Goal: Task Accomplishment & Management: Use online tool/utility

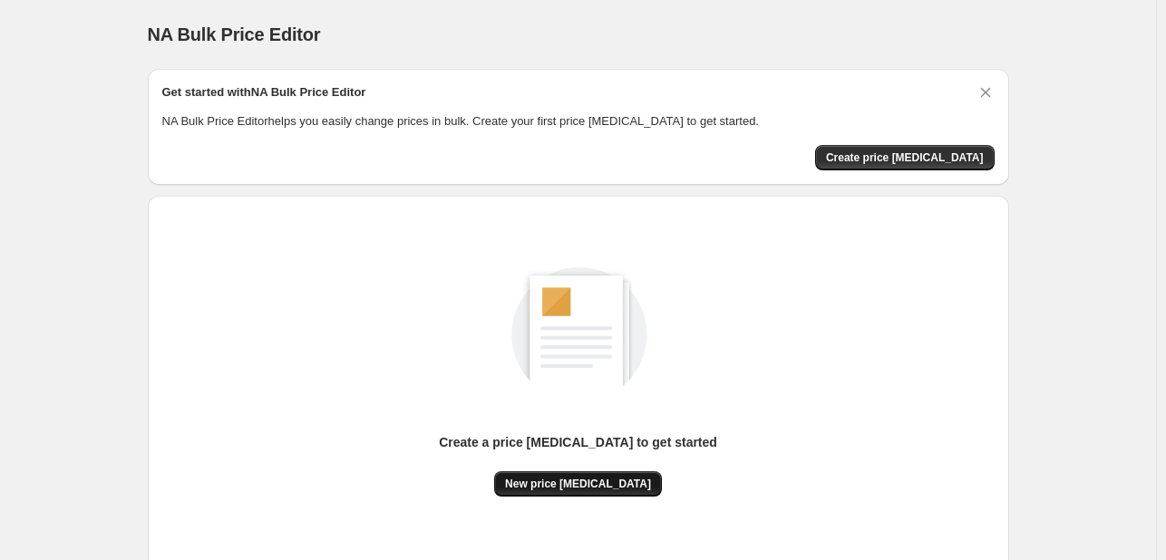
click at [617, 477] on span "New price change job" at bounding box center [578, 484] width 146 height 15
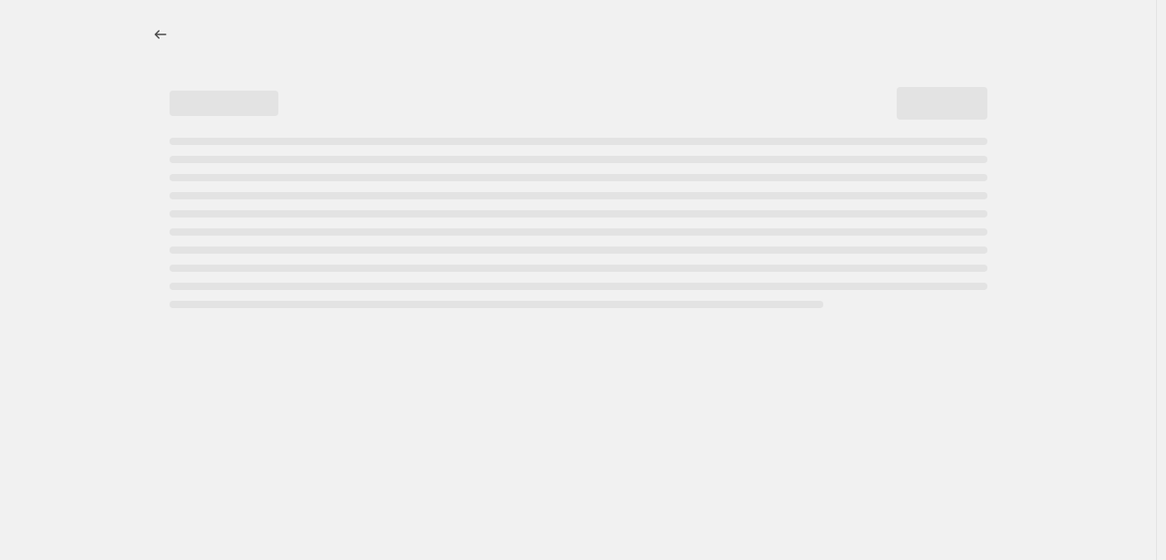
select select "percentage"
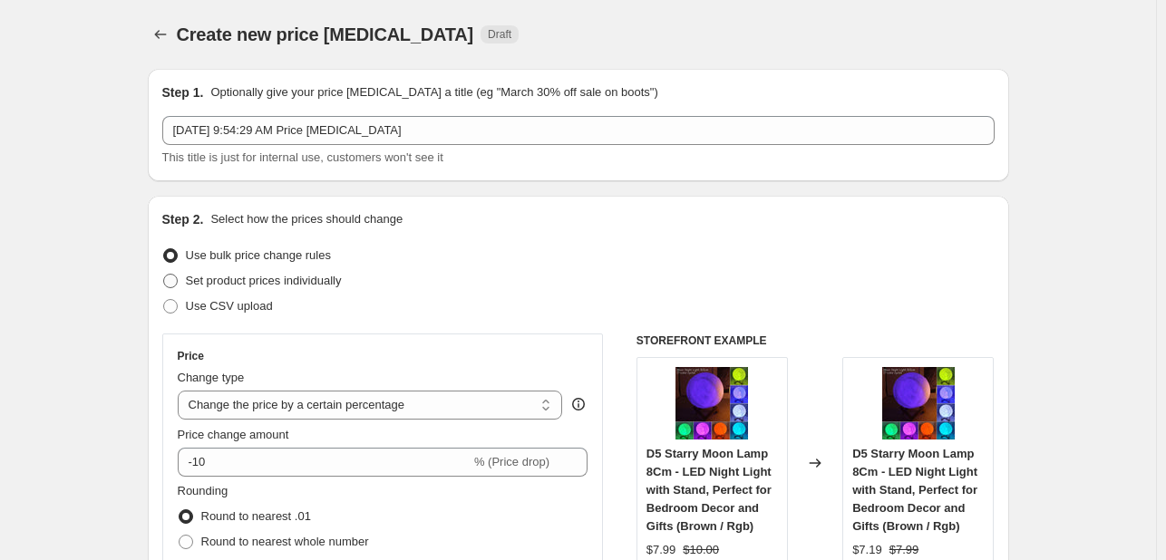
click at [189, 277] on label "Set product prices individually" at bounding box center [252, 280] width 180 height 25
click at [164, 275] on input "Set product prices individually" at bounding box center [163, 274] width 1 height 1
radio input "true"
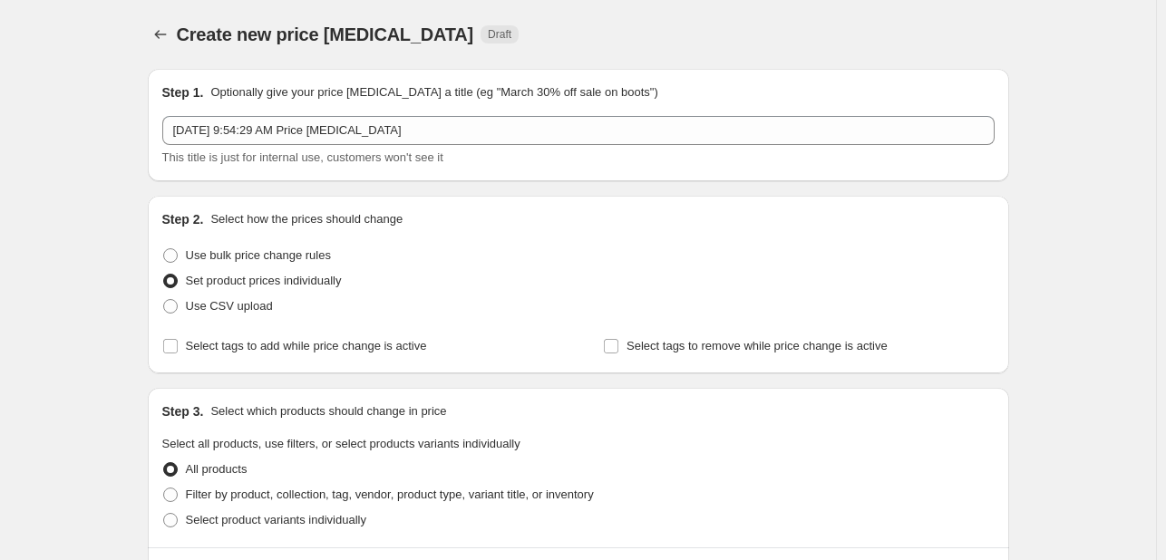
click at [504, 238] on div "Step 2. Select how the prices should change Use bulk price change rules Set pro…" at bounding box center [578, 284] width 832 height 149
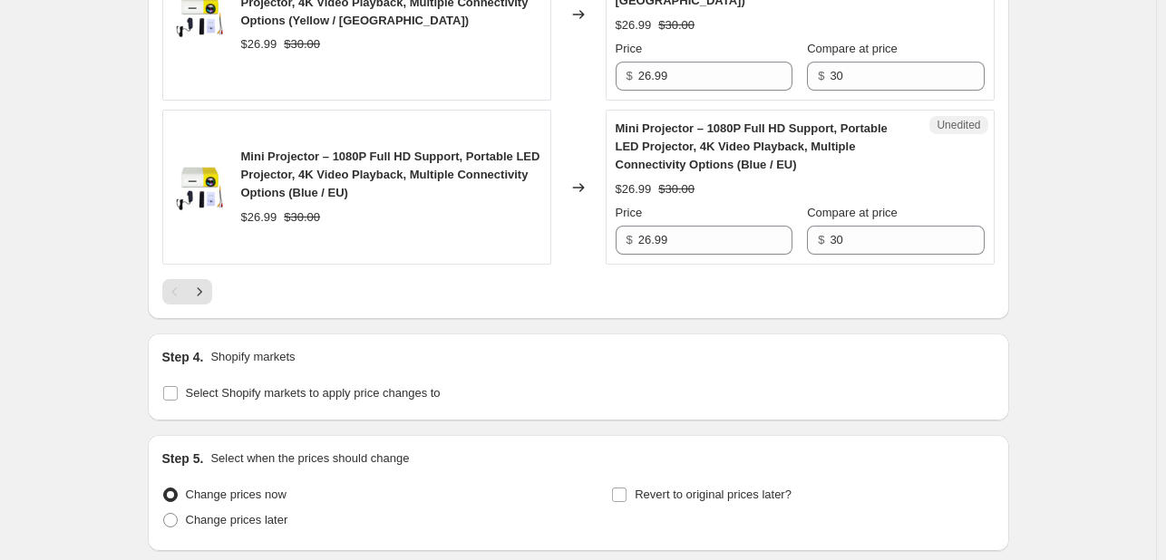
scroll to position [3622, 0]
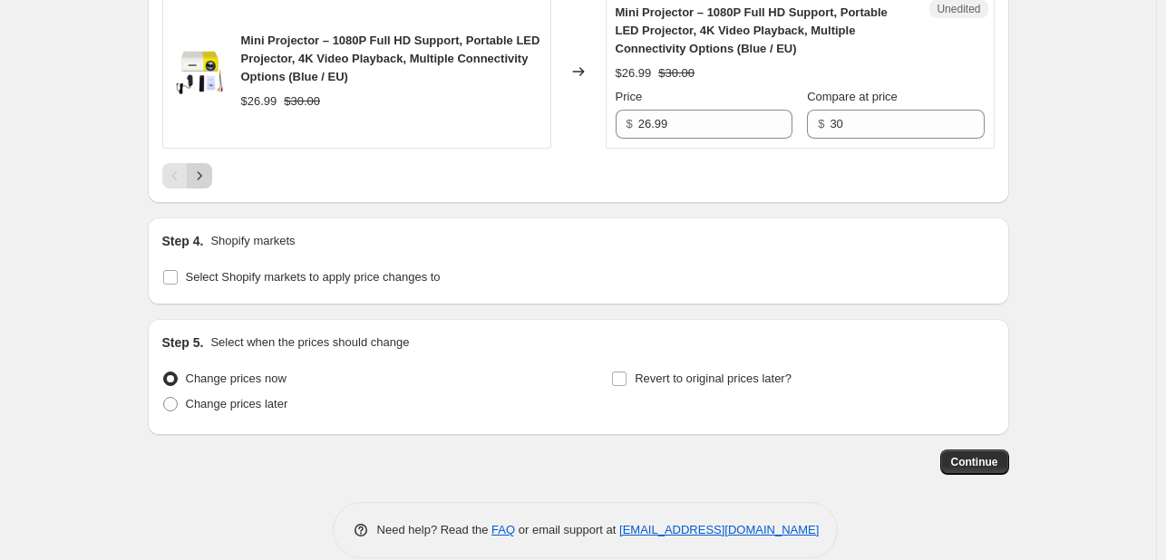
click at [207, 167] on icon "Next" at bounding box center [199, 176] width 18 height 18
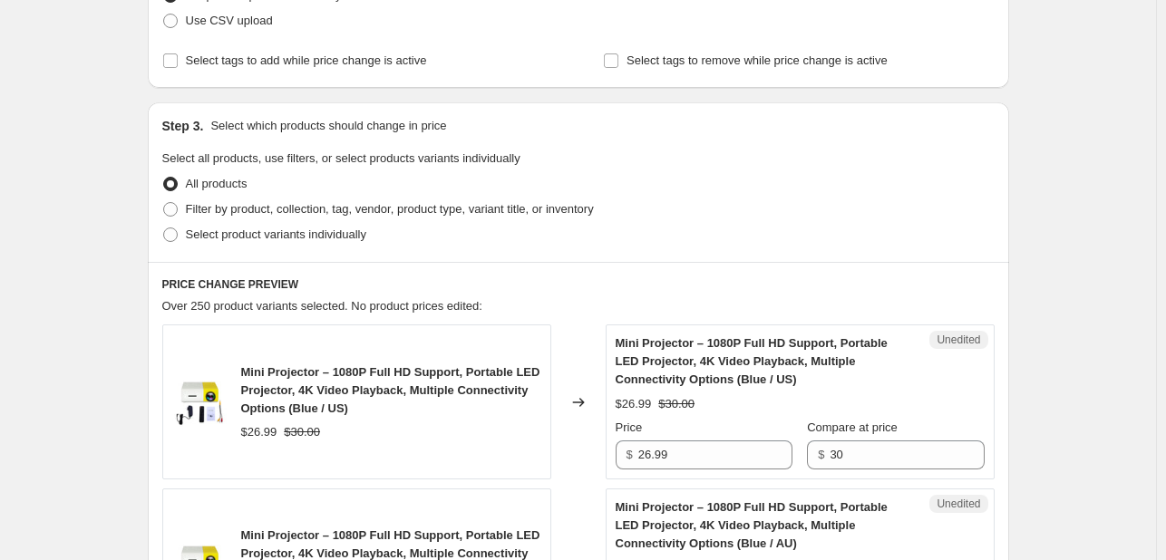
scroll to position [322, 0]
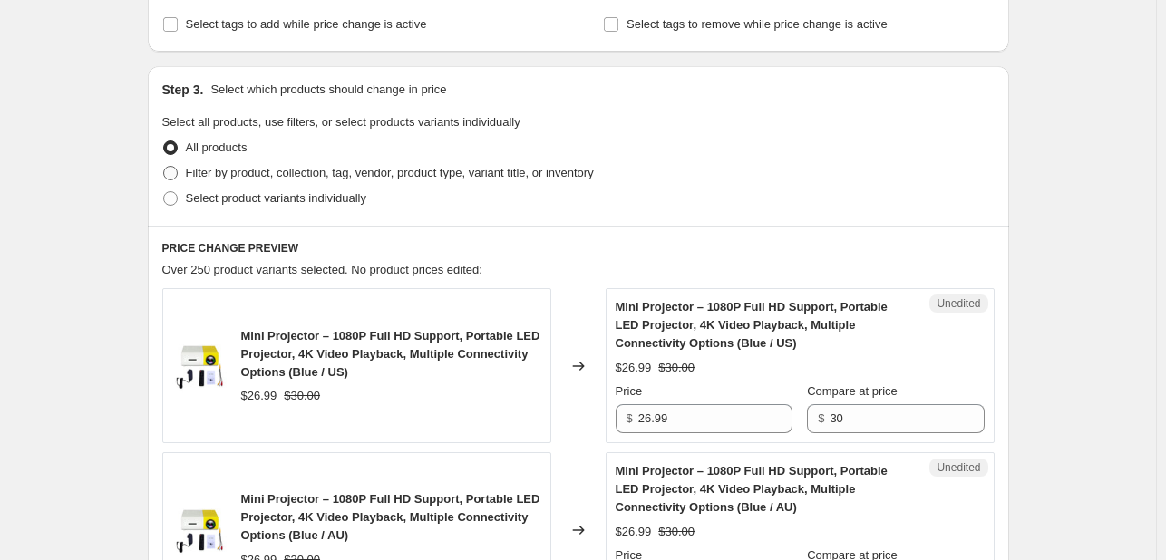
click at [173, 168] on span at bounding box center [170, 173] width 15 height 15
click at [164, 167] on input "Filter by product, collection, tag, vendor, product type, variant title, or inv…" at bounding box center [163, 166] width 1 height 1
radio input "true"
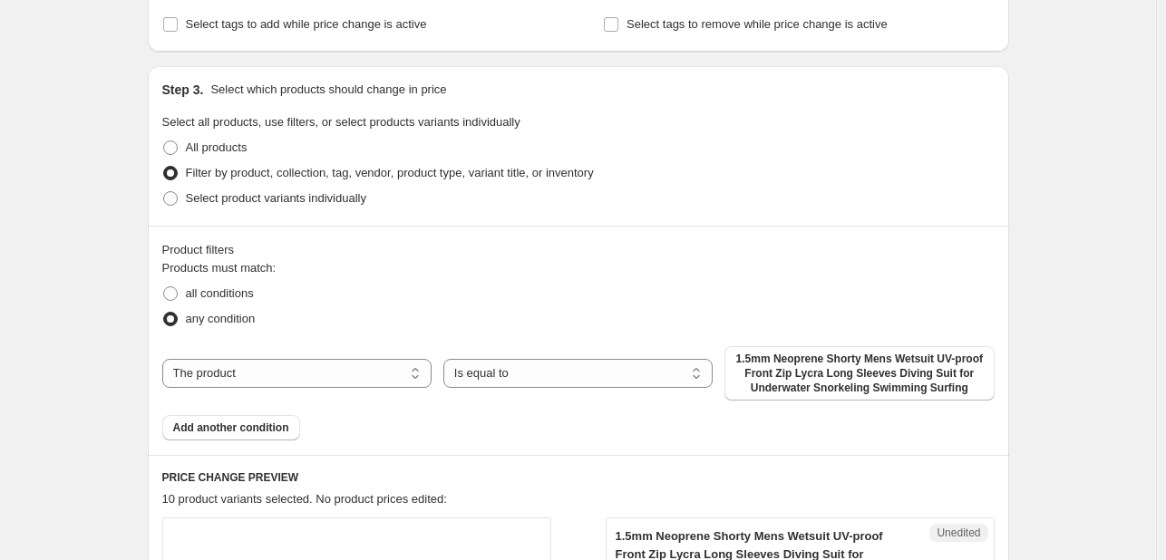
click at [402, 284] on div "all conditions" at bounding box center [578, 293] width 832 height 25
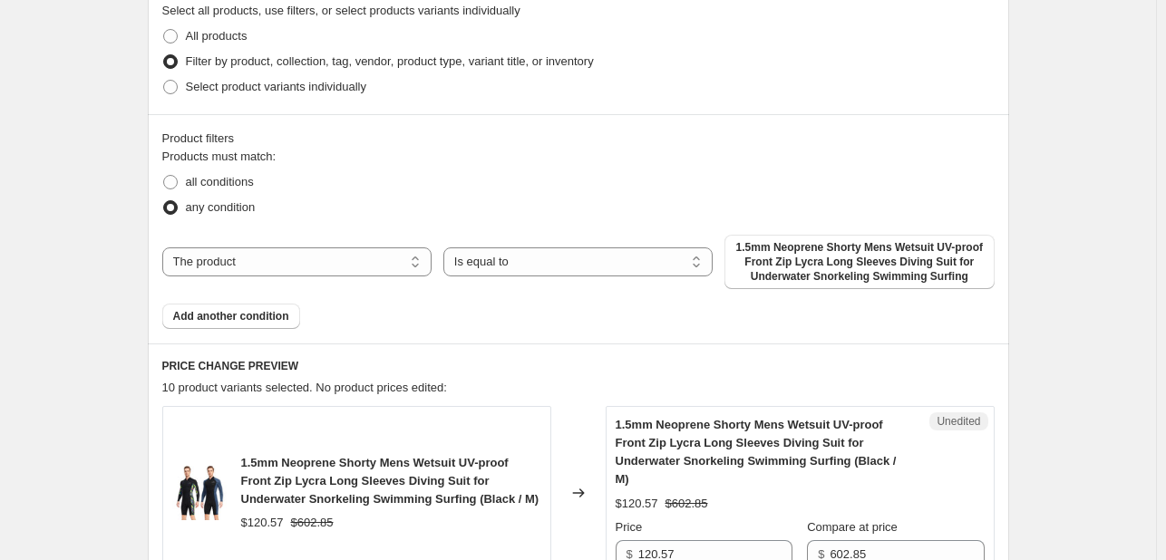
scroll to position [467, 0]
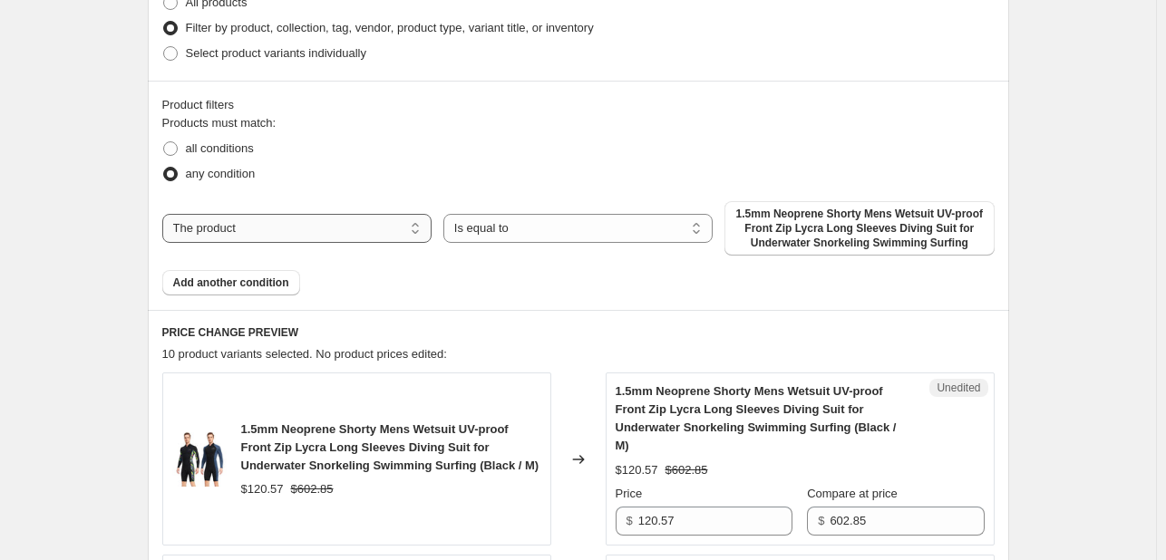
click at [391, 238] on select "The product The product's collection The product's tag The product's vendor The…" at bounding box center [296, 228] width 269 height 29
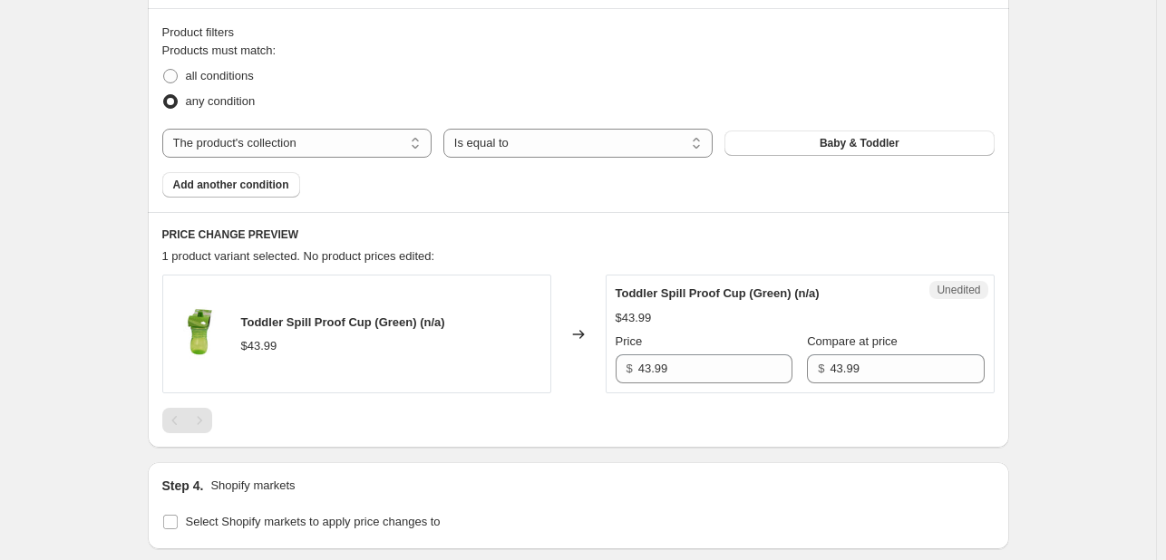
scroll to position [576, 0]
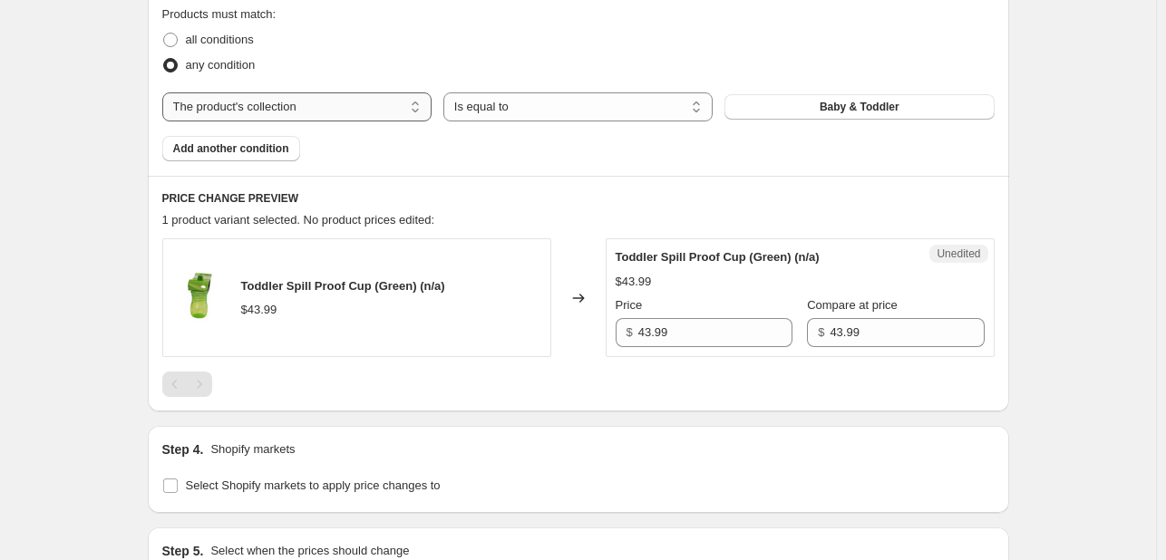
click at [355, 117] on select "The product The product's collection The product's tag The product's vendor The…" at bounding box center [296, 106] width 269 height 29
select select "inventory_quantity"
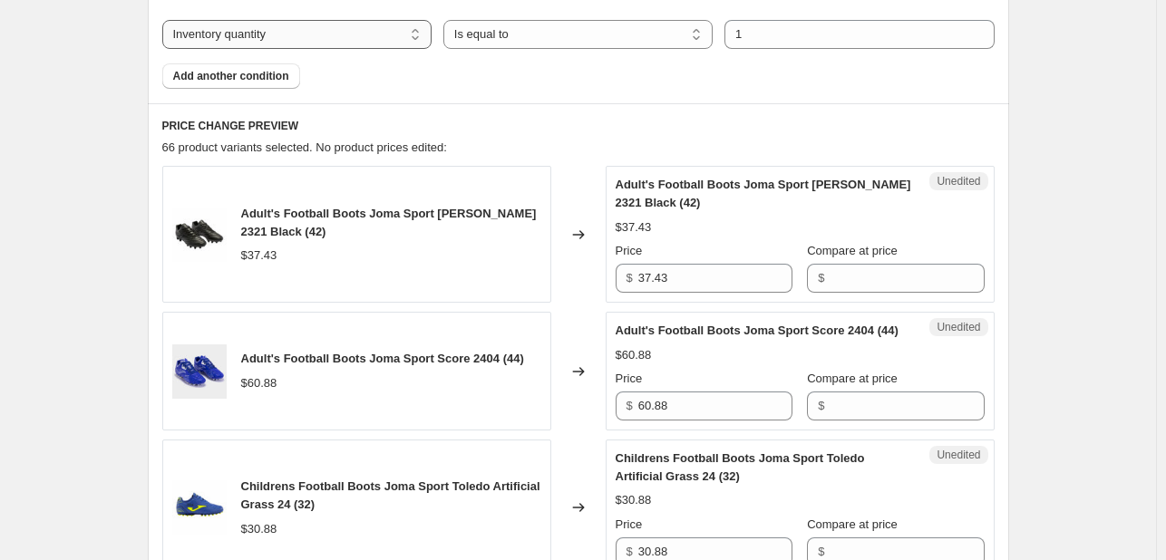
scroll to position [685, 0]
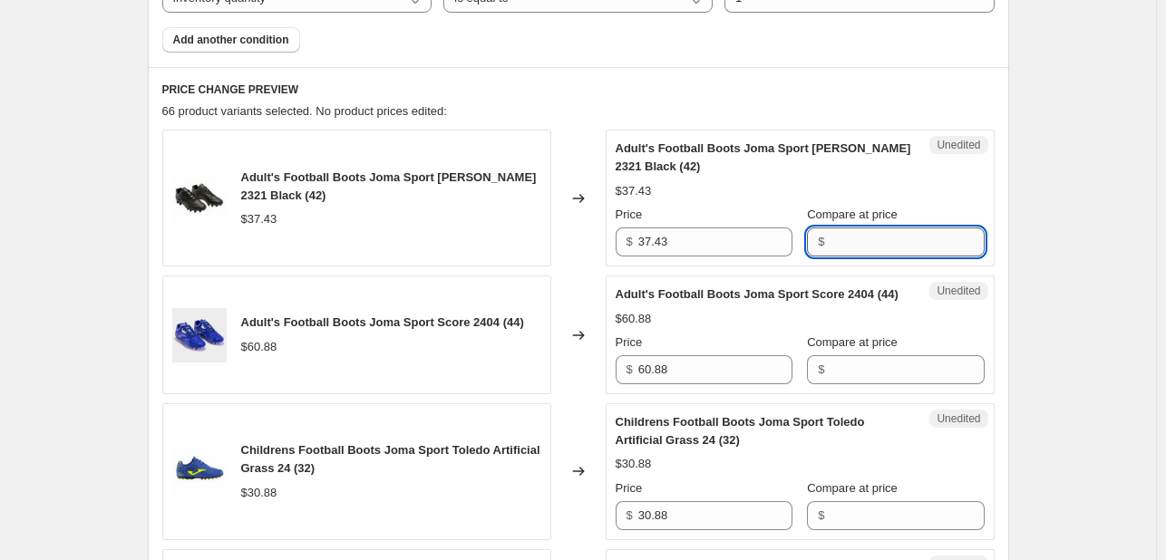
click at [839, 241] on input "Compare at price" at bounding box center [907, 242] width 154 height 29
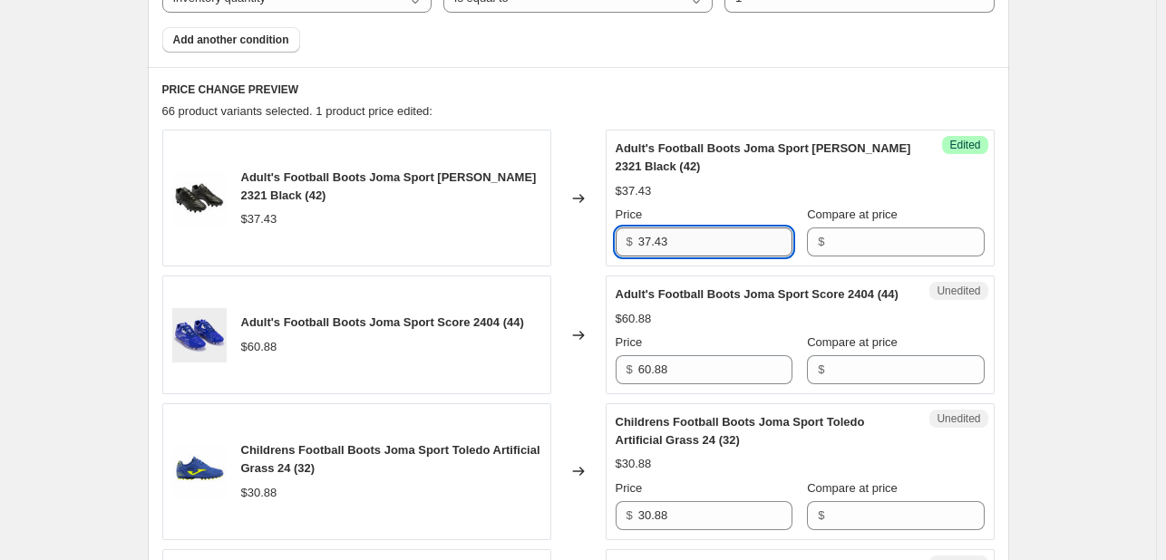
click at [704, 242] on input "37.43" at bounding box center [715, 242] width 154 height 29
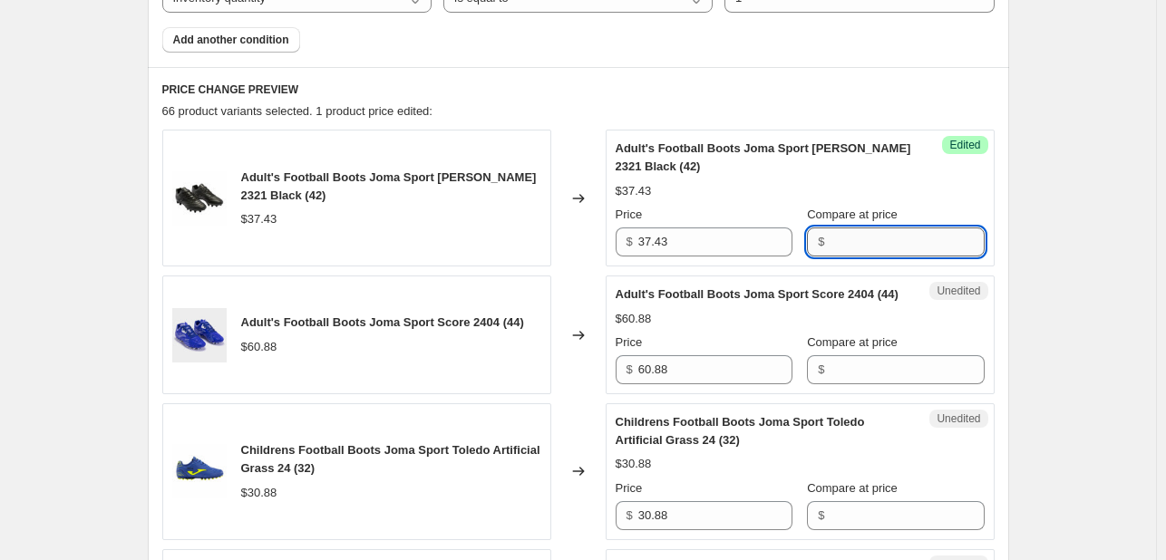
click at [838, 253] on input "Compare at price" at bounding box center [907, 242] width 154 height 29
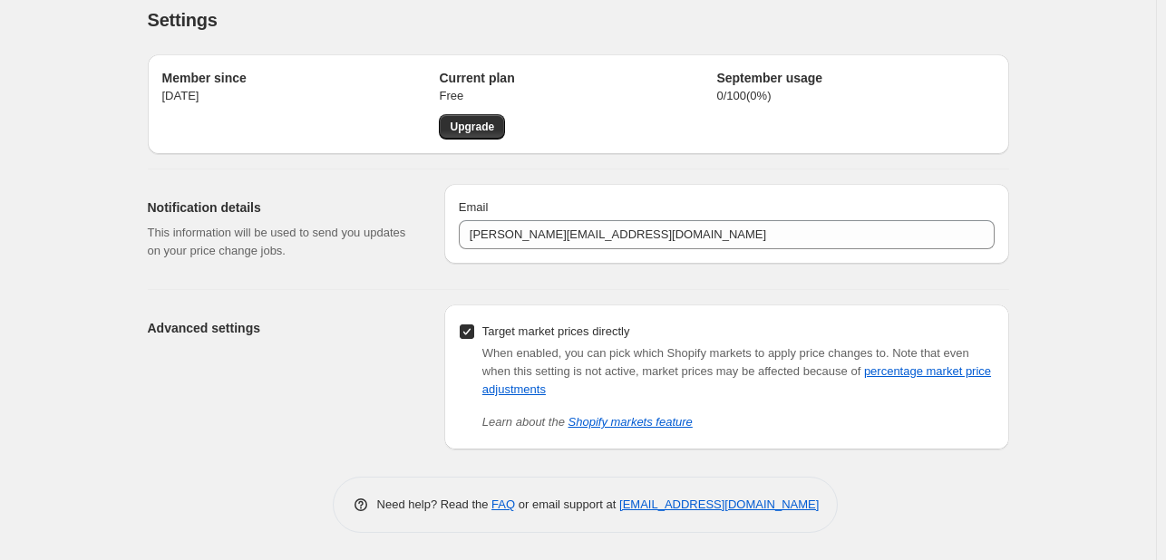
scroll to position [15, 0]
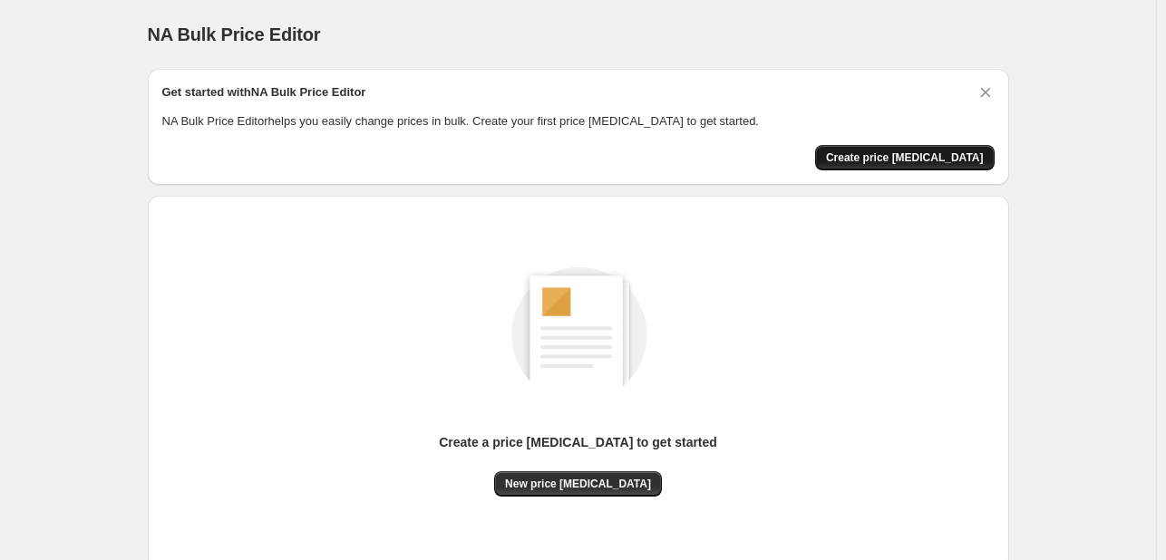
click at [925, 155] on span "Create price change job" at bounding box center [905, 158] width 158 height 15
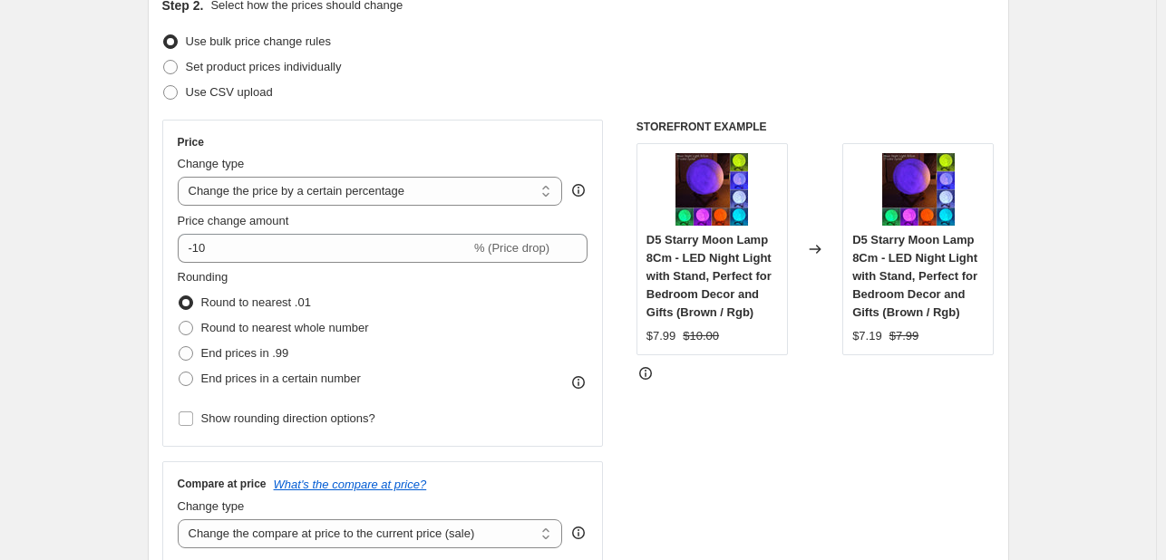
scroll to position [218, 0]
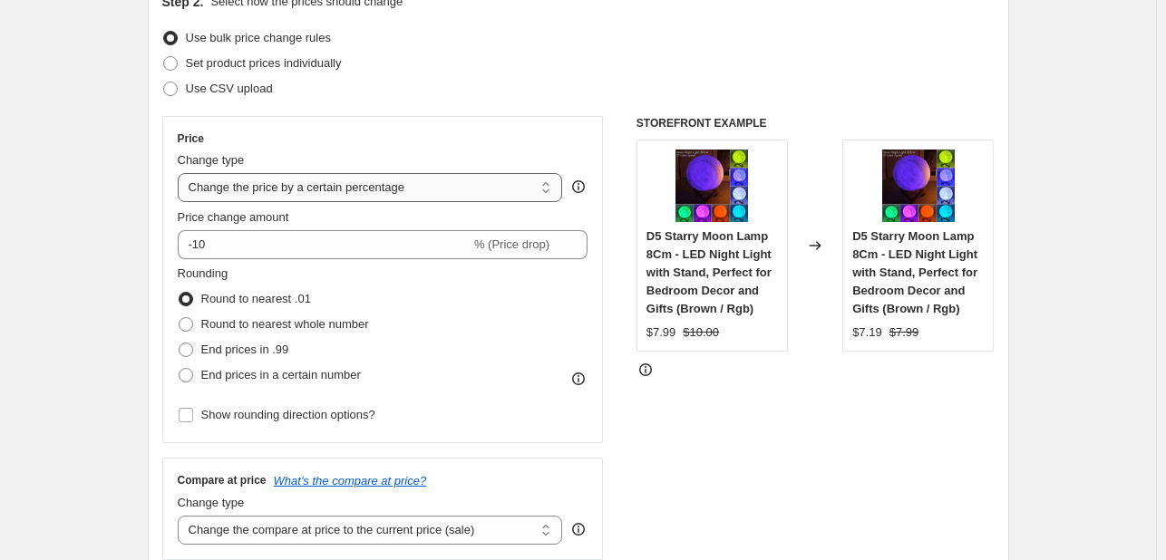
click at [257, 197] on select "Change the price to a certain amount Change the price by a certain amount Chang…" at bounding box center [370, 187] width 385 height 29
select select "pc"
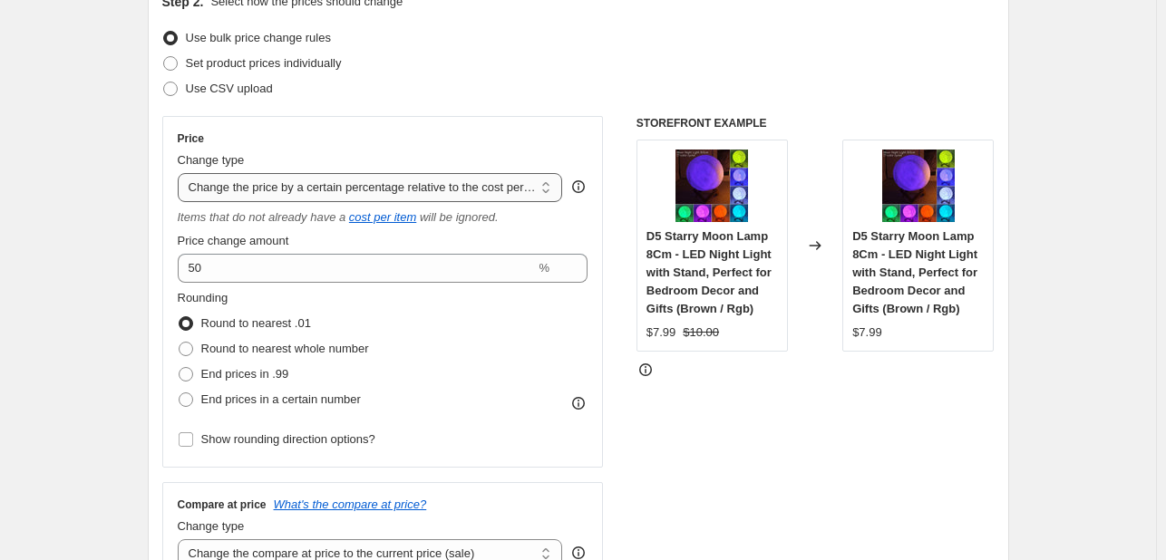
click at [346, 189] on select "Change the price to a certain amount Change the price by a certain amount Chang…" at bounding box center [370, 187] width 385 height 29
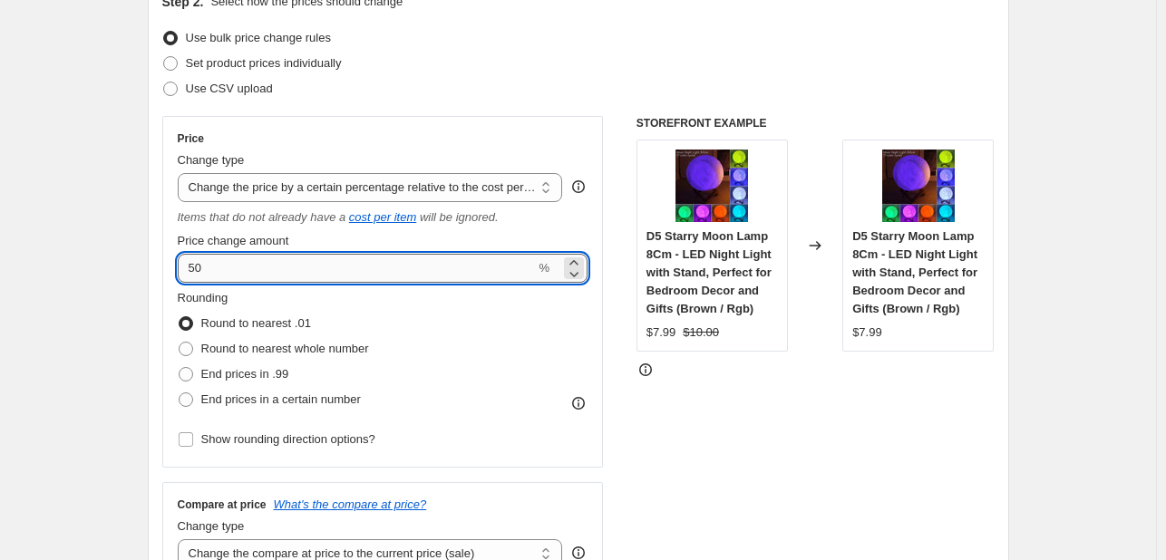
click at [306, 269] on input "50" at bounding box center [357, 268] width 358 height 29
type input "5"
type input "25"
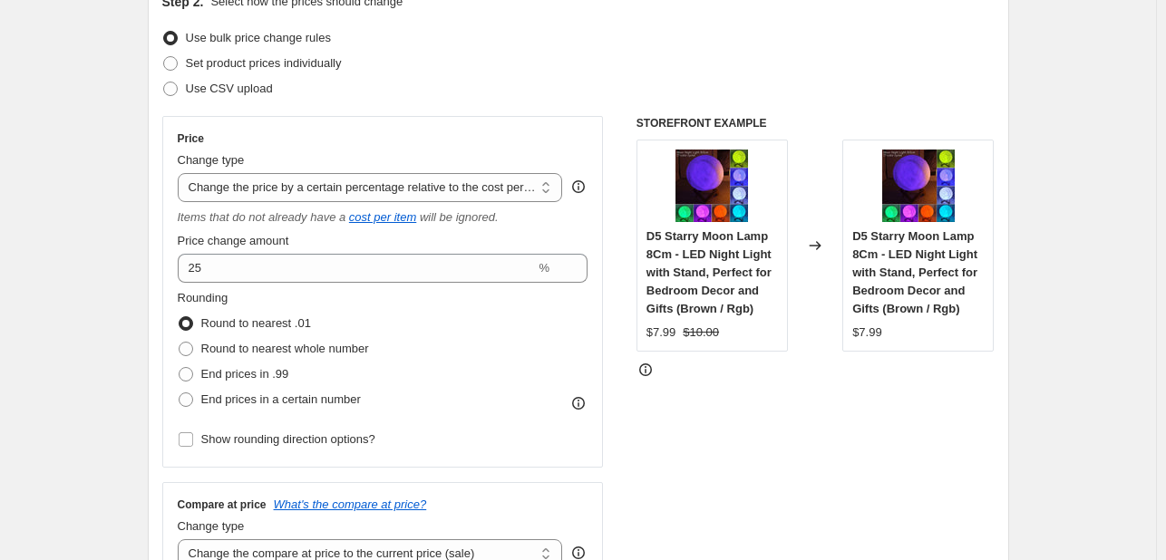
click at [597, 305] on div "Price Change type Change the price to a certain amount Change the price by a ce…" at bounding box center [383, 292] width 442 height 352
click at [191, 350] on span at bounding box center [186, 349] width 15 height 15
click at [180, 343] on input "Round to nearest whole number" at bounding box center [179, 342] width 1 height 1
radio input "true"
click at [179, 367] on input "End prices in .99" at bounding box center [179, 367] width 1 height 1
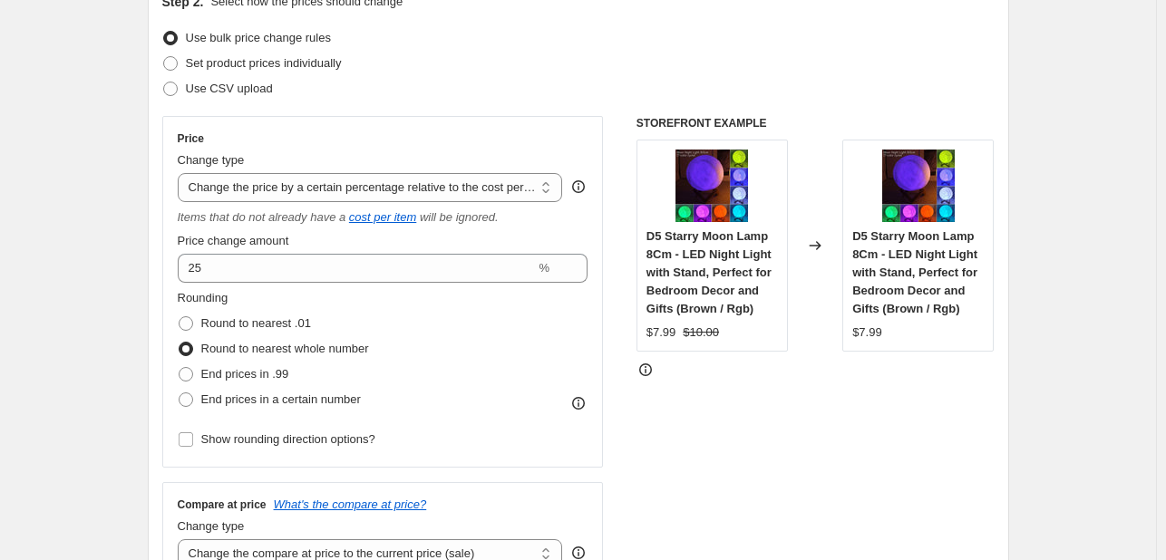
radio input "true"
click at [179, 342] on input "Round to nearest whole number" at bounding box center [179, 342] width 1 height 1
radio input "true"
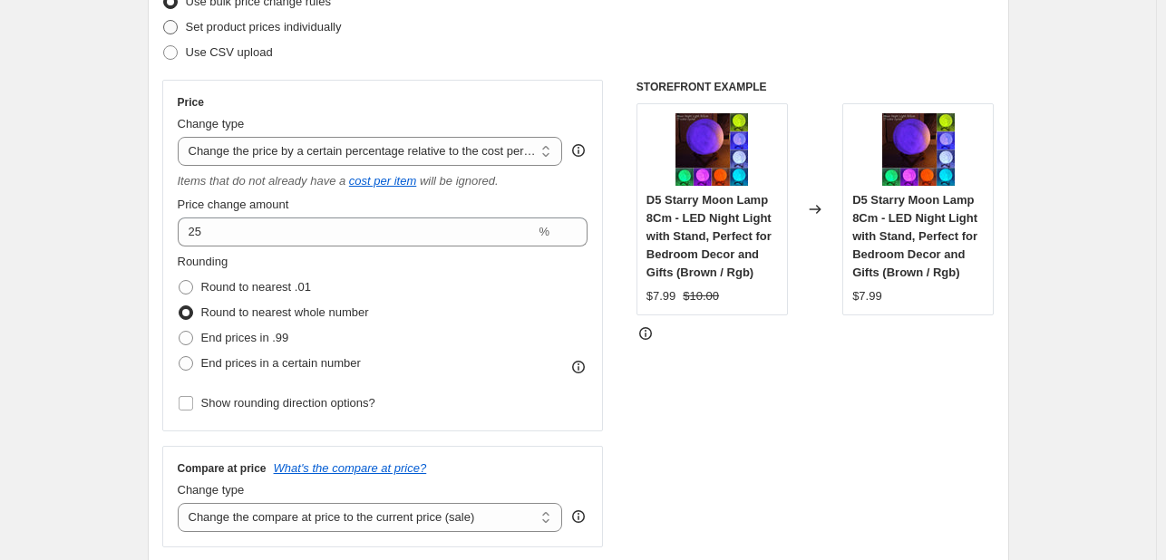
click at [176, 29] on span at bounding box center [170, 27] width 15 height 15
click at [164, 21] on input "Set product prices individually" at bounding box center [163, 20] width 1 height 1
radio input "true"
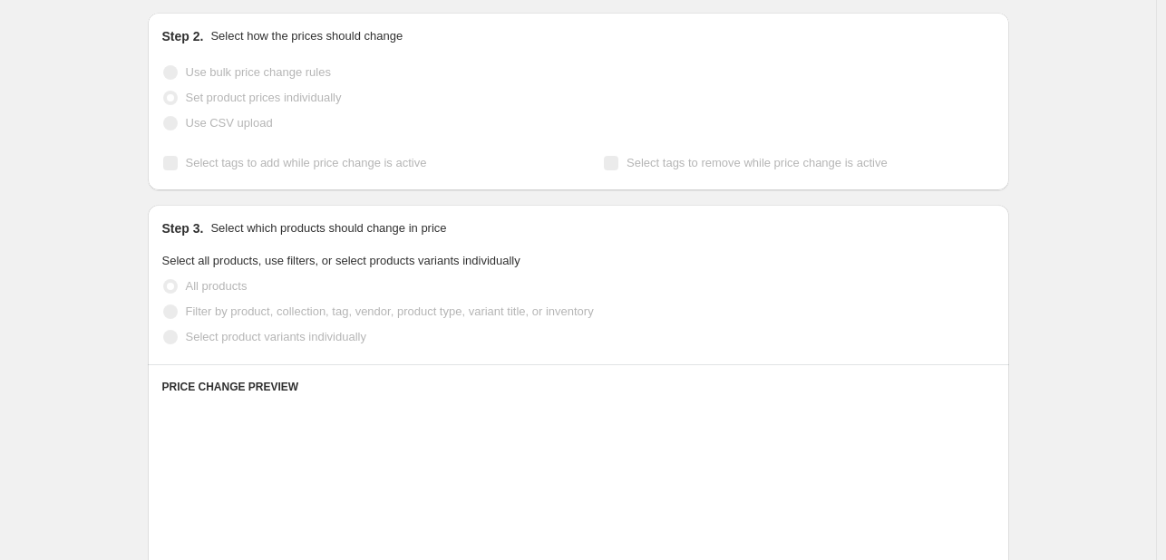
scroll to position [181, 0]
click at [178, 309] on span at bounding box center [170, 313] width 15 height 15
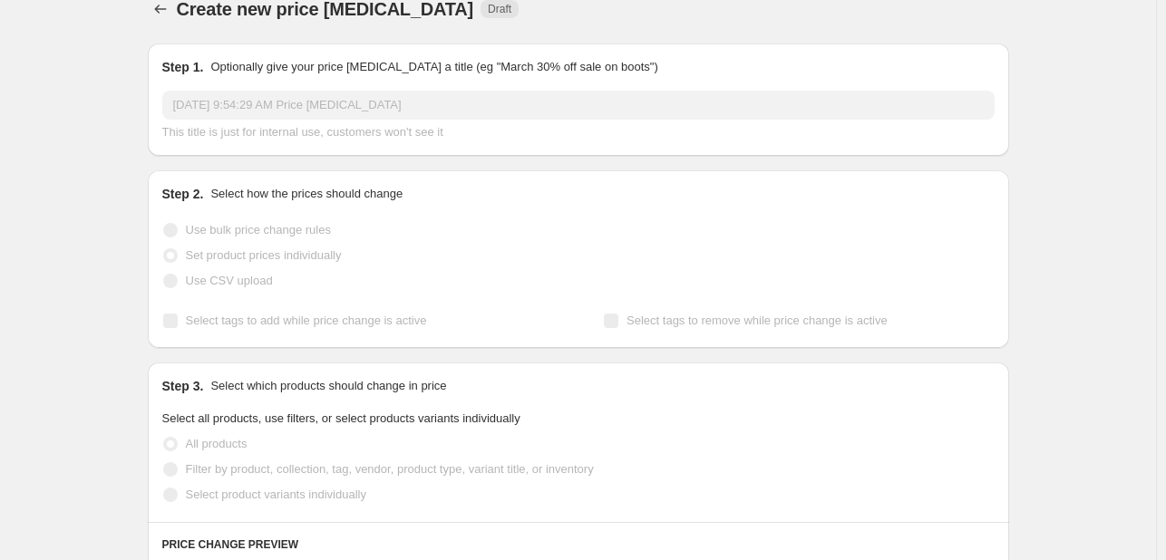
scroll to position [0, 0]
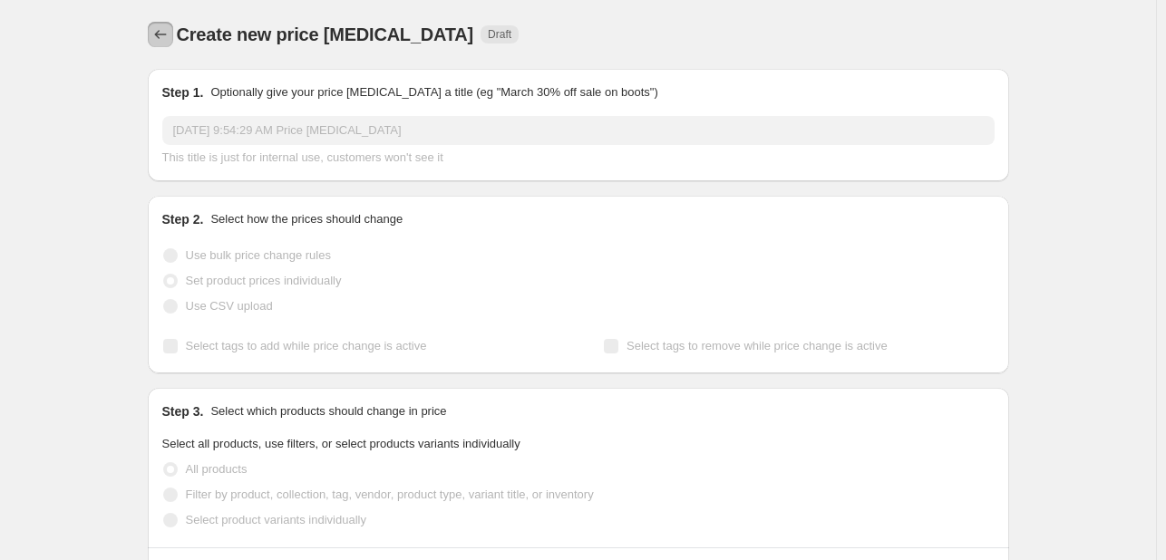
click at [162, 34] on icon "Price change jobs" at bounding box center [160, 34] width 12 height 9
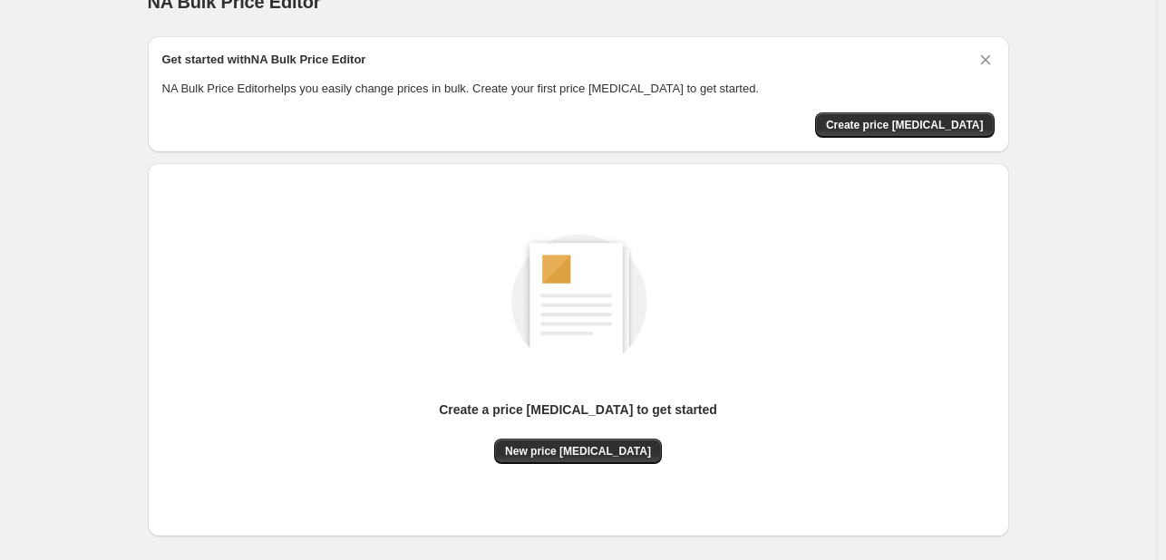
scroll to position [36, 0]
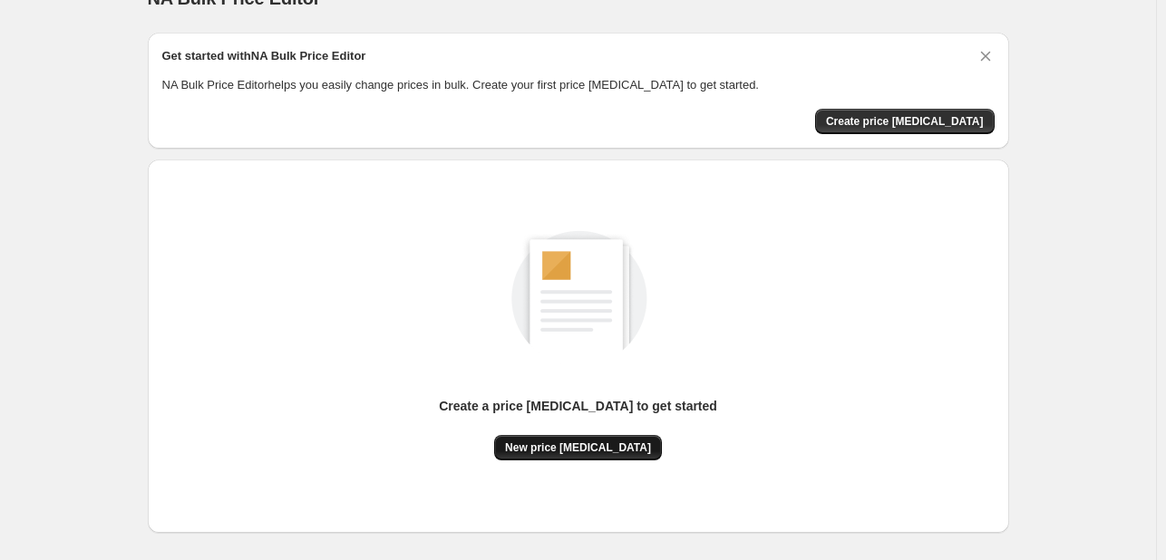
click at [551, 443] on span "New price change job" at bounding box center [578, 448] width 146 height 15
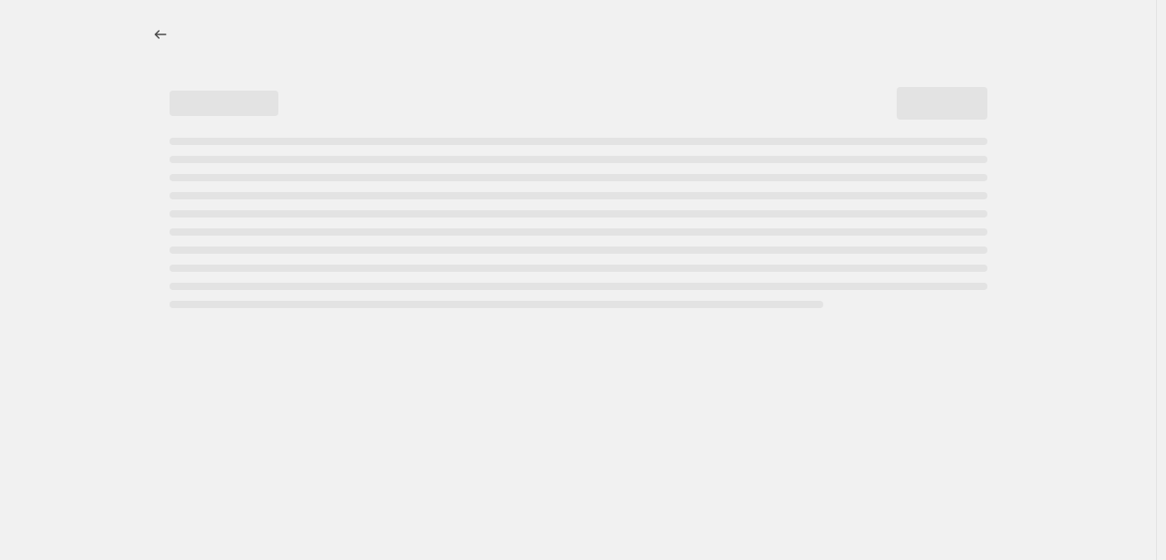
select select "percentage"
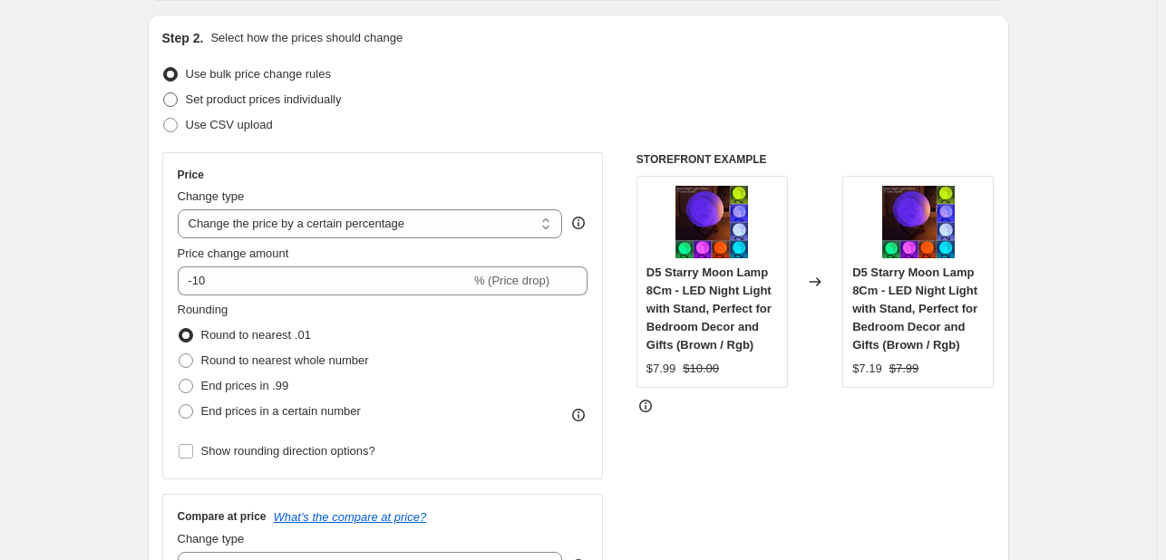
scroll to position [218, 0]
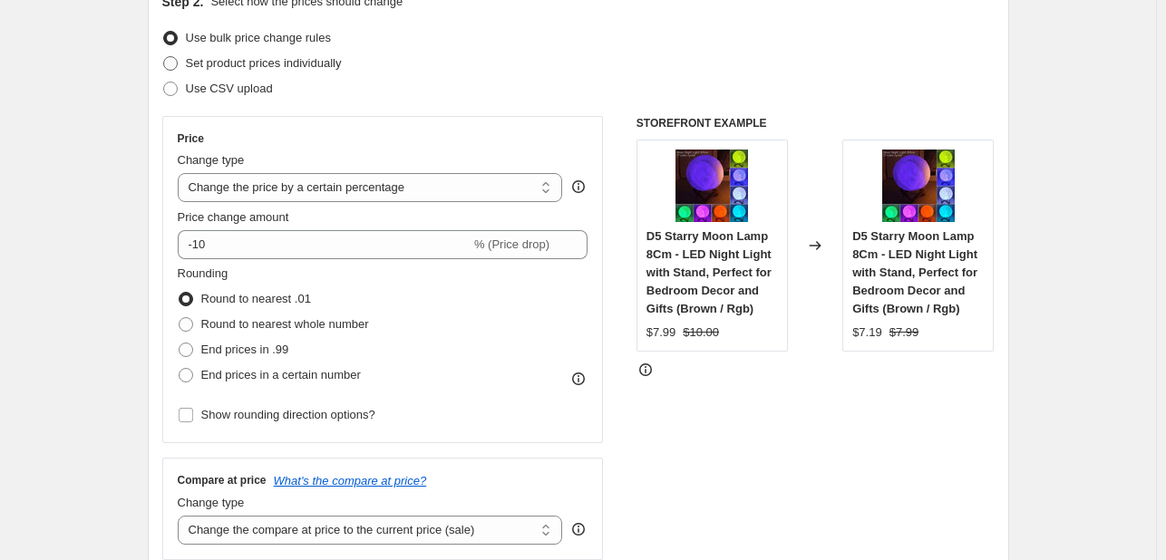
click at [175, 64] on span at bounding box center [170, 63] width 15 height 15
click at [164, 57] on input "Set product prices individually" at bounding box center [163, 56] width 1 height 1
radio input "true"
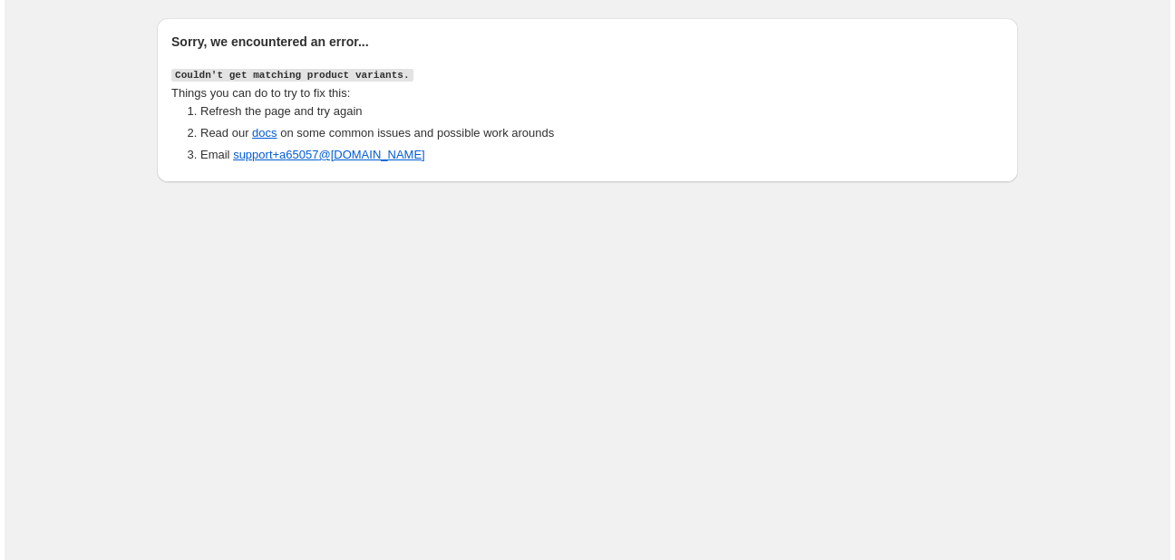
scroll to position [0, 0]
click at [426, 33] on h2 "Sorry, we encountered an error..." at bounding box center [587, 42] width 832 height 18
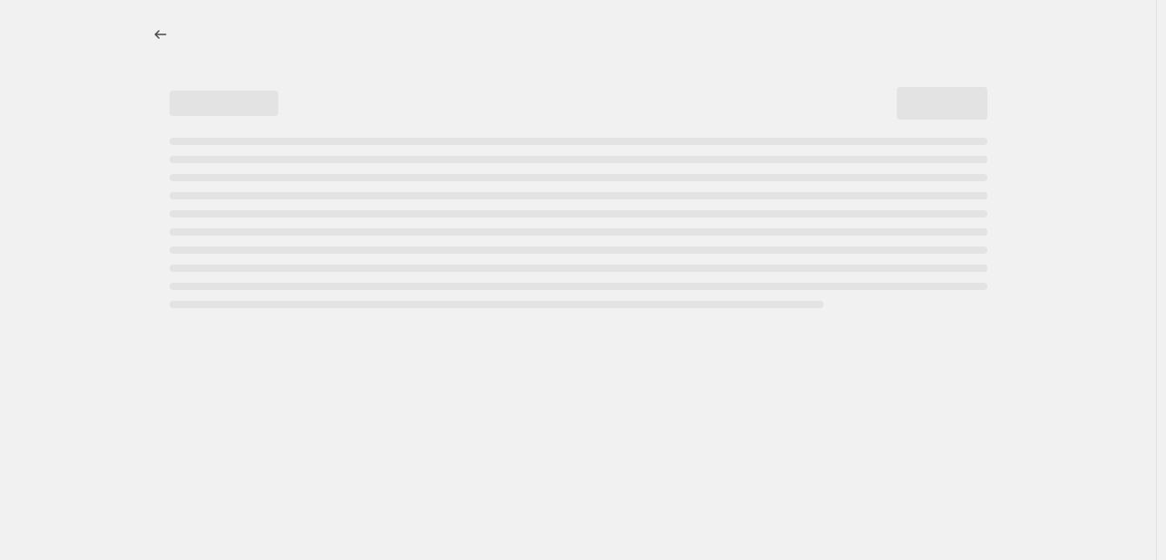
select select "percentage"
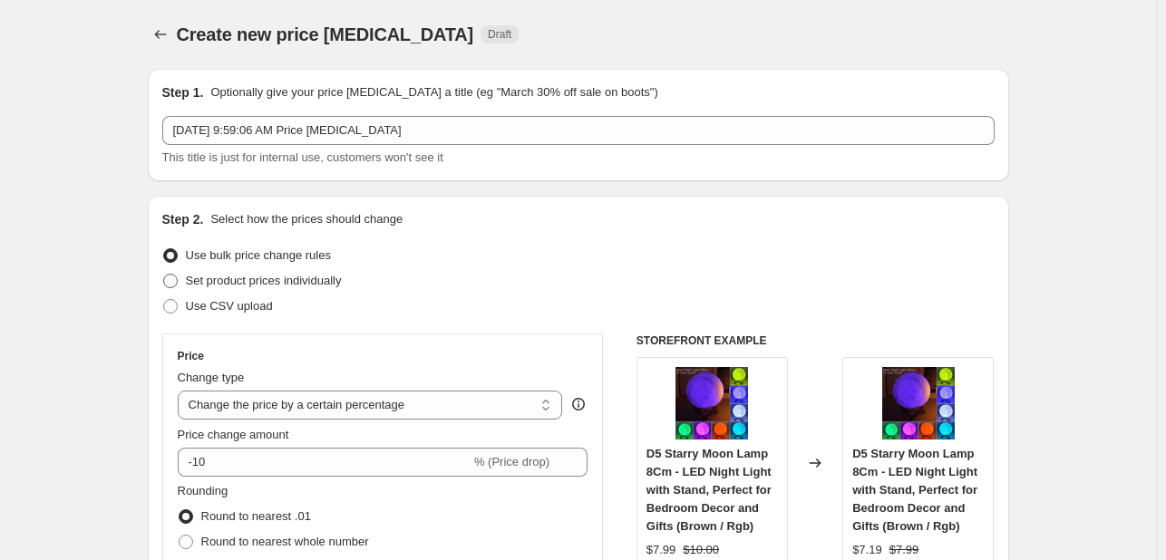
click at [178, 280] on span at bounding box center [170, 281] width 15 height 15
click at [164, 275] on input "Set product prices individually" at bounding box center [163, 274] width 1 height 1
radio input "true"
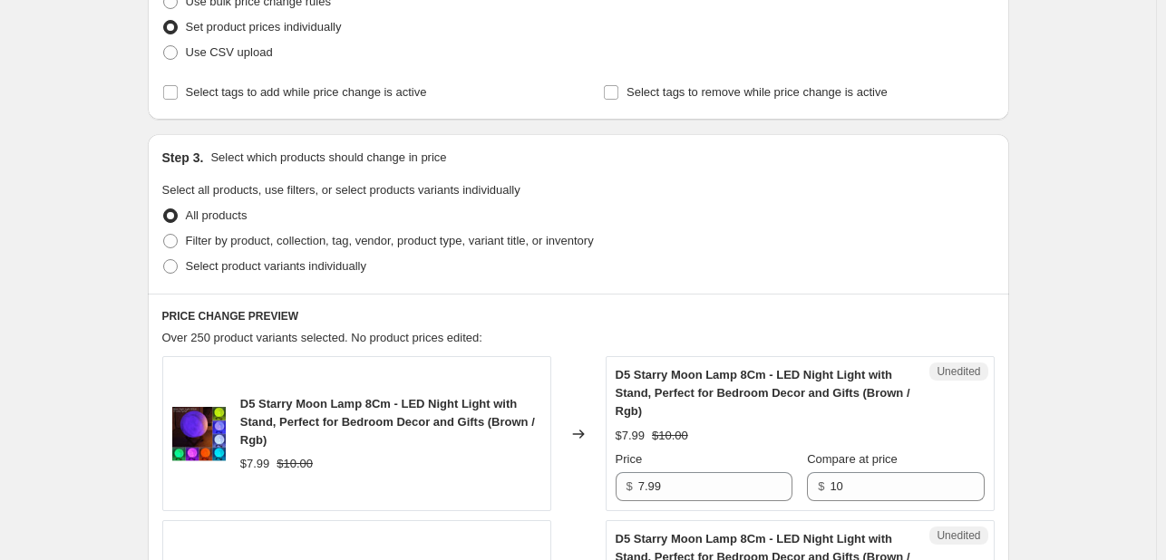
scroll to position [290, 0]
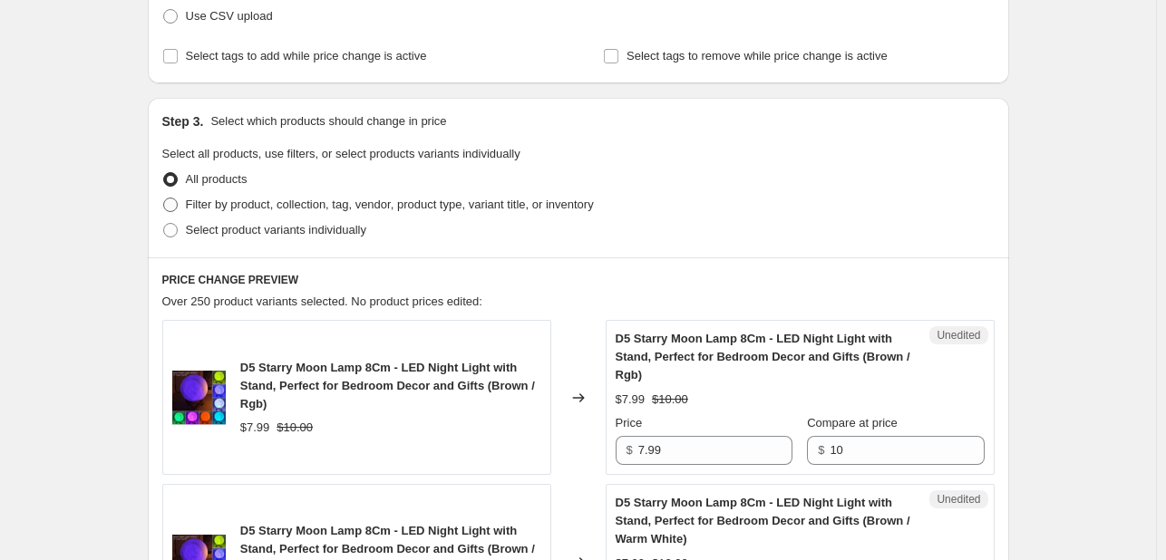
click at [174, 202] on span at bounding box center [170, 205] width 15 height 15
click at [164, 199] on input "Filter by product, collection, tag, vendor, product type, variant title, or inv…" at bounding box center [163, 198] width 1 height 1
radio input "true"
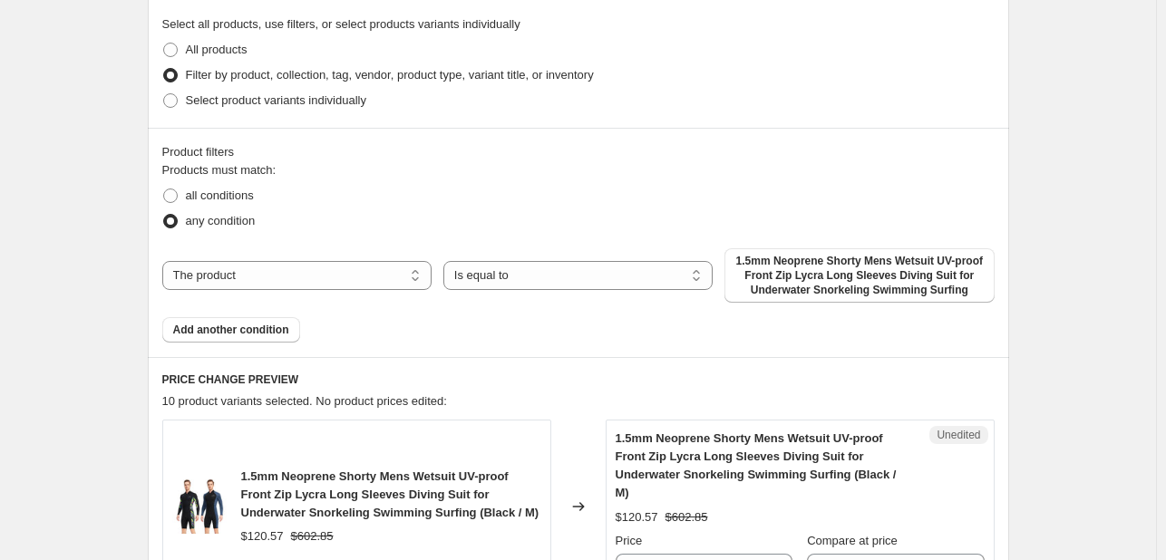
scroll to position [435, 0]
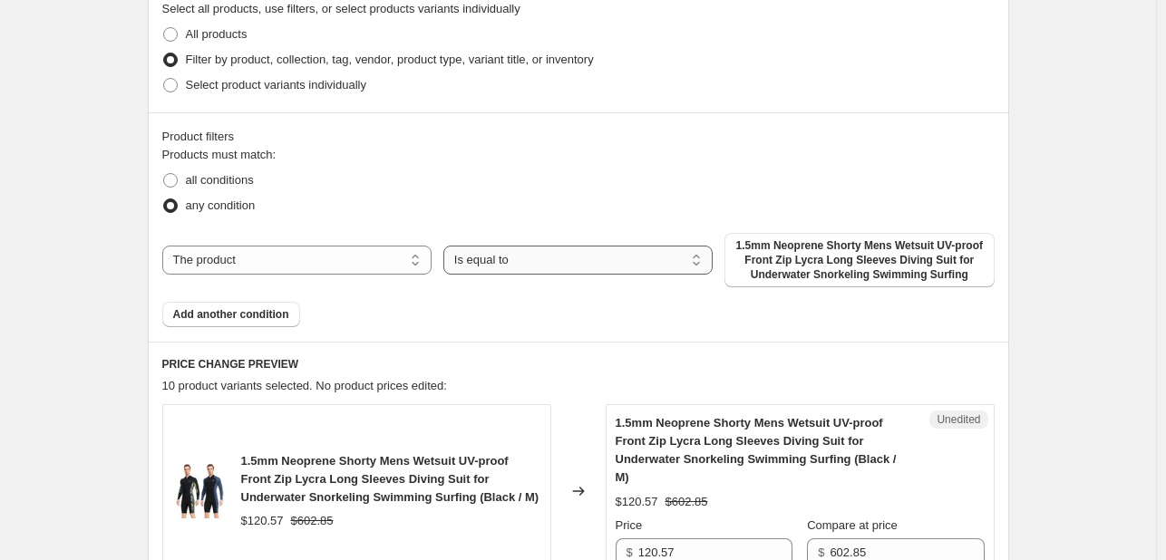
click at [589, 266] on select "Is equal to Is not equal to" at bounding box center [577, 260] width 269 height 29
click at [602, 267] on select "Is equal to Is not equal to" at bounding box center [577, 260] width 269 height 29
select select "not_equal"
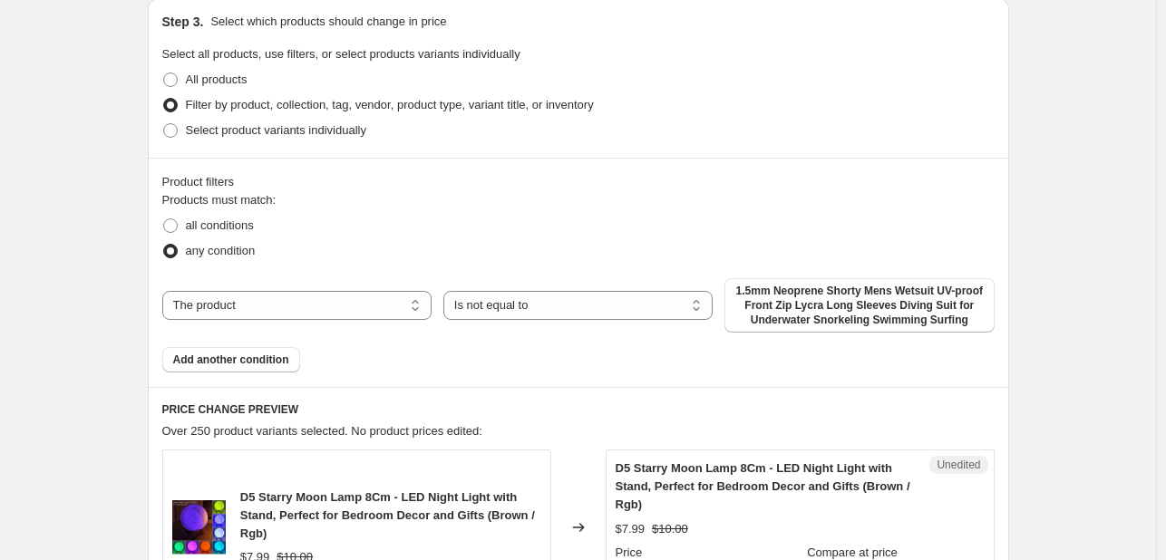
scroll to position [399, 0]
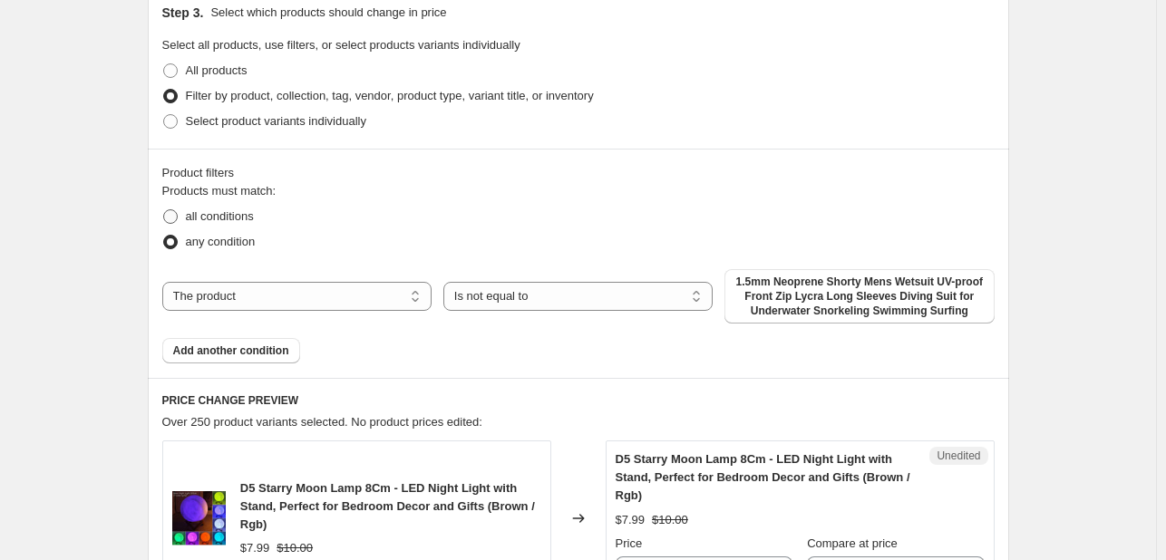
click at [176, 204] on label "all conditions" at bounding box center [208, 216] width 92 height 25
click at [164, 209] on input "all conditions" at bounding box center [163, 209] width 1 height 1
radio input "true"
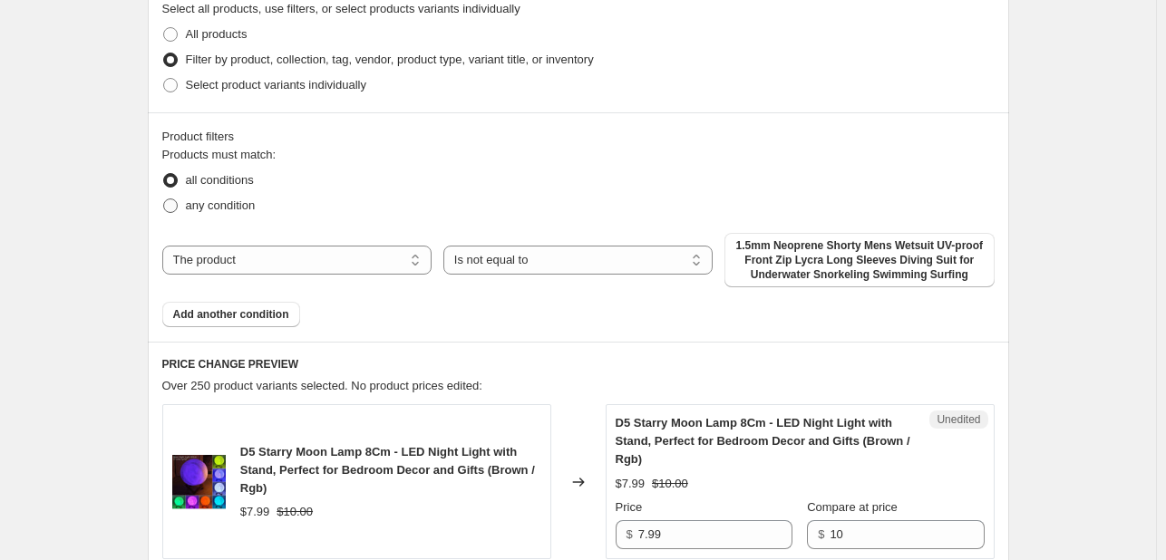
scroll to position [471, 0]
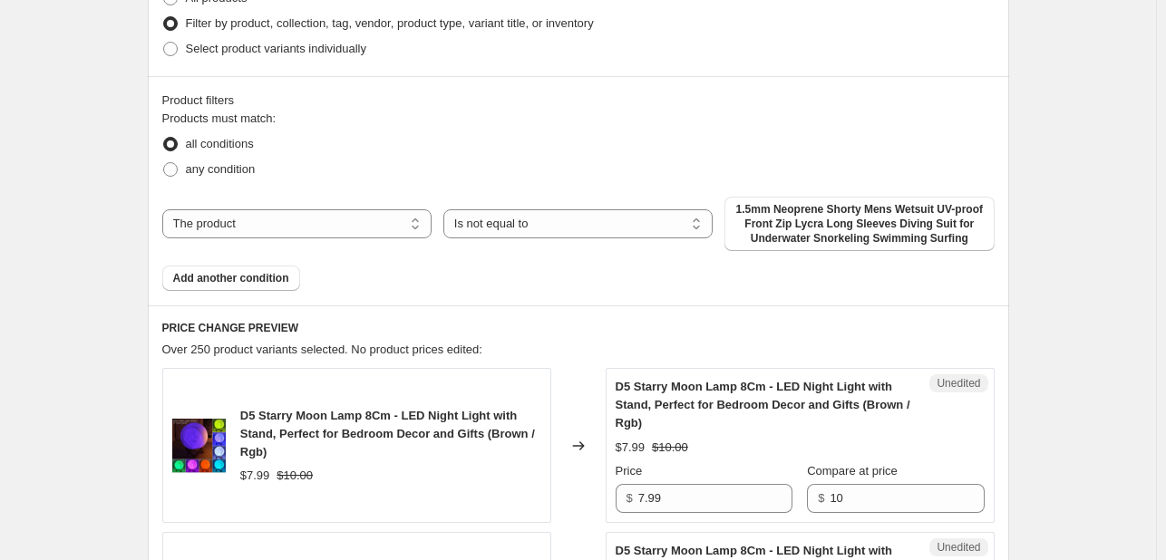
click at [461, 240] on div "The product The product's collection The product's tag The product's vendor The…" at bounding box center [578, 224] width 832 height 54
drag, startPoint x: 461, startPoint y: 240, endPoint x: 516, endPoint y: 222, distance: 58.2
click at [516, 222] on div "The product The product's collection The product's tag The product's vendor The…" at bounding box center [578, 224] width 832 height 54
click at [516, 222] on select "Is equal to Is not equal to" at bounding box center [577, 223] width 269 height 29
select select "equal"
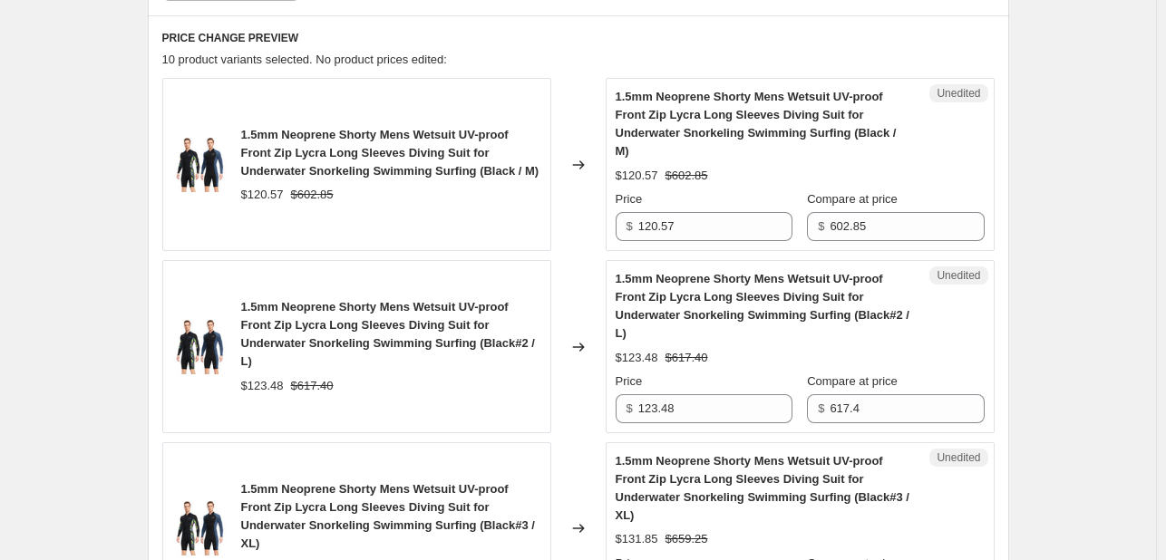
scroll to position [798, 0]
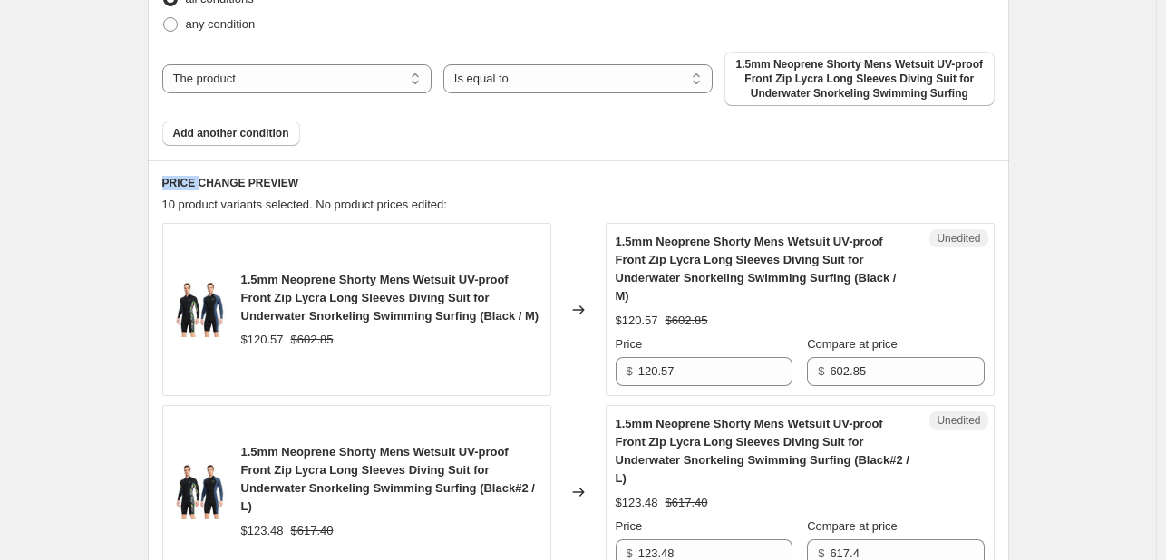
click at [653, 125] on div "Products must match: all conditions any condition The product The product's col…" at bounding box center [578, 55] width 832 height 181
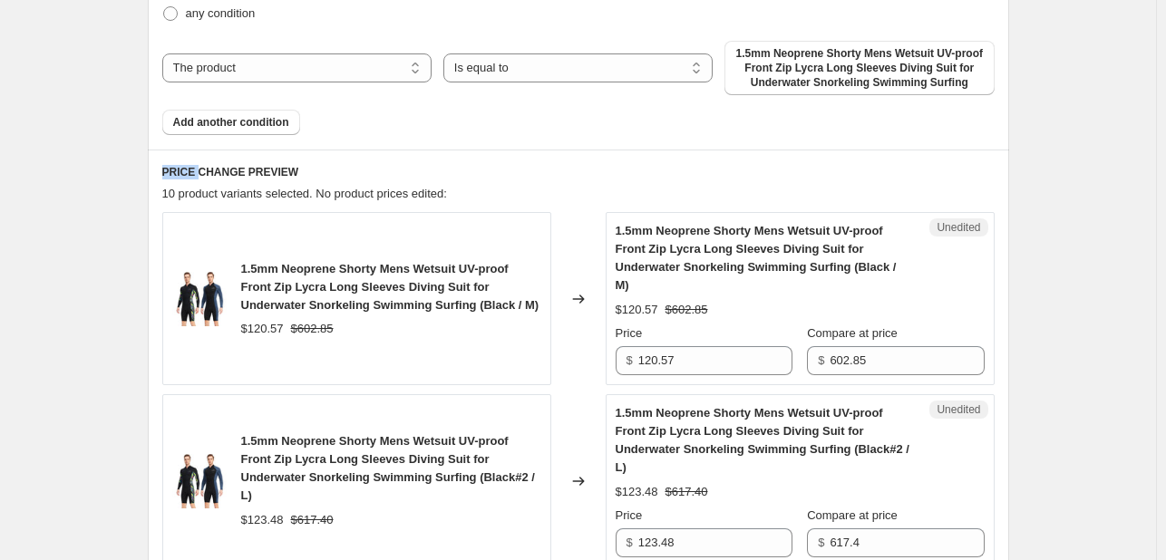
scroll to position [580, 0]
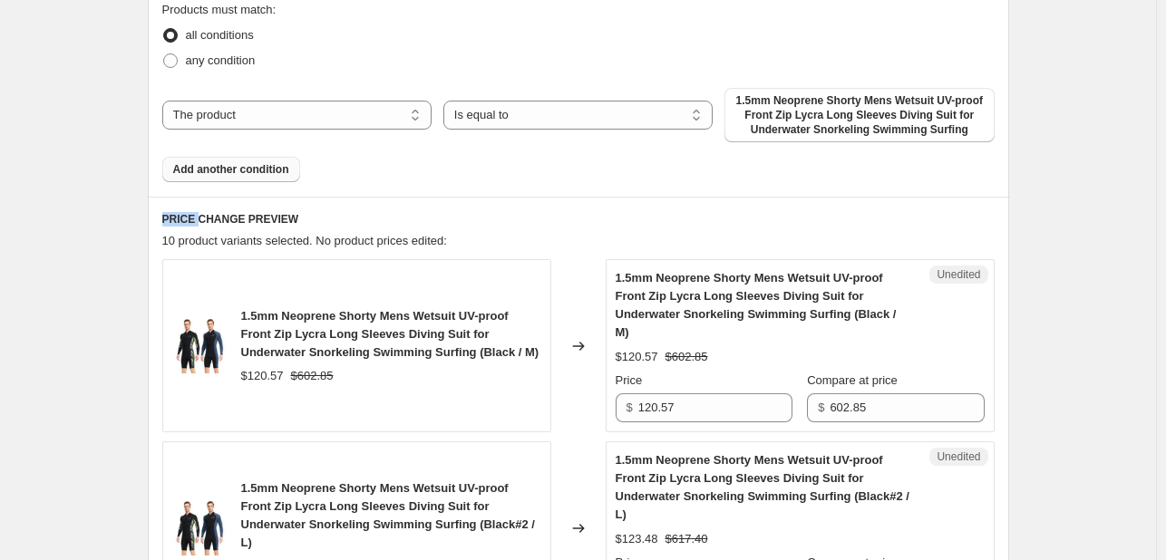
click at [246, 171] on span "Add another condition" at bounding box center [231, 169] width 116 height 15
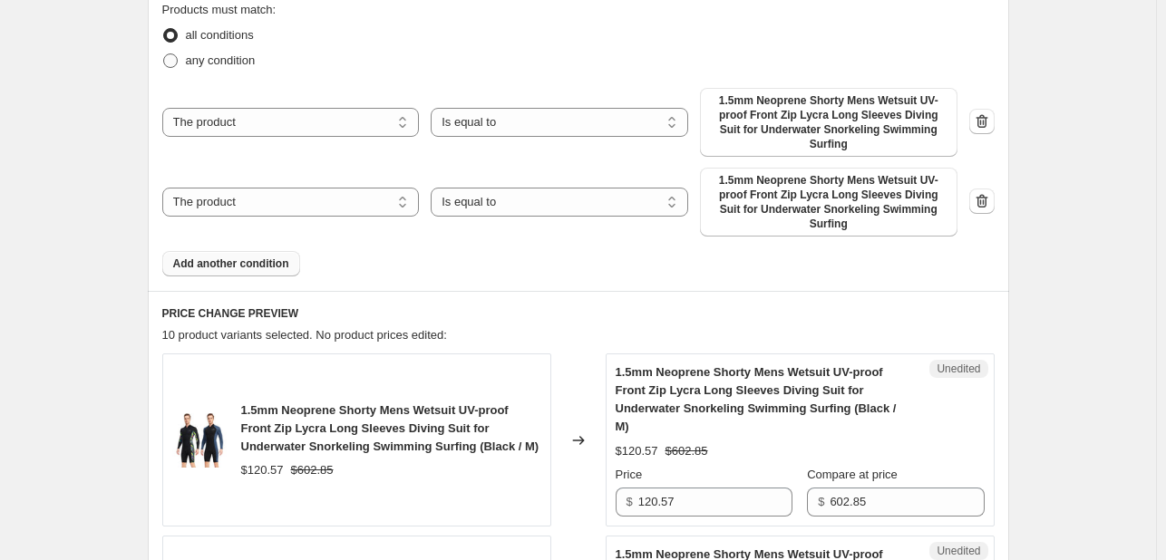
click at [172, 65] on span at bounding box center [170, 60] width 15 height 15
click at [164, 54] on input "any condition" at bounding box center [163, 53] width 1 height 1
radio input "true"
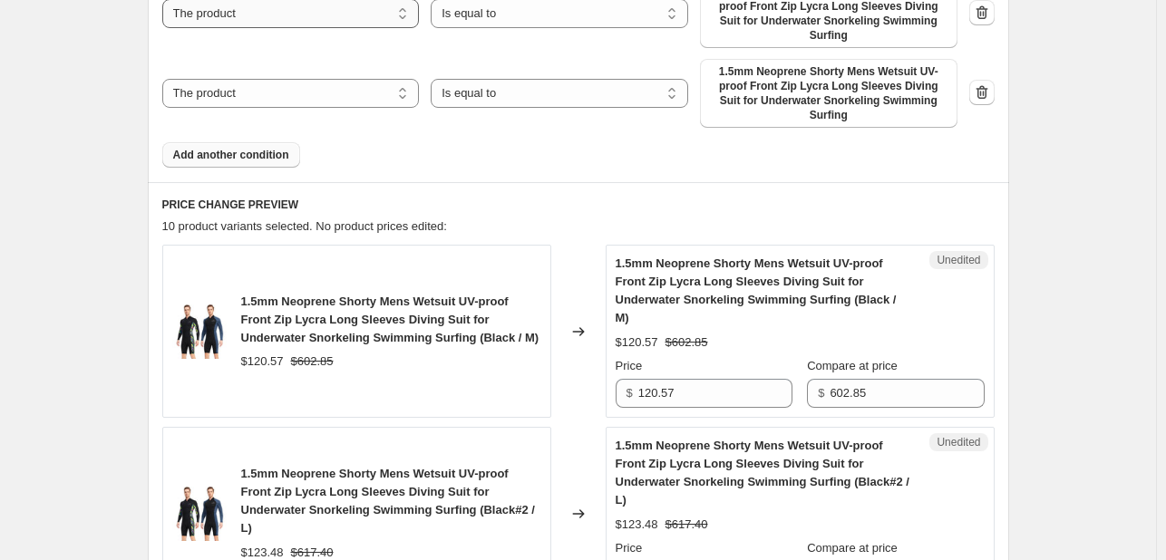
scroll to position [725, 0]
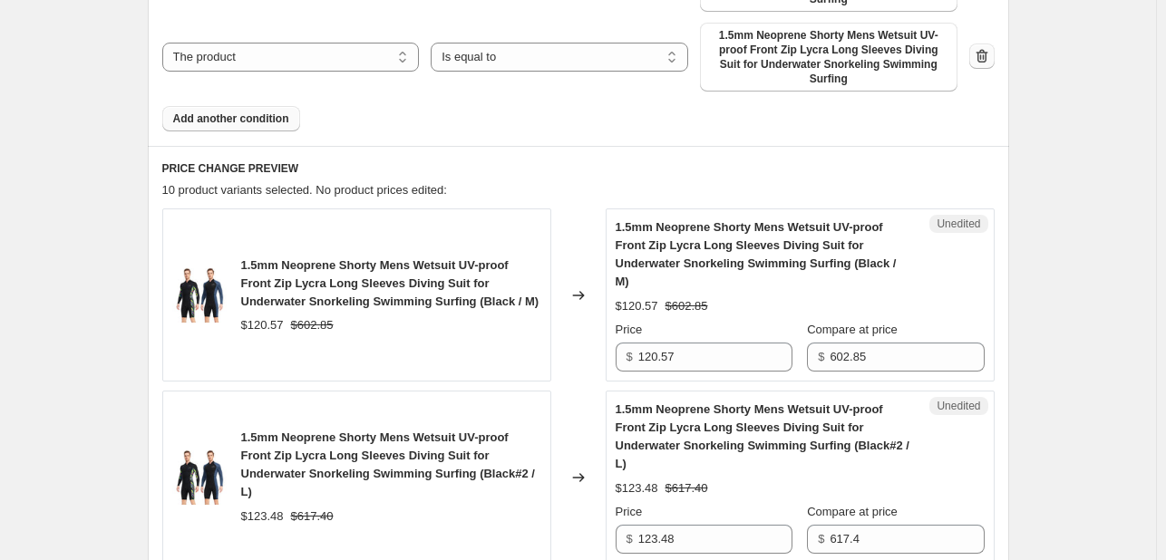
click at [983, 47] on icon "button" at bounding box center [982, 56] width 18 height 18
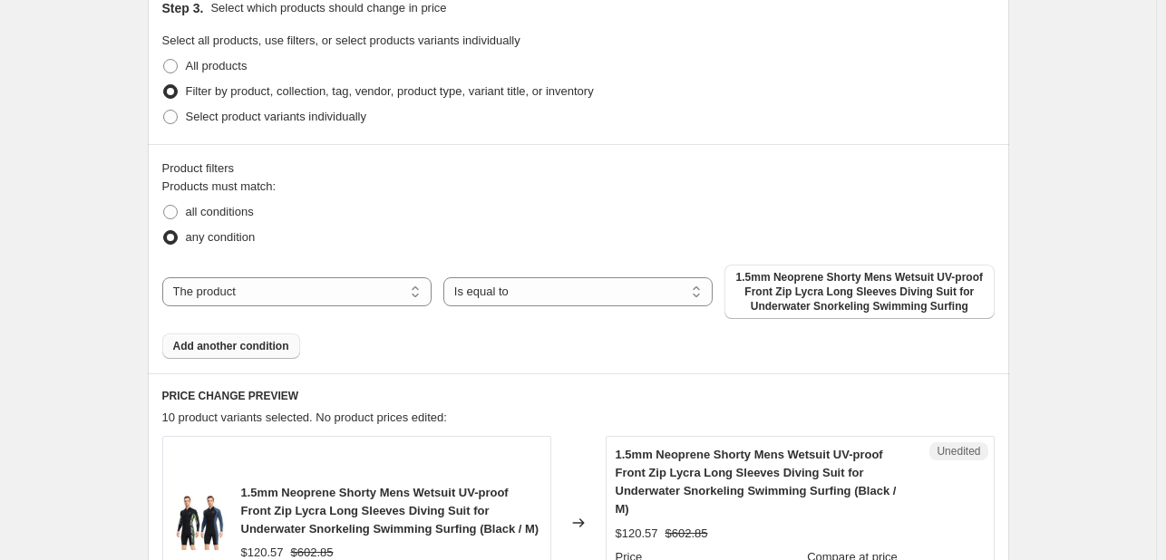
scroll to position [183, 0]
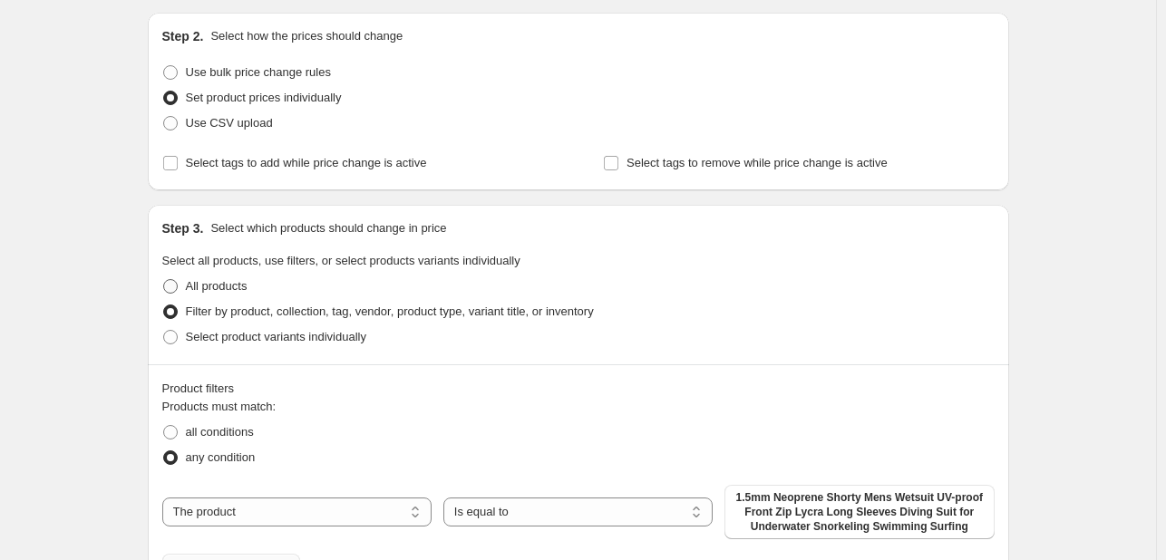
click at [170, 286] on span at bounding box center [170, 286] width 15 height 15
click at [164, 280] on input "All products" at bounding box center [163, 279] width 1 height 1
radio input "true"
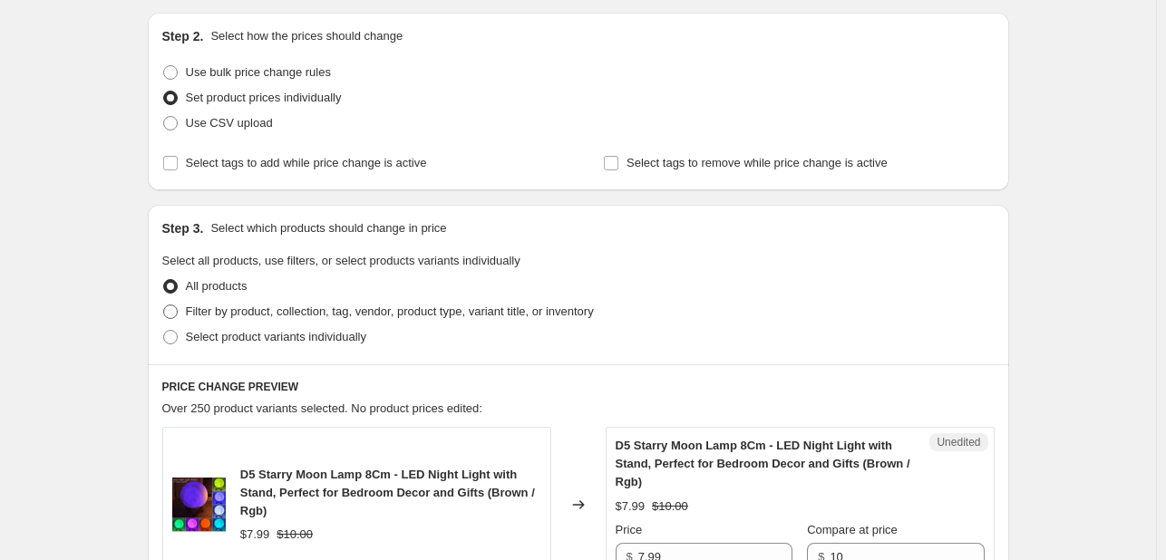
click at [178, 306] on span at bounding box center [170, 312] width 15 height 15
click at [164, 306] on input "Filter by product, collection, tag, vendor, product type, variant title, or inv…" at bounding box center [163, 305] width 1 height 1
radio input "true"
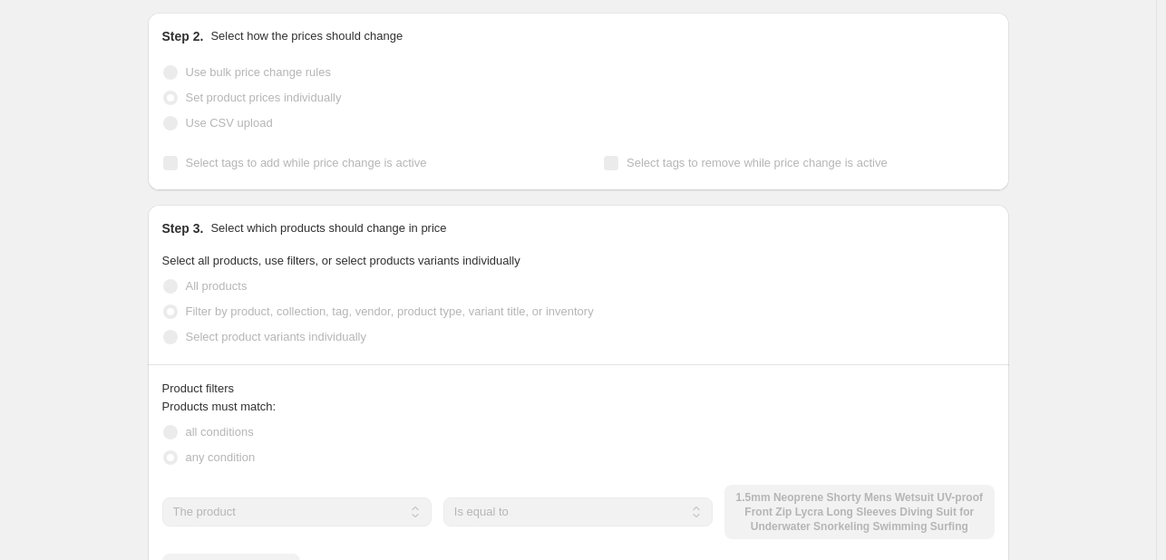
click at [178, 313] on span at bounding box center [170, 312] width 15 height 15
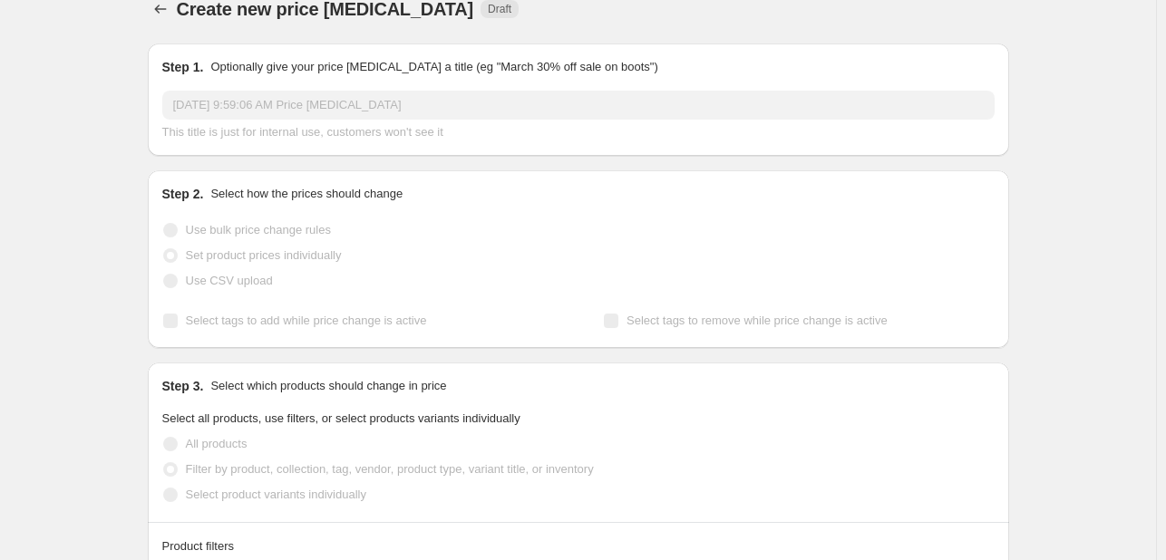
scroll to position [0, 0]
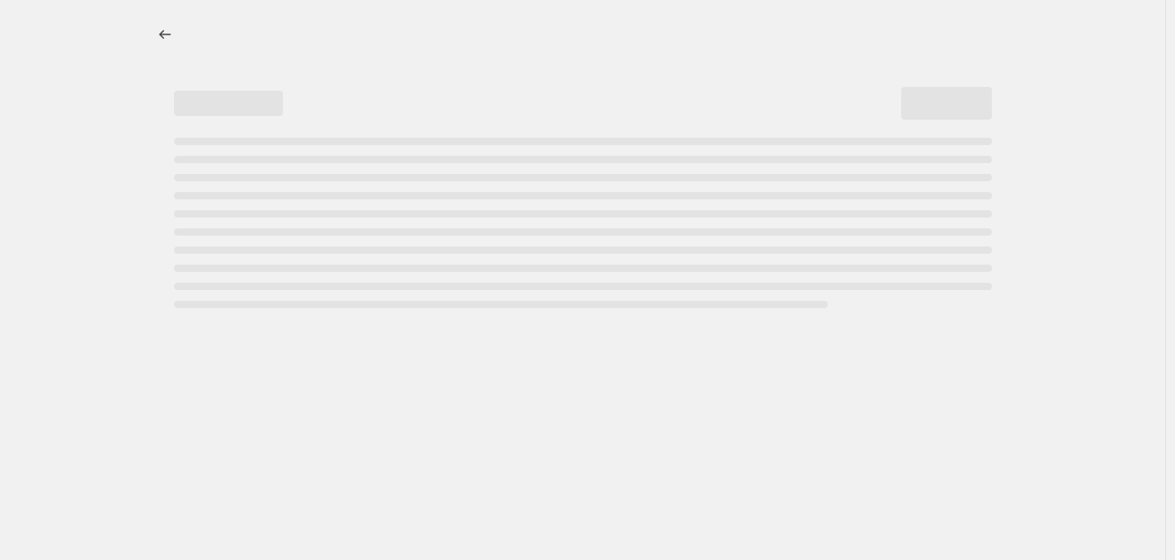
select select "percentage"
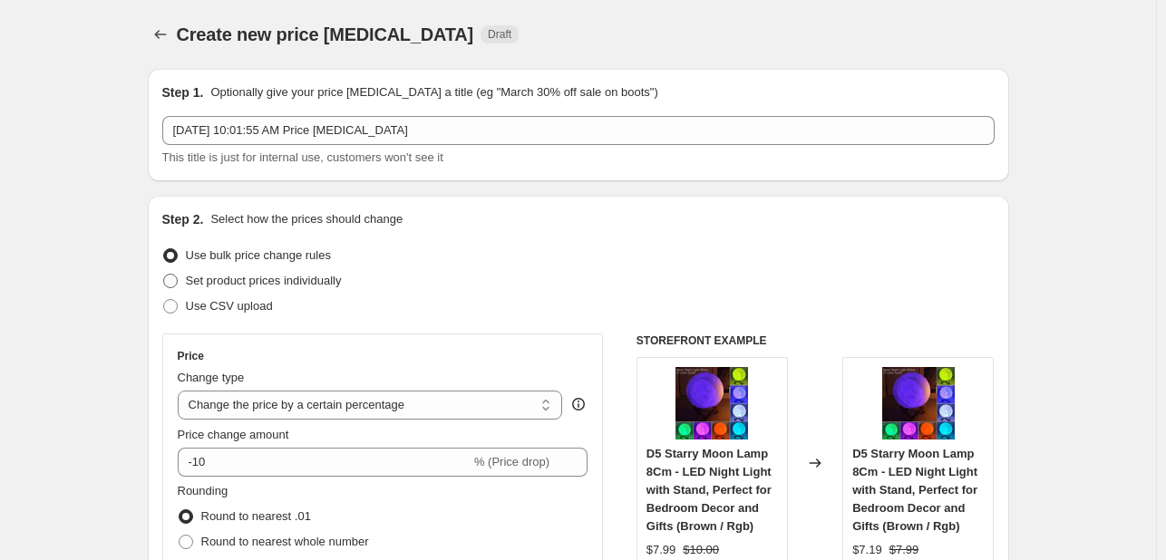
click at [171, 281] on span at bounding box center [170, 281] width 15 height 15
click at [164, 275] on input "Set product prices individually" at bounding box center [163, 274] width 1 height 1
radio input "true"
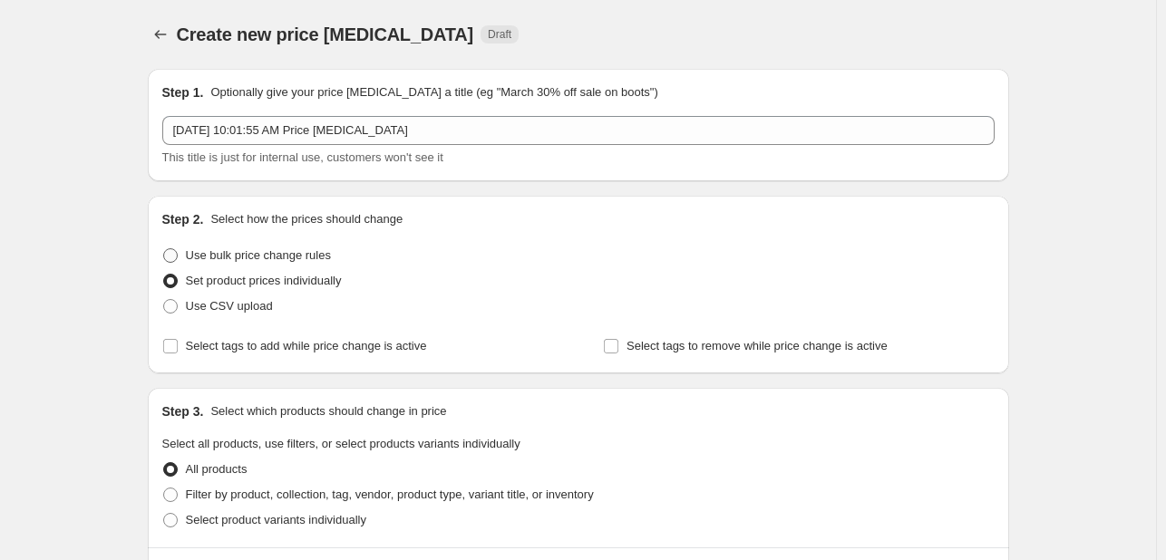
click at [170, 253] on span at bounding box center [170, 255] width 15 height 15
click at [164, 249] on input "Use bulk price change rules" at bounding box center [163, 248] width 1 height 1
radio input "true"
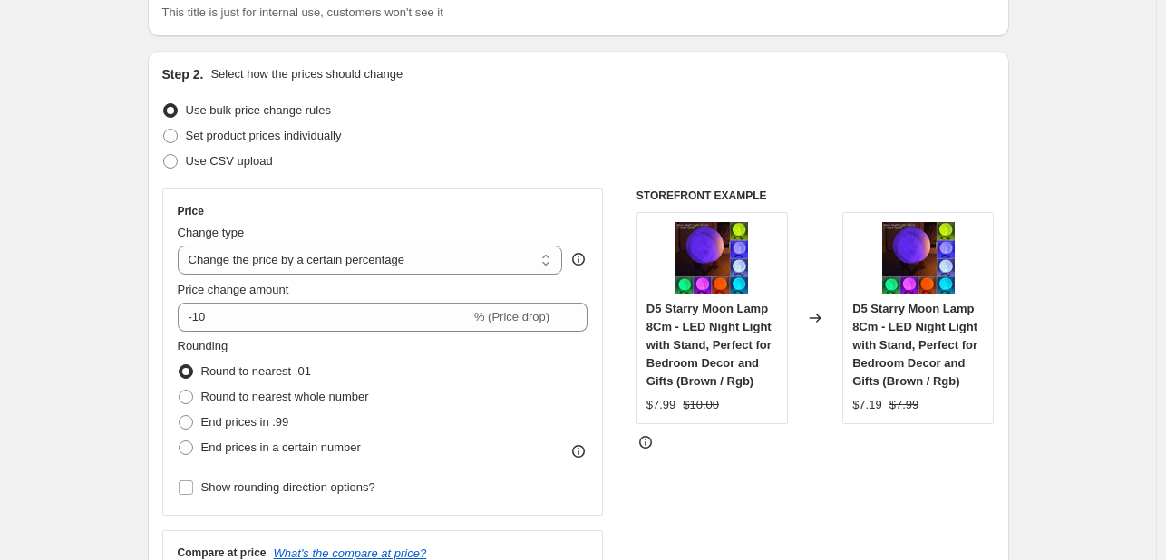
scroll to position [181, 0]
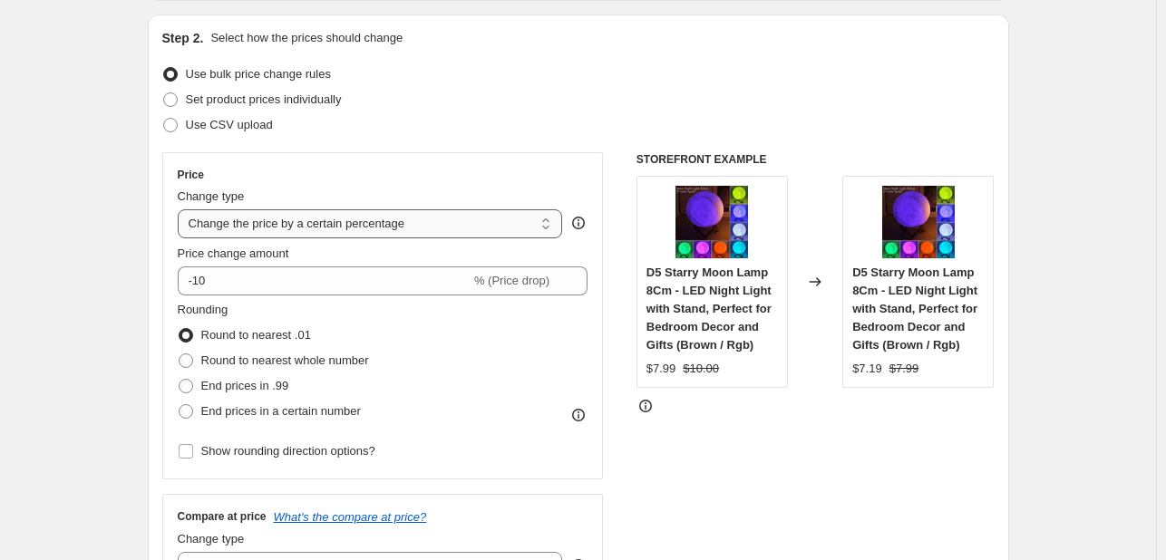
click at [368, 215] on select "Change the price to a certain amount Change the price by a certain amount Chang…" at bounding box center [370, 223] width 385 height 29
select select "margin"
type input "50"
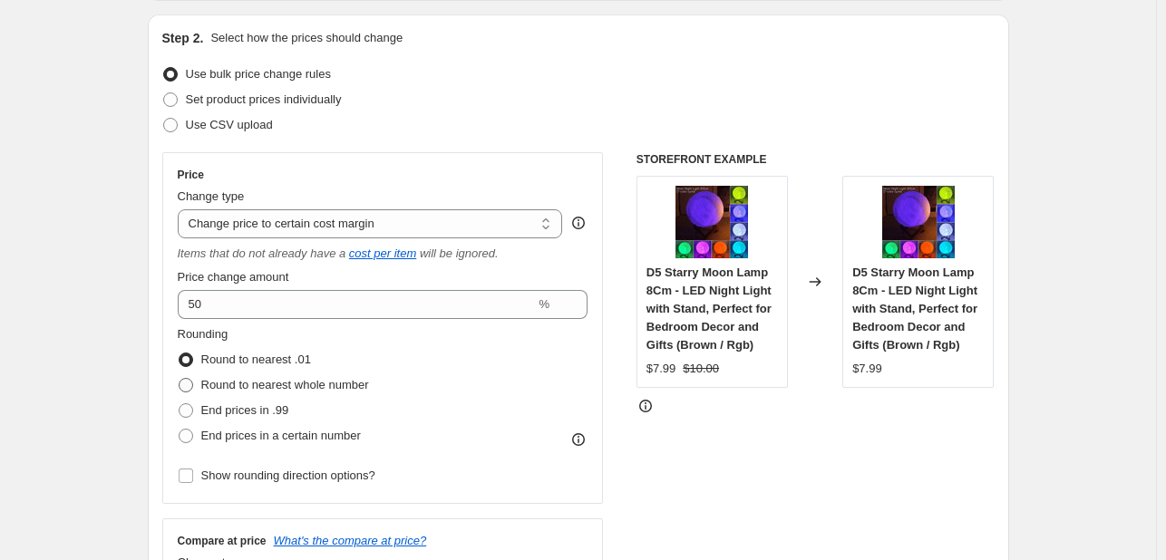
click at [187, 388] on span at bounding box center [186, 385] width 15 height 15
click at [180, 379] on input "Round to nearest whole number" at bounding box center [179, 378] width 1 height 1
radio input "true"
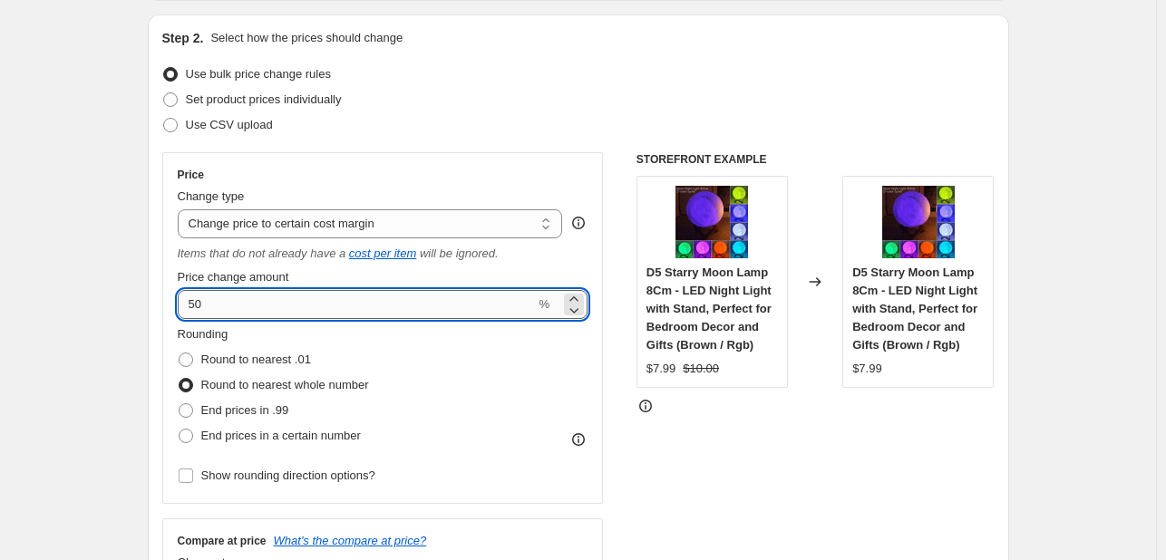
click at [332, 309] on input "50" at bounding box center [357, 304] width 358 height 29
type input "5"
type input "10"
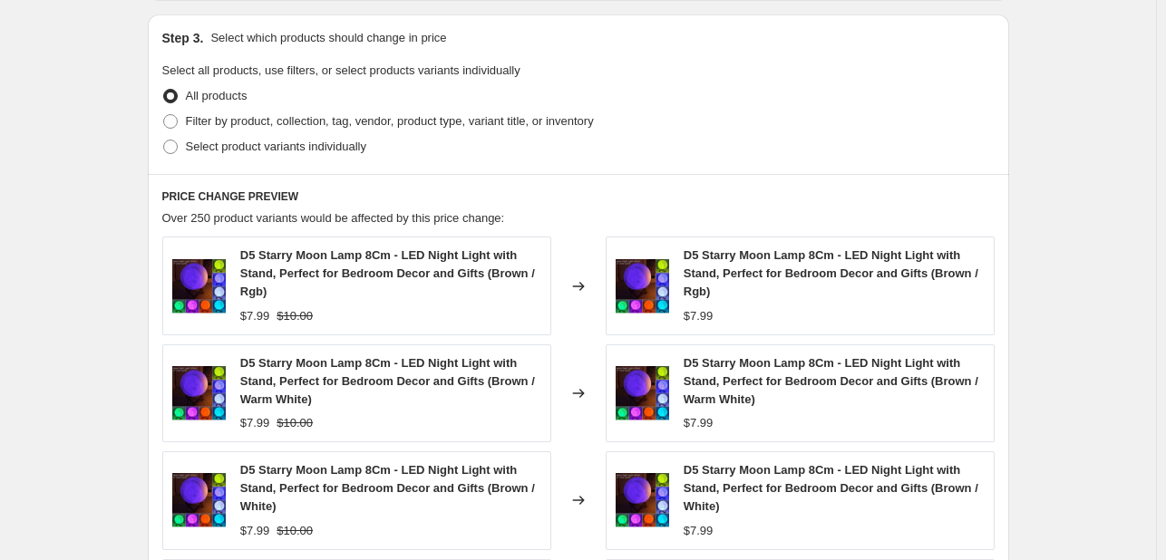
scroll to position [864, 0]
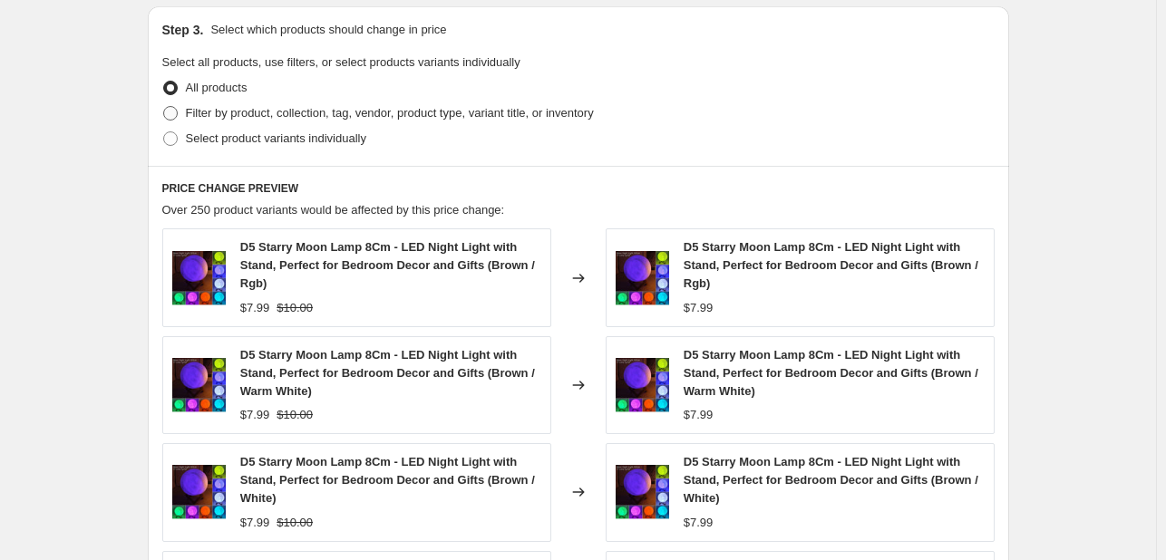
click at [176, 120] on span at bounding box center [170, 113] width 15 height 15
click at [164, 107] on input "Filter by product, collection, tag, vendor, product type, variant title, or inv…" at bounding box center [163, 106] width 1 height 1
radio input "true"
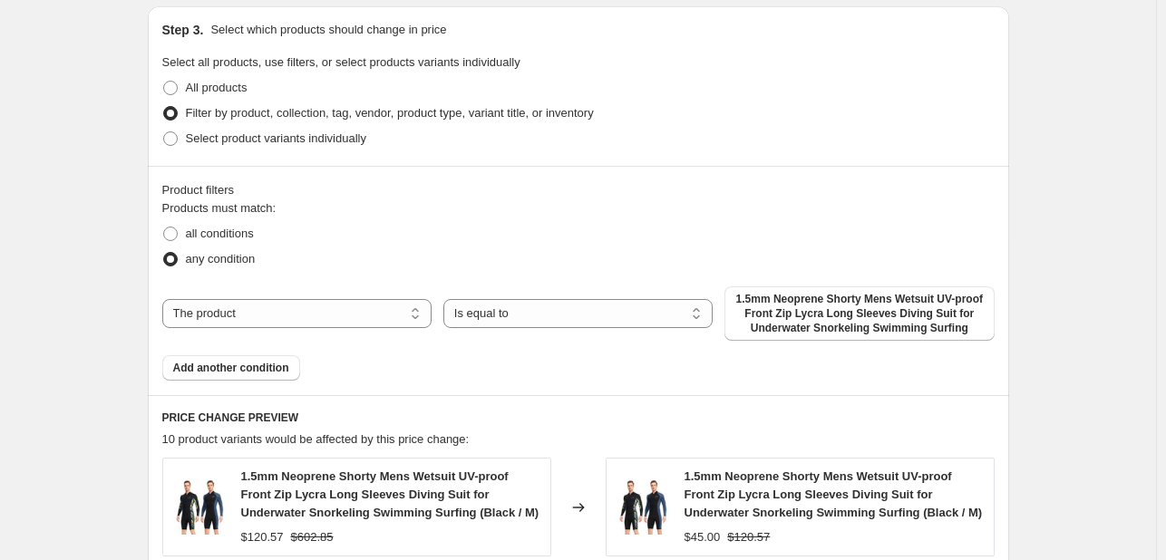
click at [374, 233] on div "all conditions" at bounding box center [578, 233] width 832 height 25
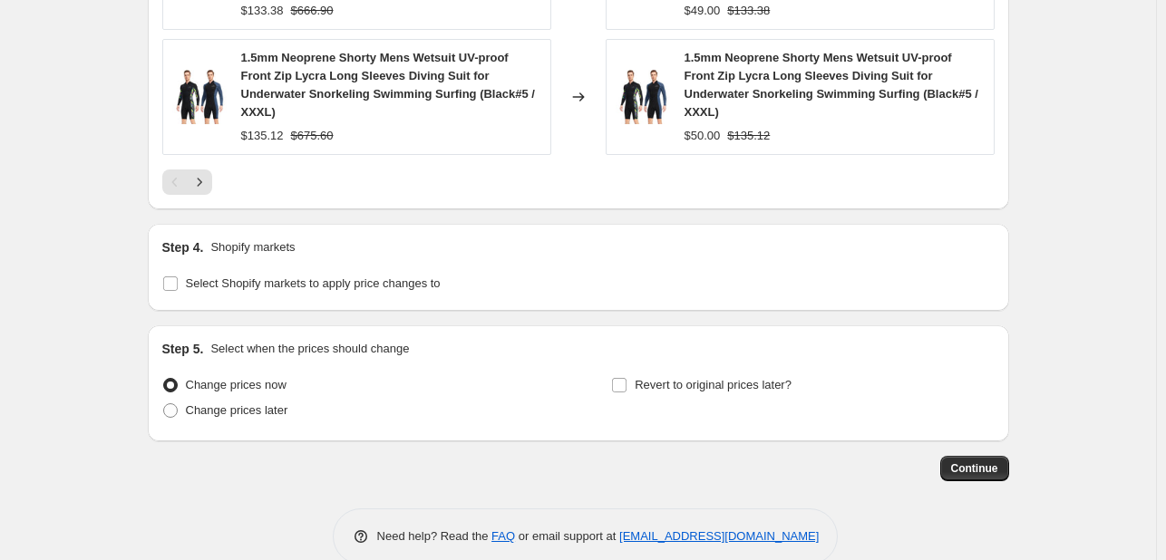
scroll to position [1773, 0]
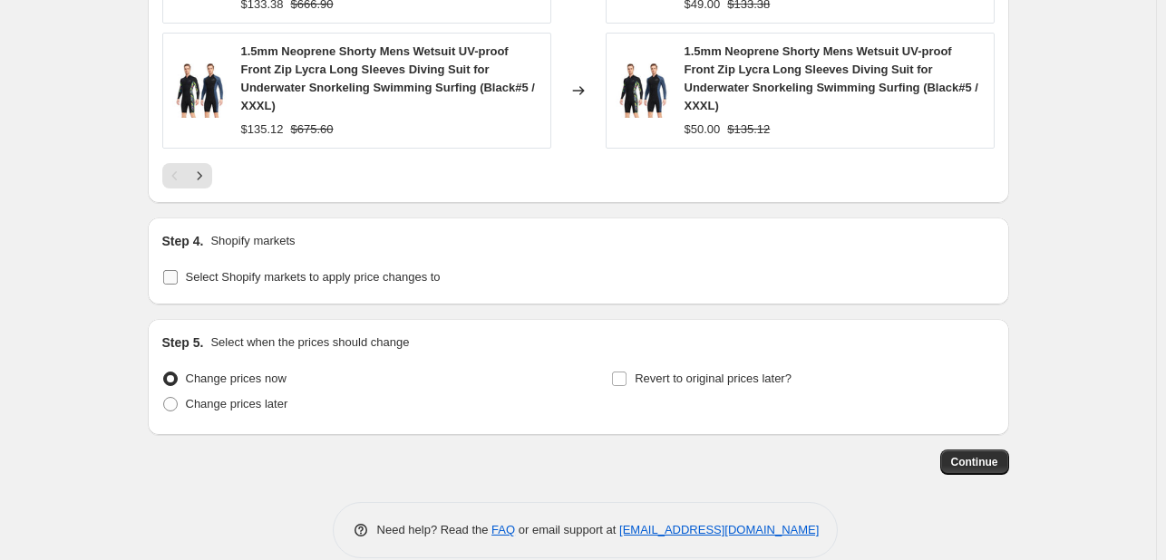
click at [170, 275] on input "Select Shopify markets to apply price changes to" at bounding box center [170, 277] width 15 height 15
checkbox input "true"
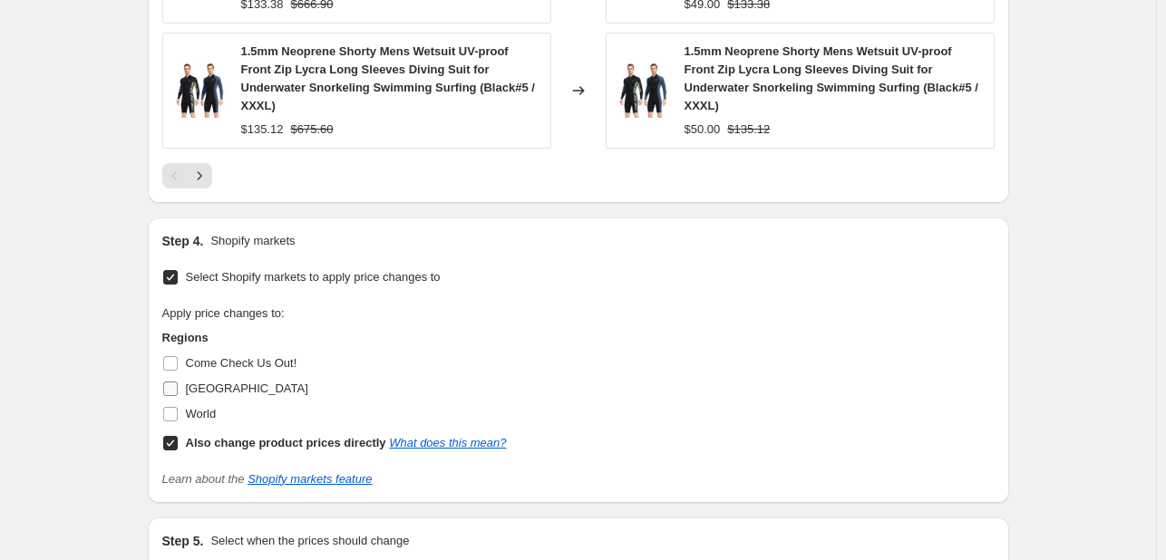
drag, startPoint x: 180, startPoint y: 413, endPoint x: 175, endPoint y: 385, distance: 27.7
click at [175, 385] on div "Regions Come Check Us Out! United States World Also change product prices direc…" at bounding box center [334, 392] width 345 height 127
click at [175, 385] on input "[GEOGRAPHIC_DATA]" at bounding box center [170, 389] width 15 height 15
checkbox input "true"
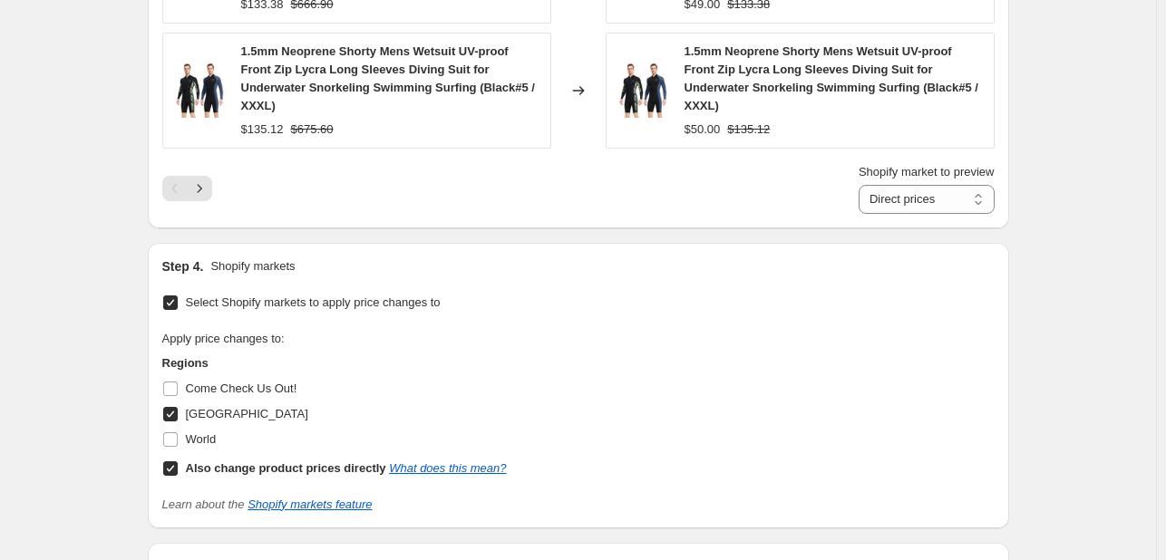
click at [173, 470] on input "Also change product prices directly What does this mean?" at bounding box center [170, 468] width 15 height 15
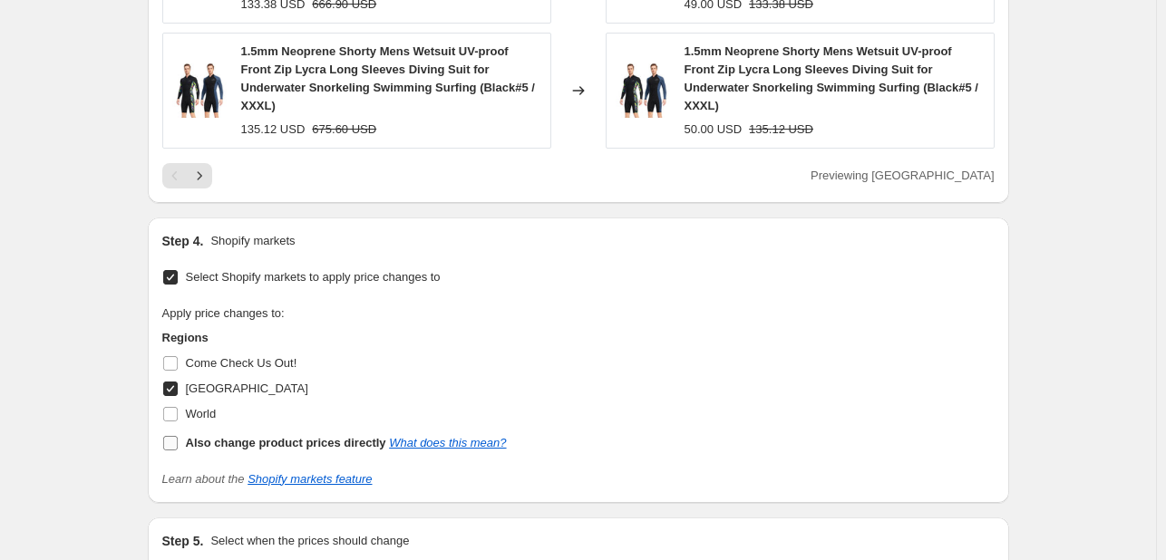
click at [183, 443] on label "Also change product prices directly What does this mean?" at bounding box center [334, 443] width 345 height 25
click at [178, 443] on input "Also change product prices directly What does this mean?" at bounding box center [170, 443] width 15 height 15
checkbox input "true"
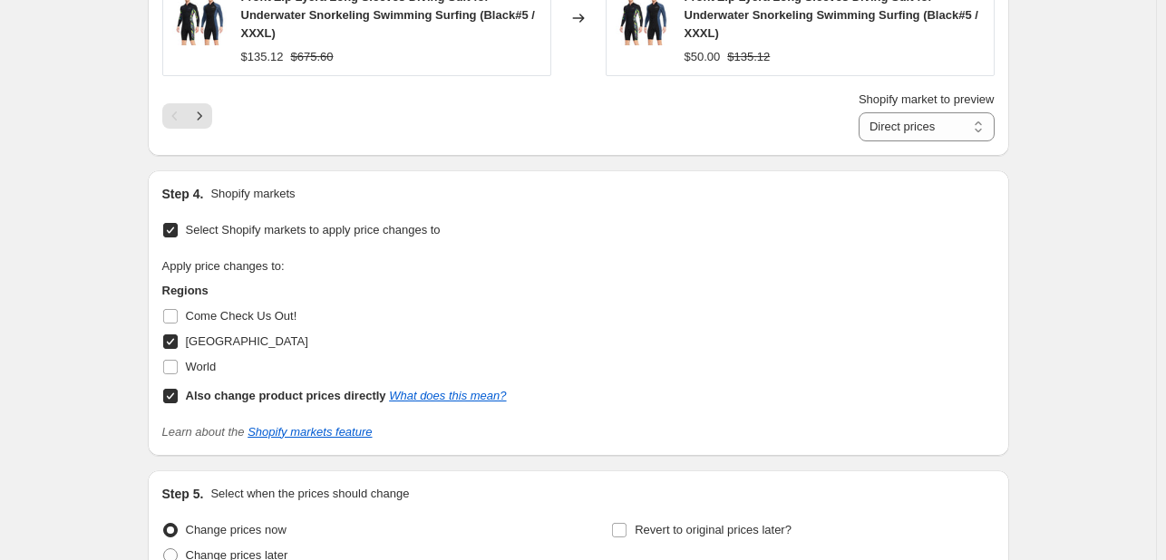
scroll to position [1882, 0]
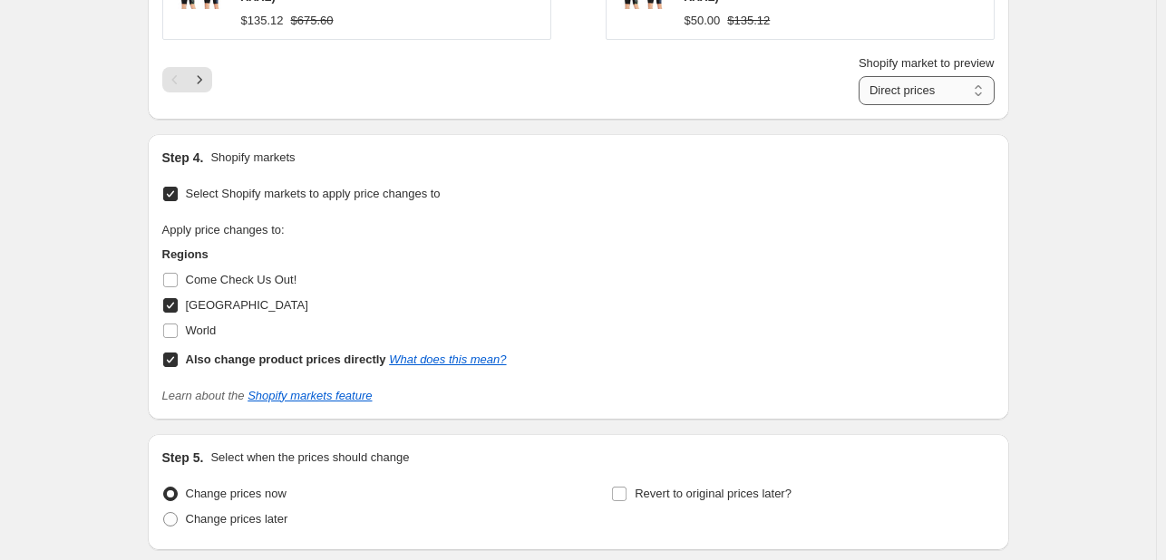
click at [976, 88] on select "Direct prices United States" at bounding box center [927, 90] width 136 height 29
click at [740, 272] on div "Apply price changes to: Regions Come Check Us Out! [GEOGRAPHIC_DATA] World Also…" at bounding box center [578, 296] width 832 height 151
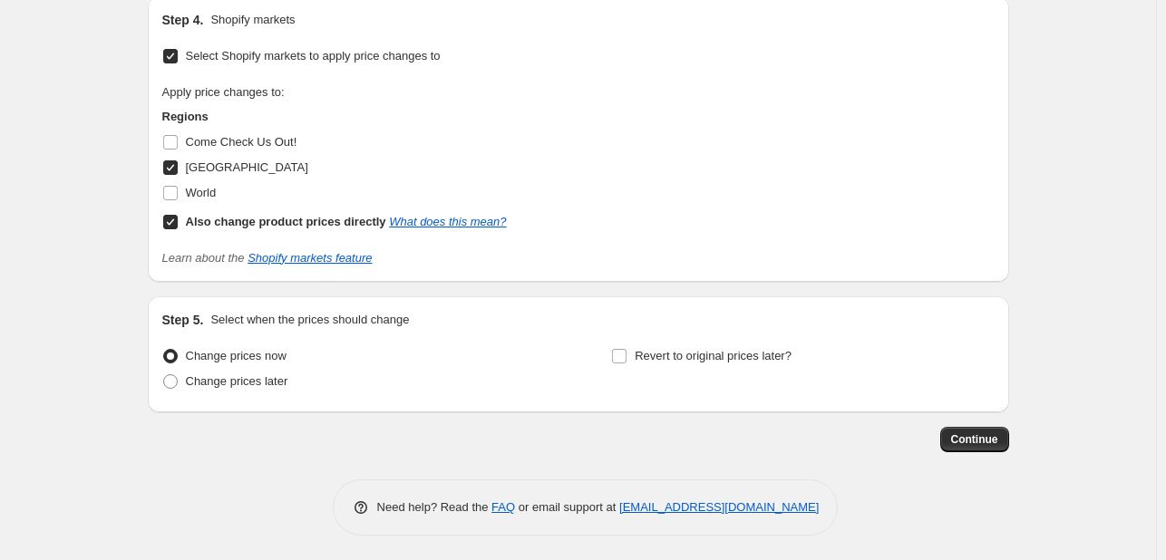
scroll to position [2021, 0]
click at [979, 435] on span "Continue" at bounding box center [974, 439] width 47 height 15
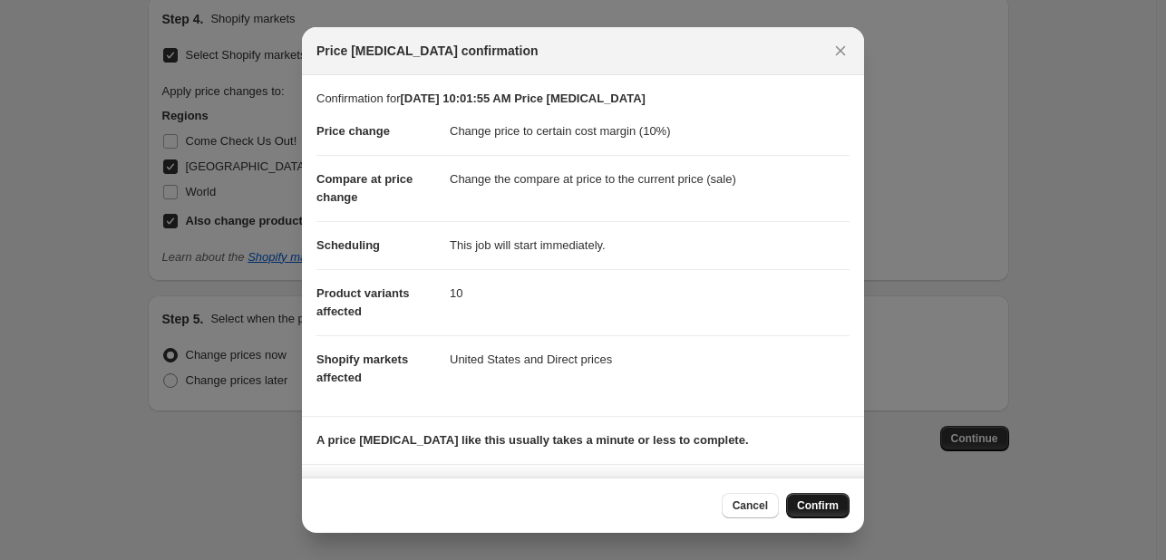
click at [811, 502] on span "Confirm" at bounding box center [818, 506] width 42 height 15
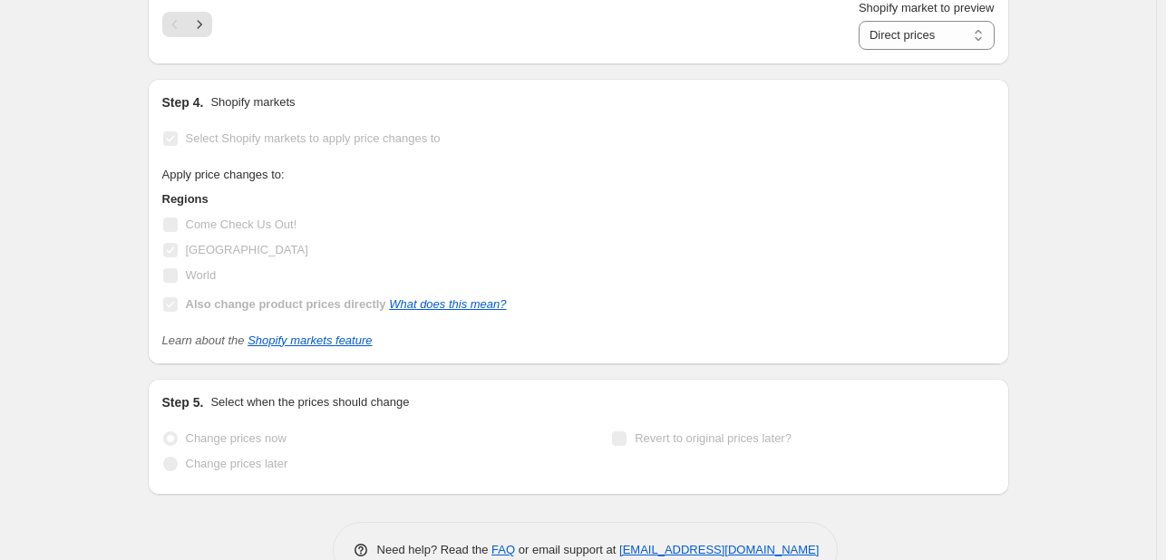
scroll to position [2068, 0]
click at [209, 30] on icon "Next" at bounding box center [199, 24] width 18 height 18
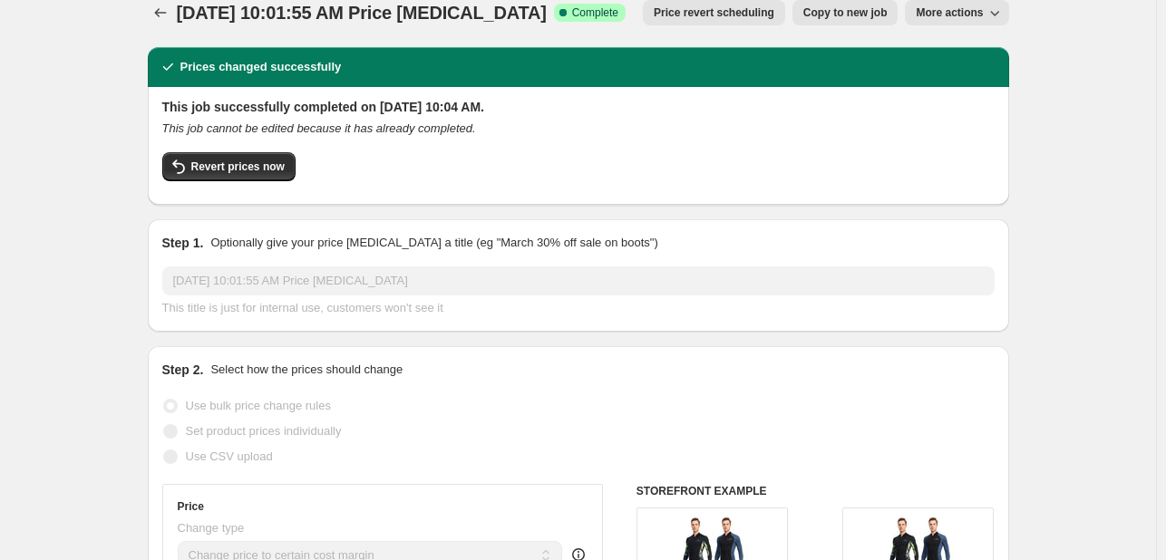
scroll to position [0, 0]
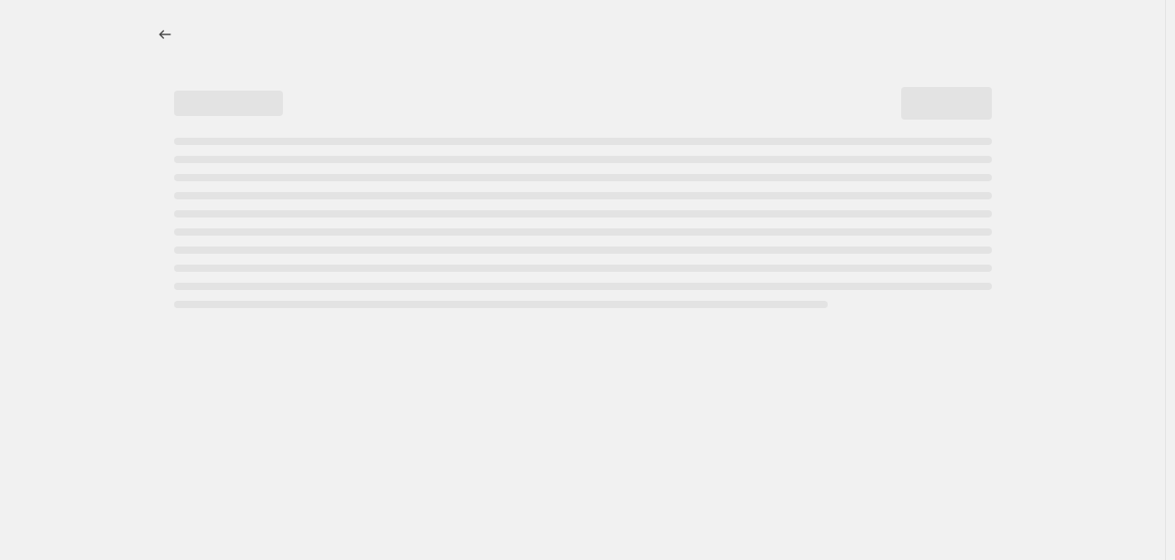
select select "margin"
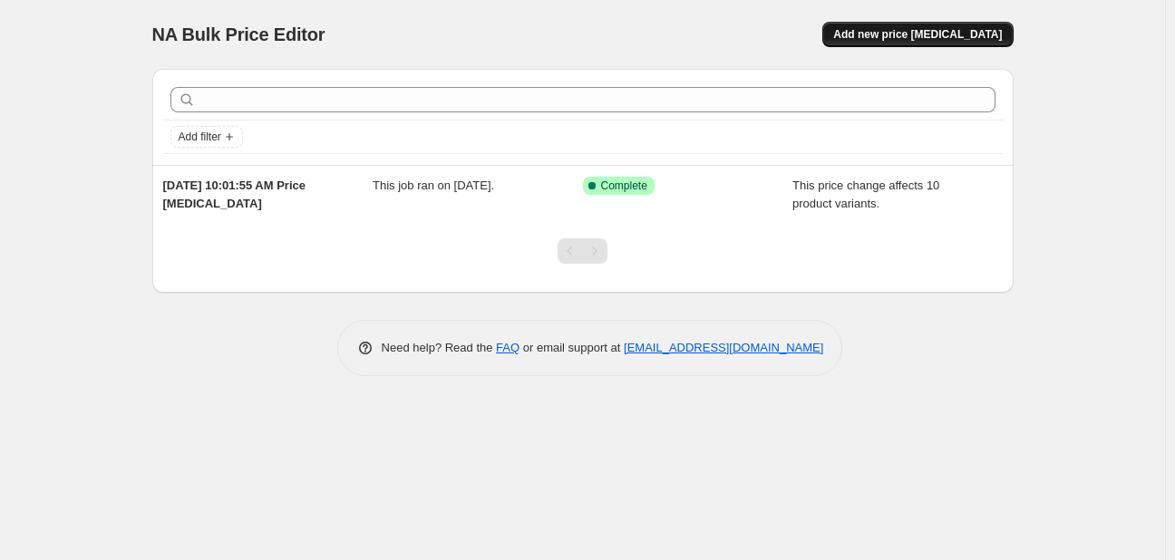
click at [921, 28] on span "Add new price [MEDICAL_DATA]" at bounding box center [917, 34] width 169 height 15
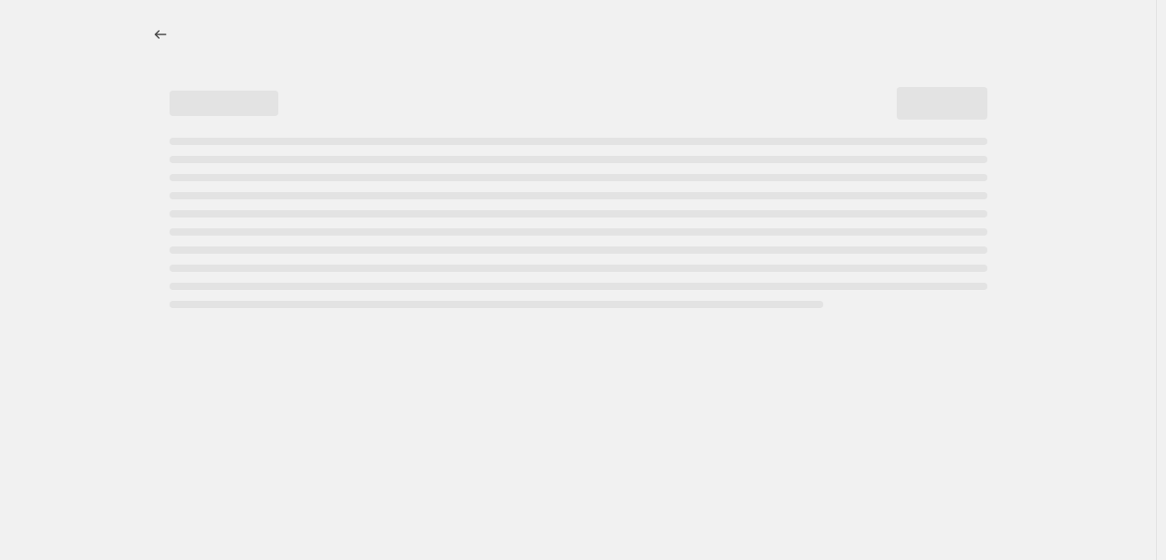
select select "percentage"
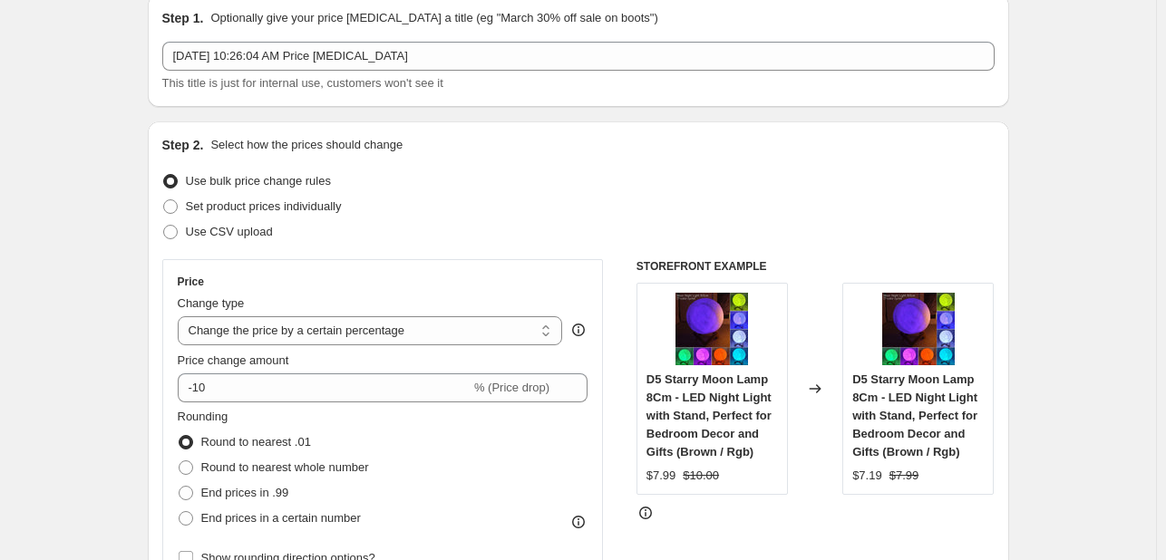
scroll to position [109, 0]
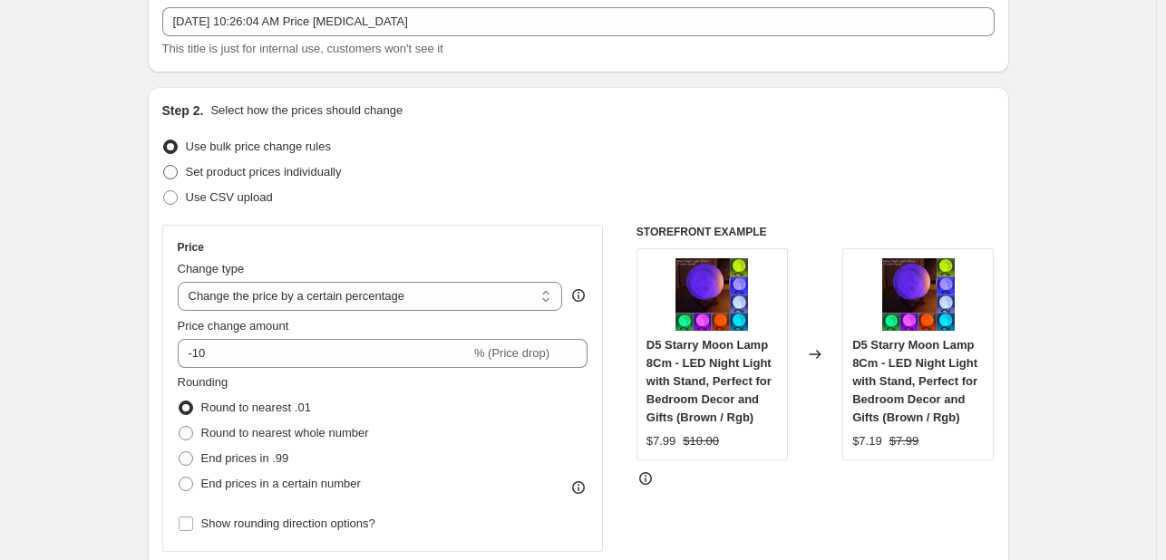
click at [185, 171] on label "Set product prices individually" at bounding box center [252, 172] width 180 height 25
click at [164, 166] on input "Set product prices individually" at bounding box center [163, 165] width 1 height 1
radio input "true"
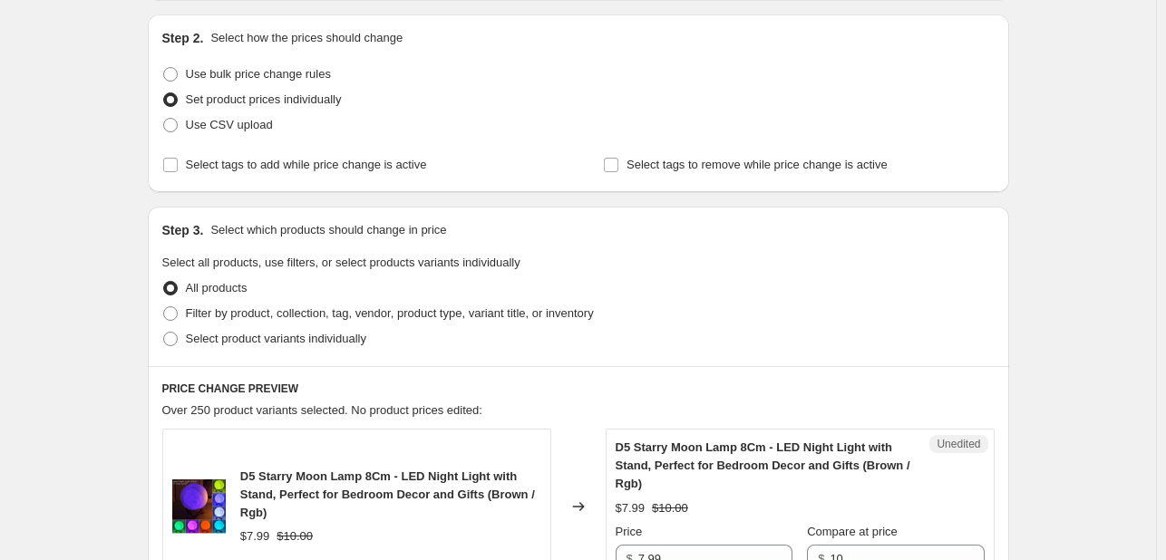
scroll to position [326, 0]
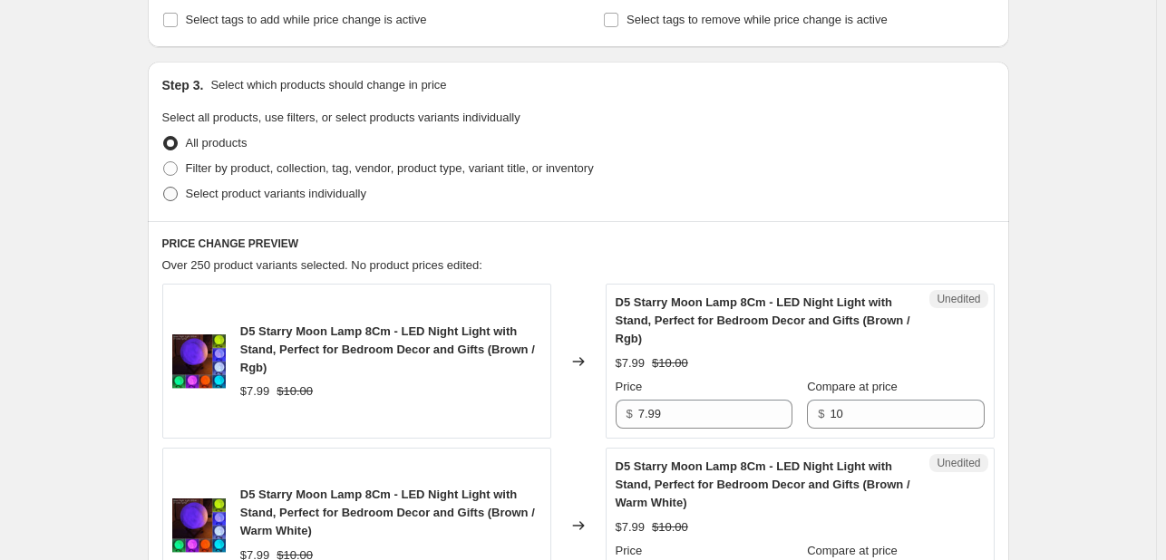
click at [277, 189] on span "Select product variants individually" at bounding box center [276, 194] width 180 height 14
click at [164, 188] on input "Select product variants individually" at bounding box center [163, 187] width 1 height 1
radio input "true"
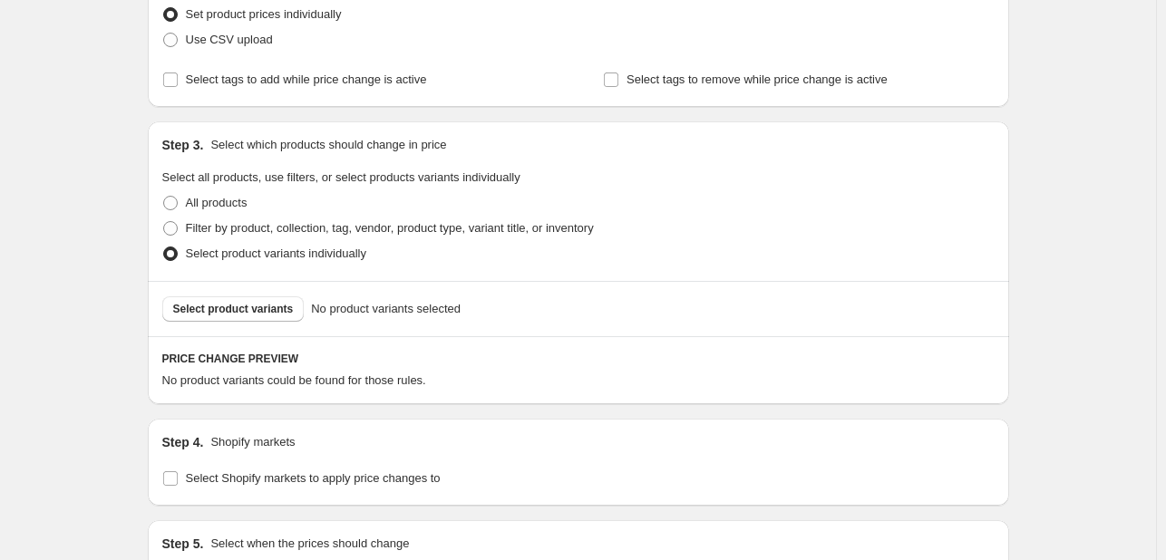
scroll to position [239, 0]
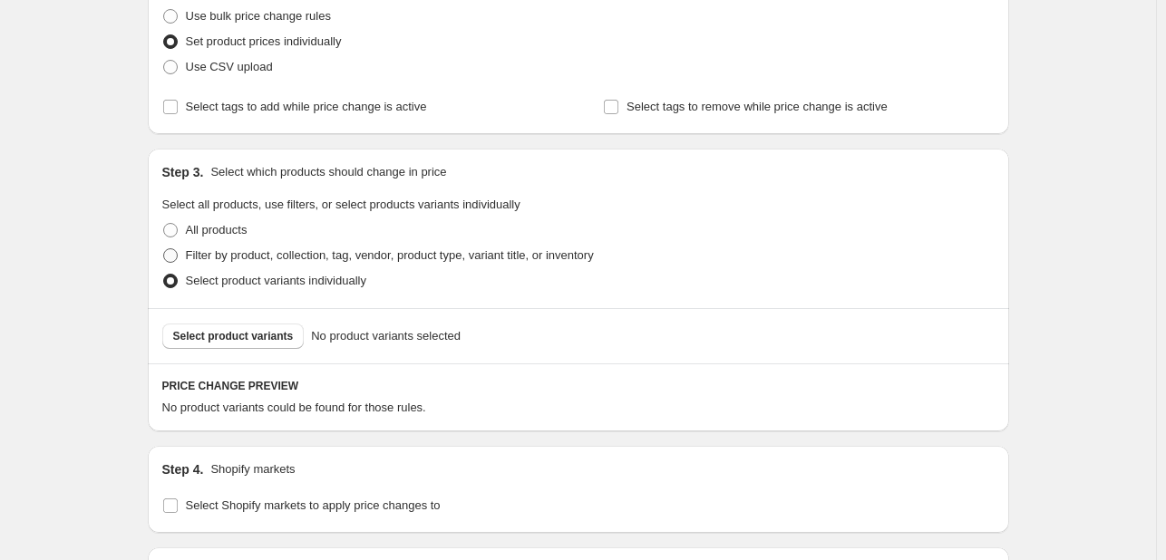
click at [178, 259] on span at bounding box center [170, 255] width 15 height 15
click at [164, 249] on input "Filter by product, collection, tag, vendor, product type, variant title, or inv…" at bounding box center [163, 248] width 1 height 1
radio input "true"
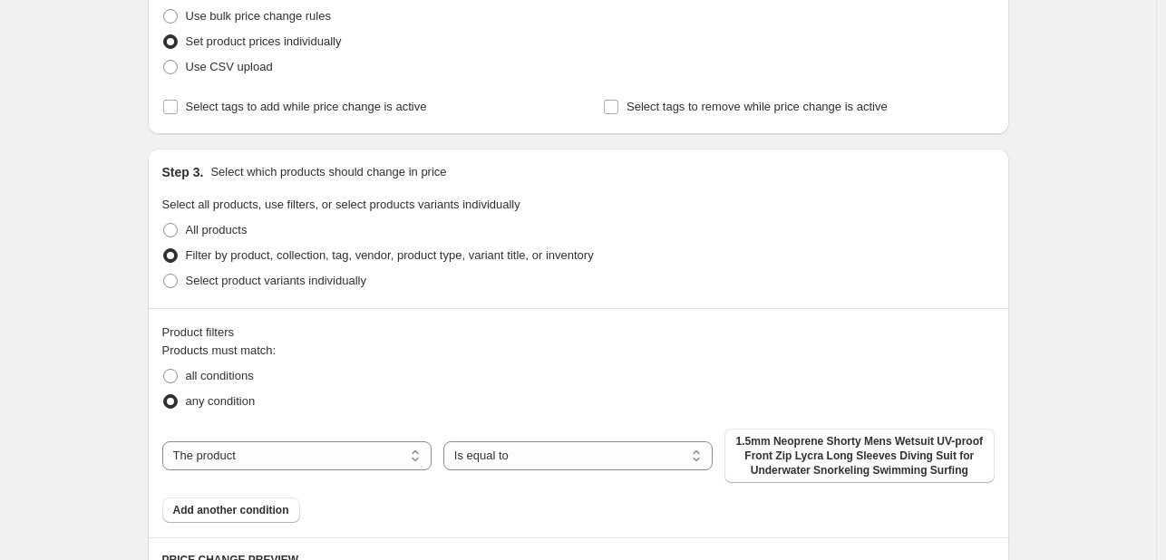
click at [178, 246] on label "Filter by product, collection, tag, vendor, product type, variant title, or inv…" at bounding box center [378, 255] width 432 height 25
click at [164, 248] on input "Filter by product, collection, tag, vendor, product type, variant title, or inv…" at bounding box center [163, 248] width 1 height 1
click at [175, 235] on span at bounding box center [170, 230] width 15 height 15
click at [164, 224] on input "All products" at bounding box center [163, 223] width 1 height 1
radio input "true"
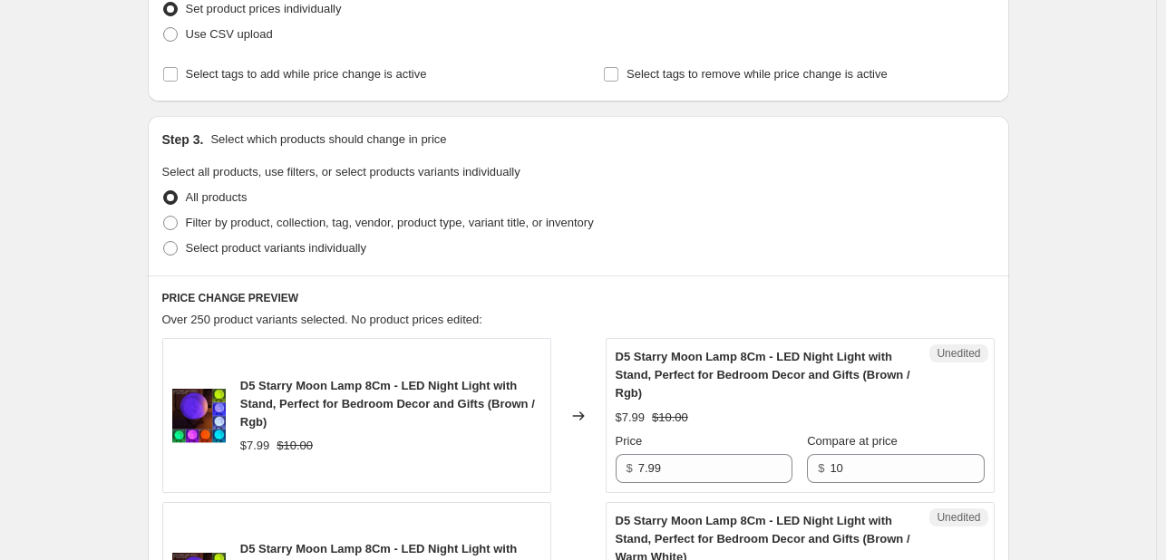
scroll to position [276, 0]
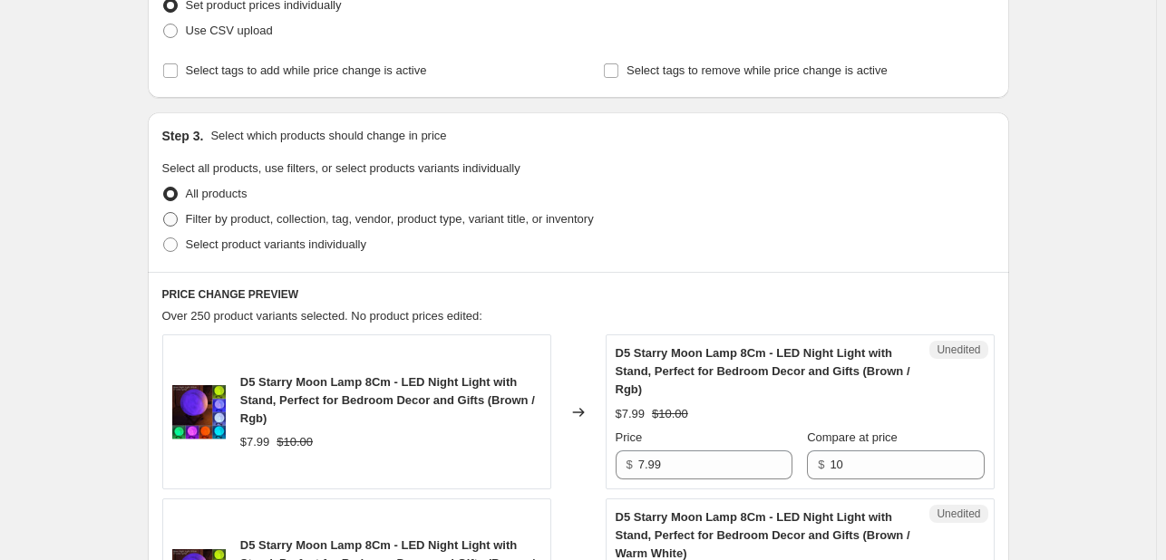
click at [175, 216] on span at bounding box center [170, 219] width 15 height 15
click at [164, 213] on input "Filter by product, collection, tag, vendor, product type, variant title, or inv…" at bounding box center [163, 212] width 1 height 1
radio input "true"
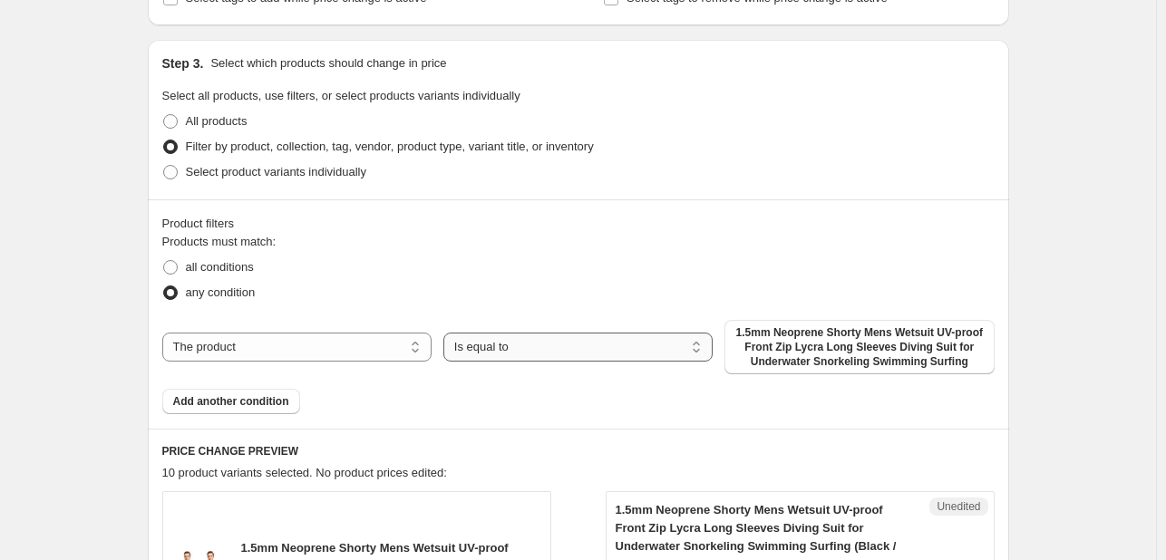
scroll to position [384, 0]
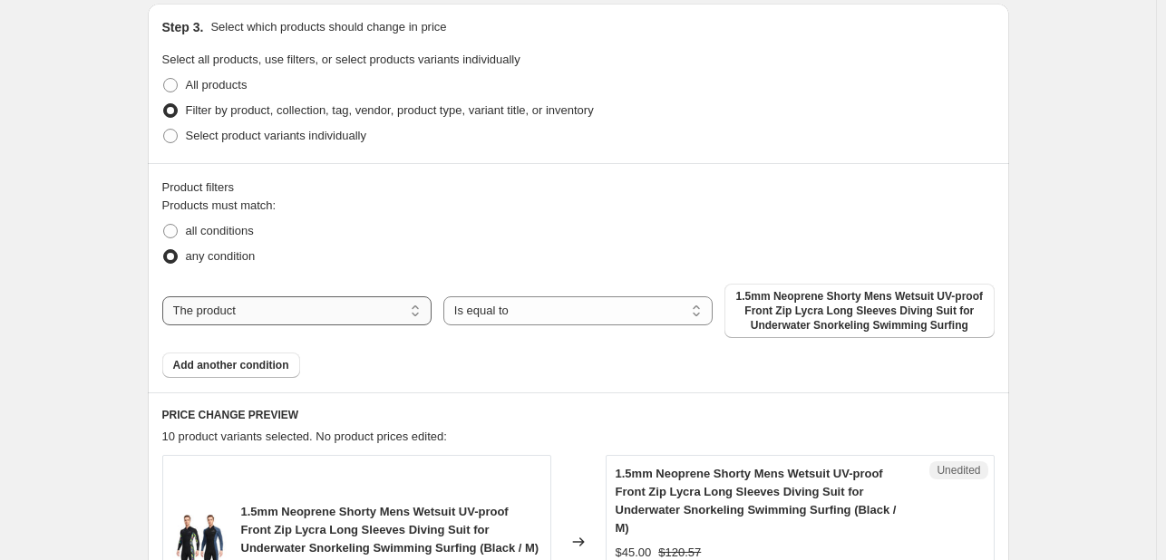
click at [399, 322] on select "The product The product's collection The product's tag The product's vendor The…" at bounding box center [296, 310] width 269 height 29
select select "collection"
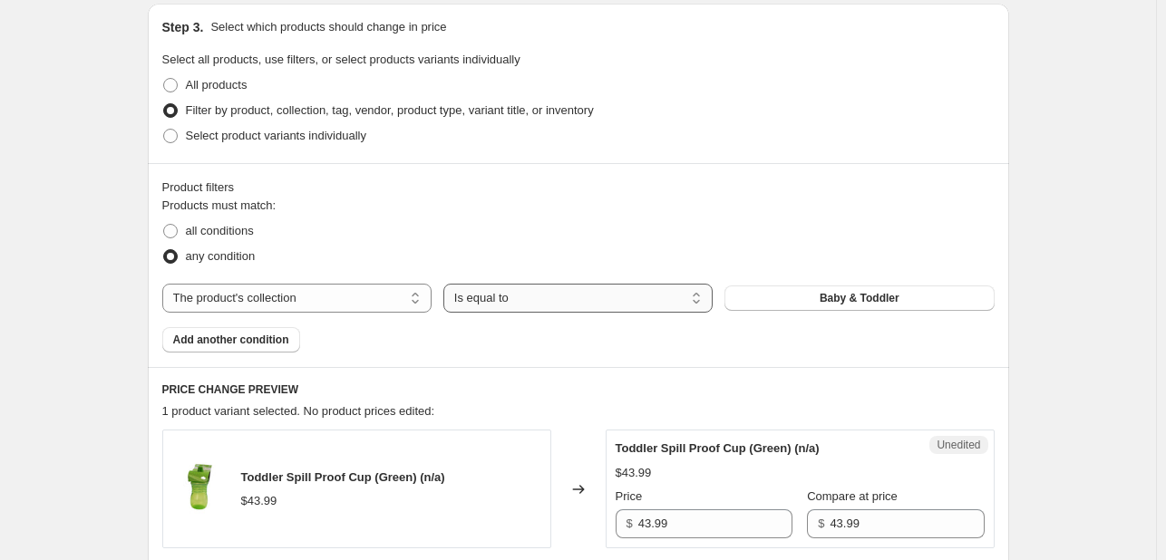
click at [524, 296] on select "Is equal to Is not equal to" at bounding box center [577, 298] width 269 height 29
click at [836, 296] on span "Baby & Toddler" at bounding box center [860, 298] width 80 height 15
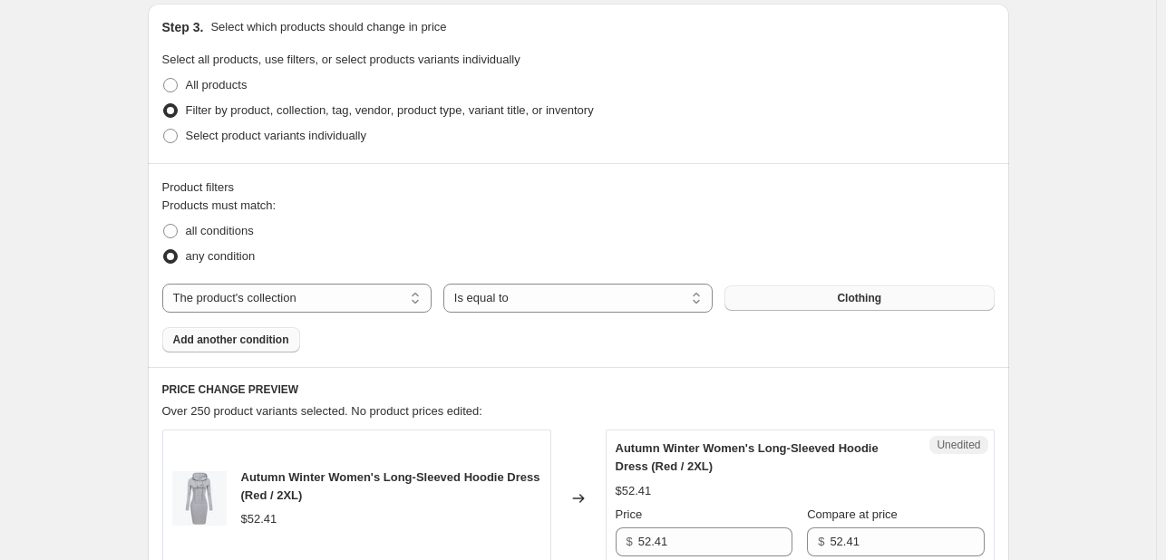
click at [283, 345] on span "Add another condition" at bounding box center [231, 340] width 116 height 15
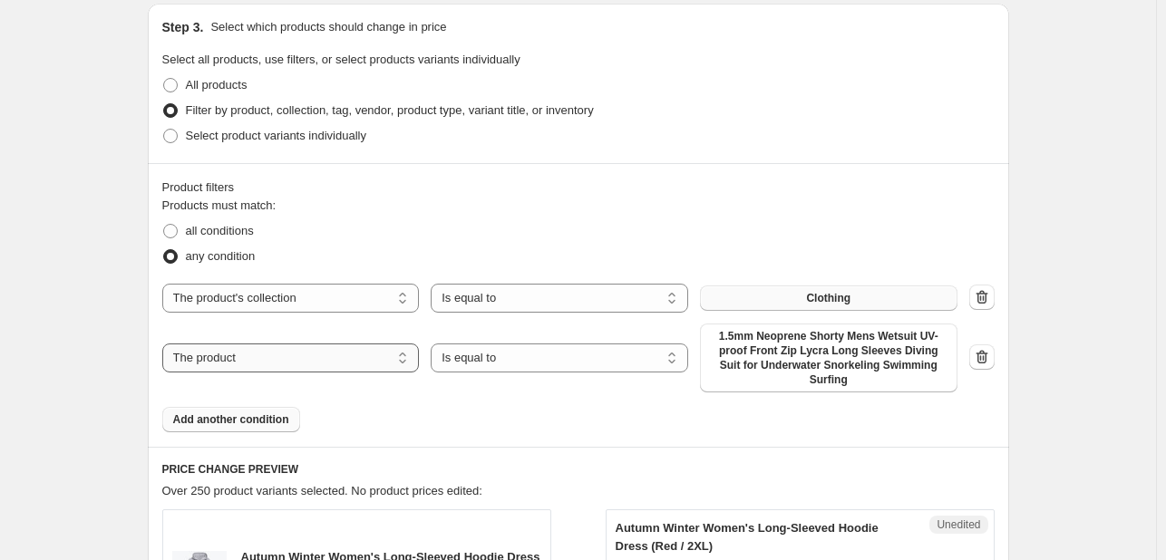
click at [378, 344] on select "The product The product's collection The product's tag The product's vendor The…" at bounding box center [290, 358] width 257 height 29
select select "collection"
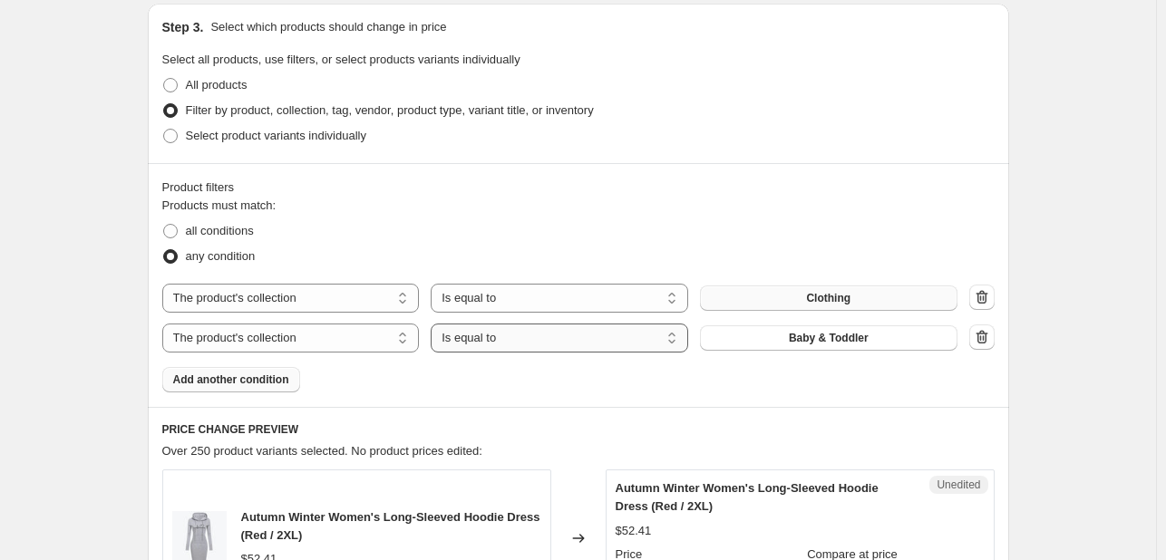
click at [500, 340] on select "Is equal to Is not equal to" at bounding box center [559, 338] width 257 height 29
click at [794, 334] on button "Baby & Toddler" at bounding box center [828, 337] width 257 height 25
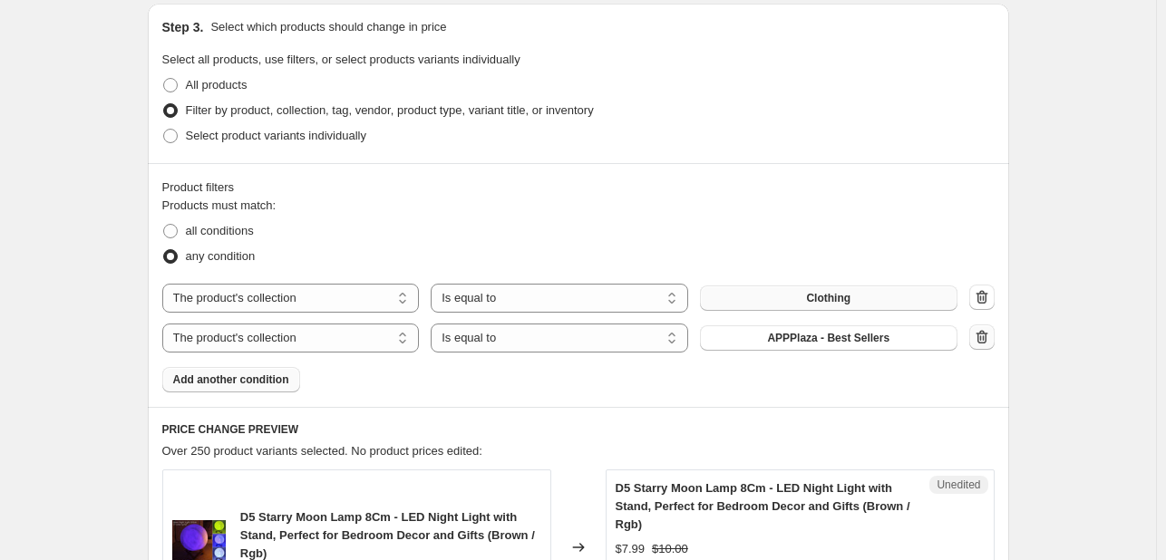
click at [981, 339] on icon "button" at bounding box center [982, 337] width 18 height 18
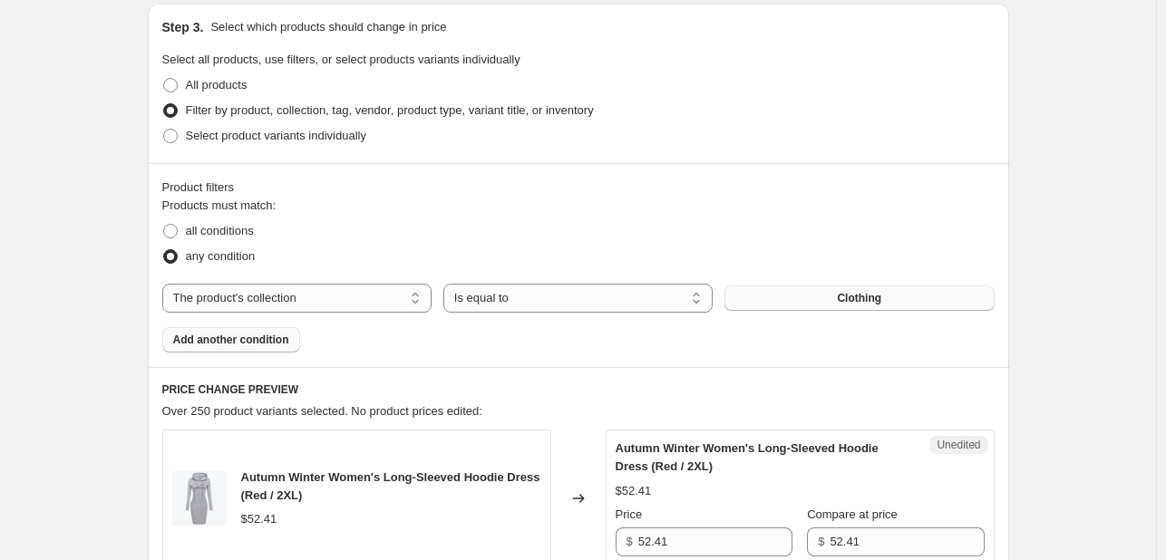
click at [274, 339] on span "Add another condition" at bounding box center [231, 340] width 116 height 15
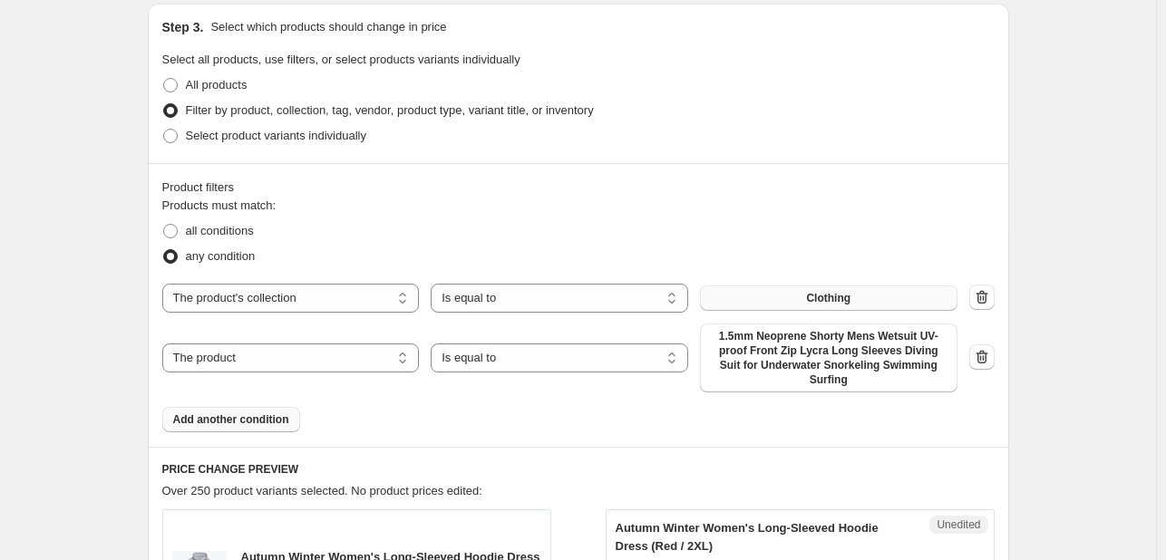
click at [302, 371] on div "The product The product's collection The product's tag The product's vendor The…" at bounding box center [559, 358] width 795 height 69
click at [297, 362] on select "The product The product's collection The product's tag The product's vendor The…" at bounding box center [290, 358] width 257 height 29
select select "collection"
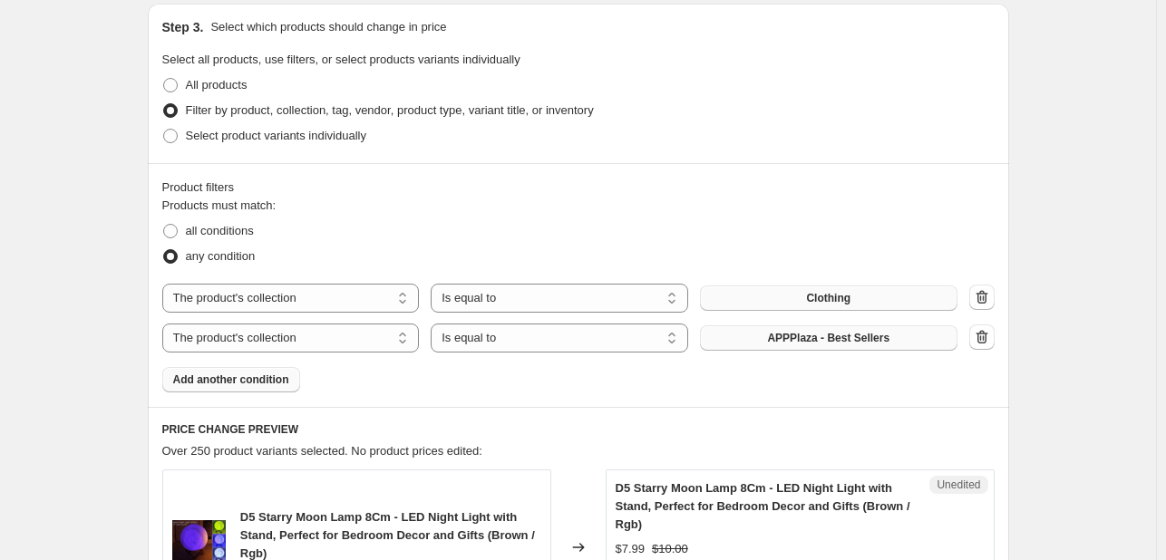
click at [845, 345] on button "APPPlaza - Best Sellers" at bounding box center [828, 337] width 257 height 25
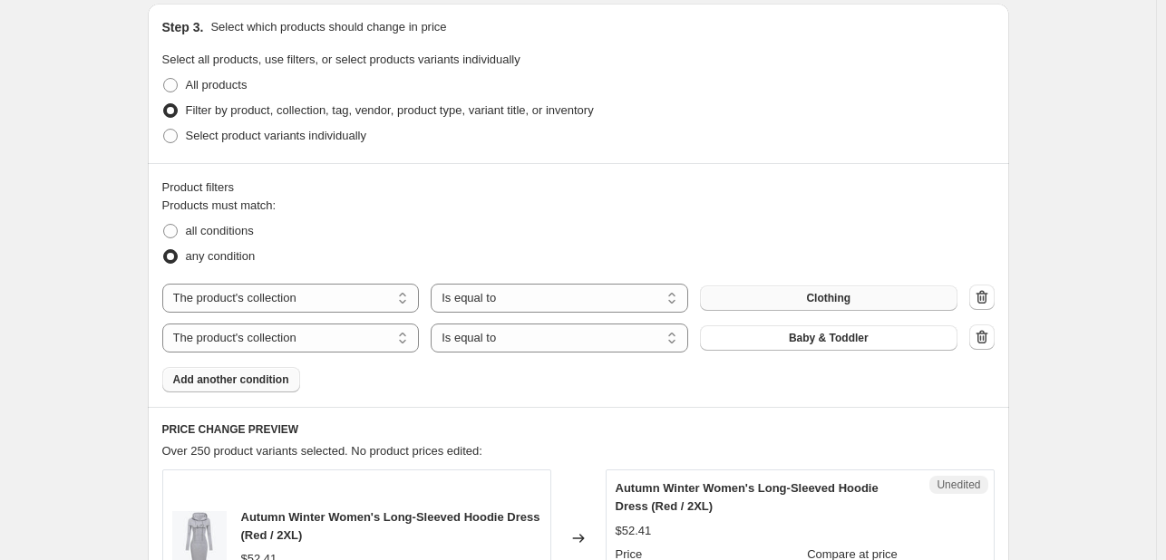
click at [250, 384] on span "Add another condition" at bounding box center [231, 380] width 116 height 15
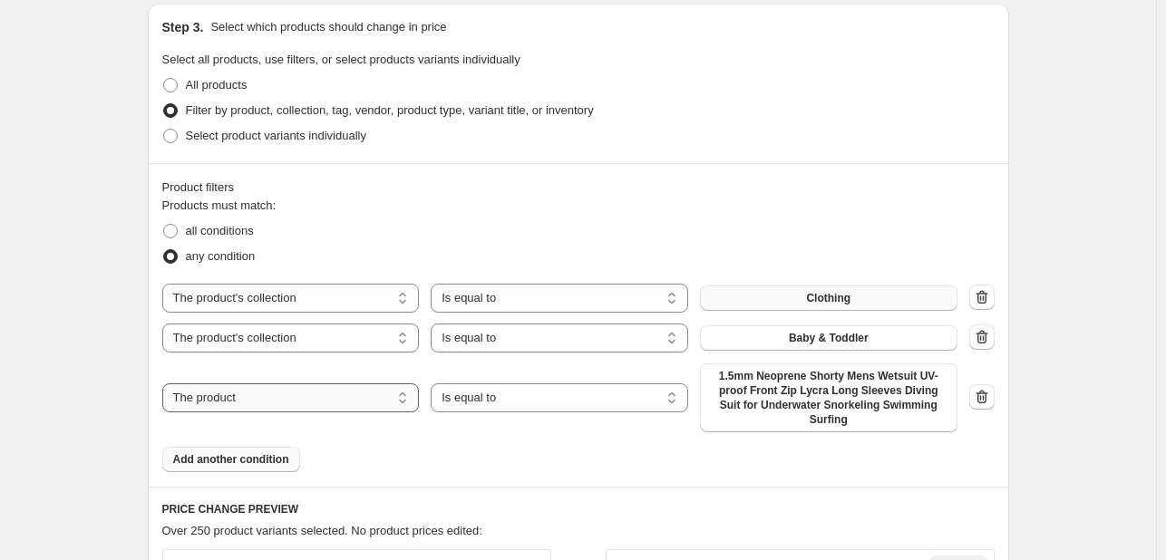
click at [359, 386] on select "The product The product's collection The product's tag The product's vendor The…" at bounding box center [290, 398] width 257 height 29
select select "collection"
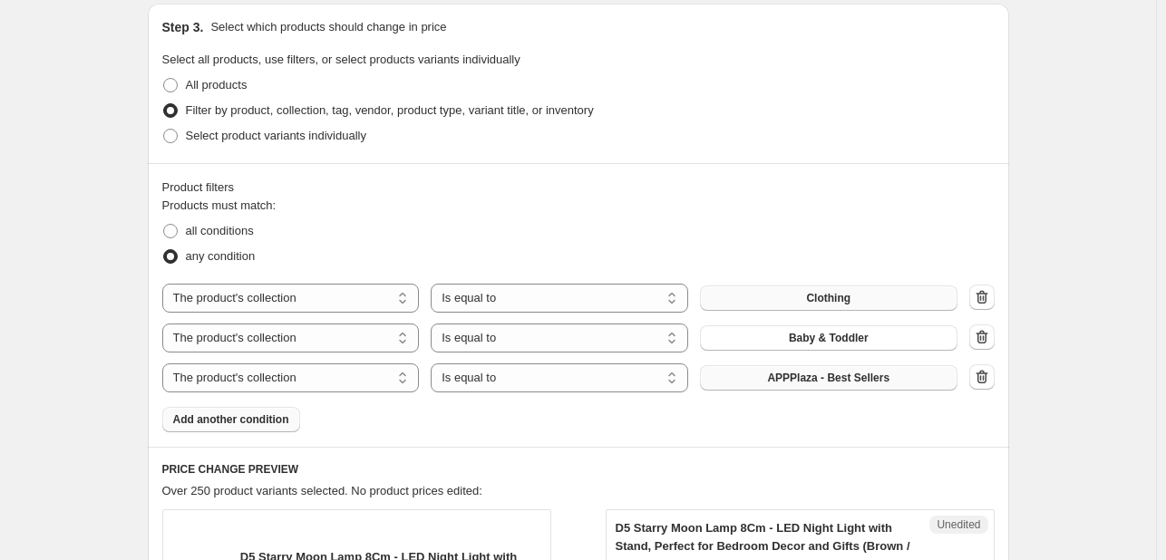
click at [899, 382] on button "APPPlaza - Best Sellers" at bounding box center [828, 377] width 257 height 25
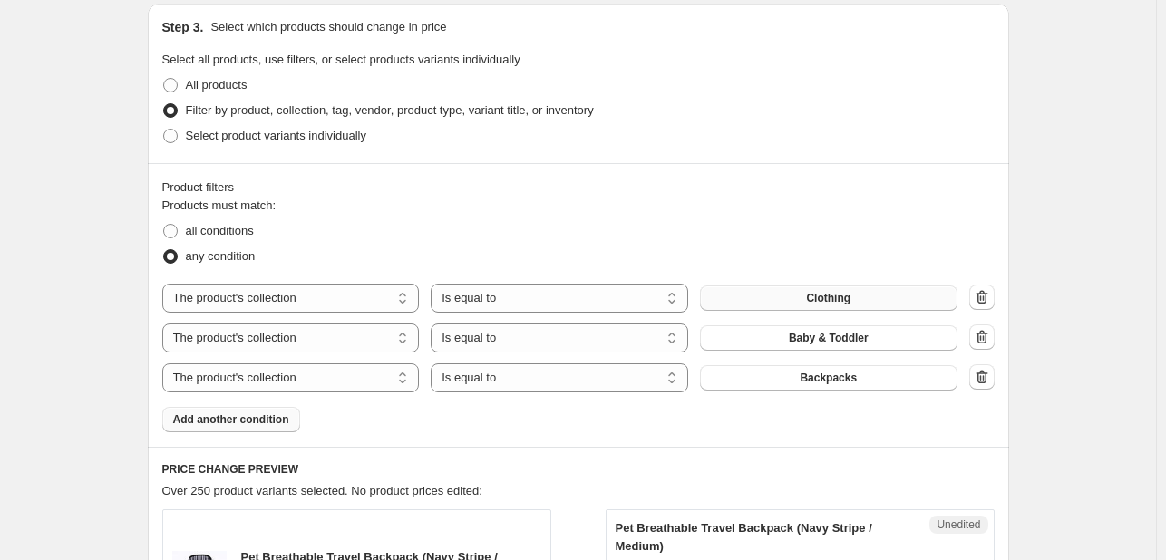
click at [286, 428] on button "Add another condition" at bounding box center [231, 419] width 138 height 25
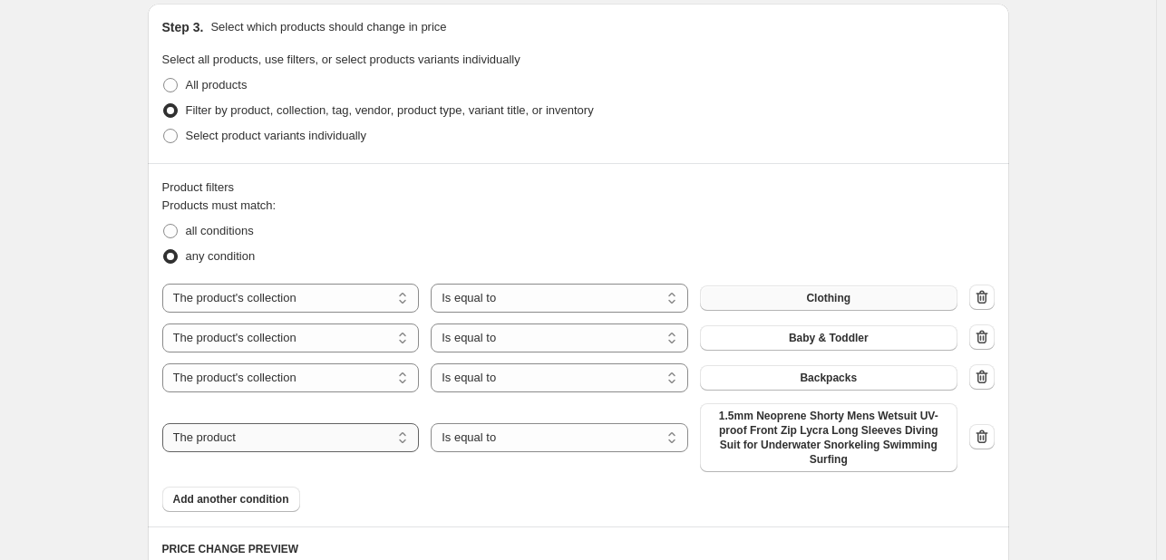
click at [308, 437] on select "The product The product's collection The product's tag The product's vendor The…" at bounding box center [290, 437] width 257 height 29
select select "collection"
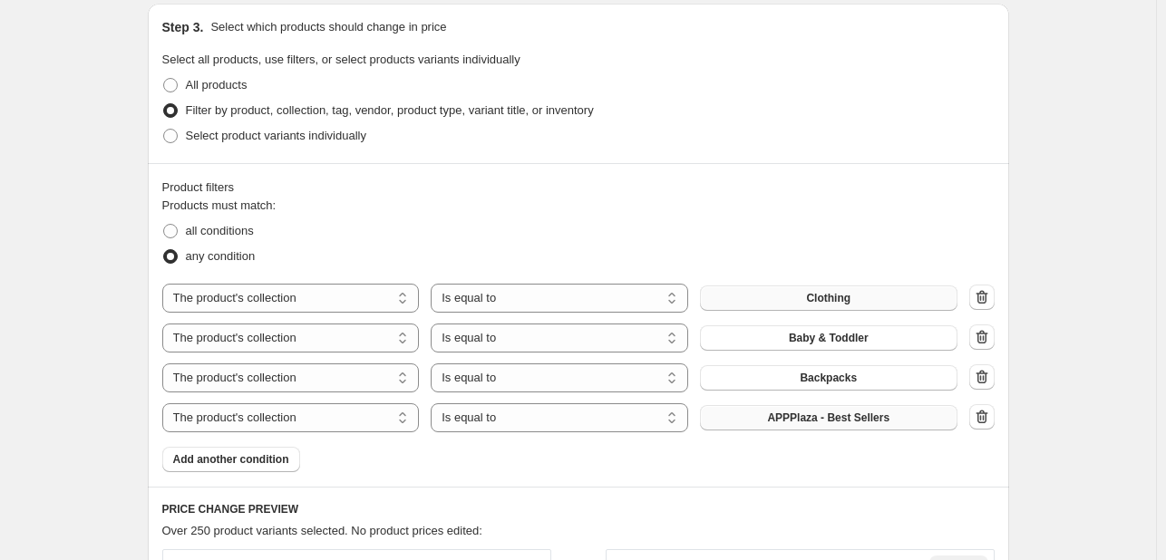
click at [902, 421] on button "APPPlaza - Best Sellers" at bounding box center [828, 417] width 257 height 25
click at [405, 516] on h6 "PRICE CHANGE PREVIEW" at bounding box center [578, 509] width 832 height 15
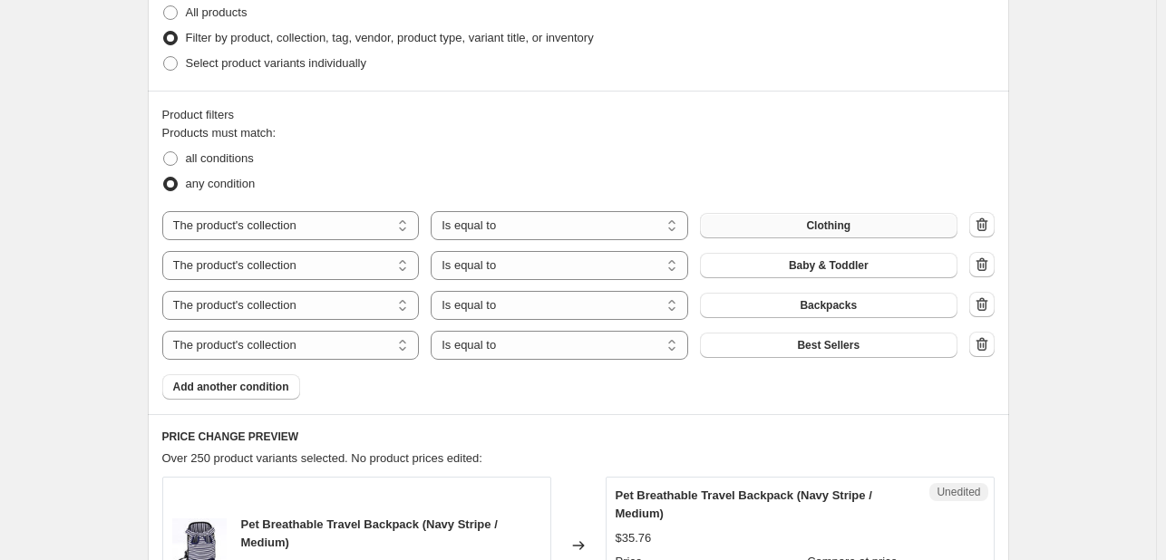
scroll to position [493, 0]
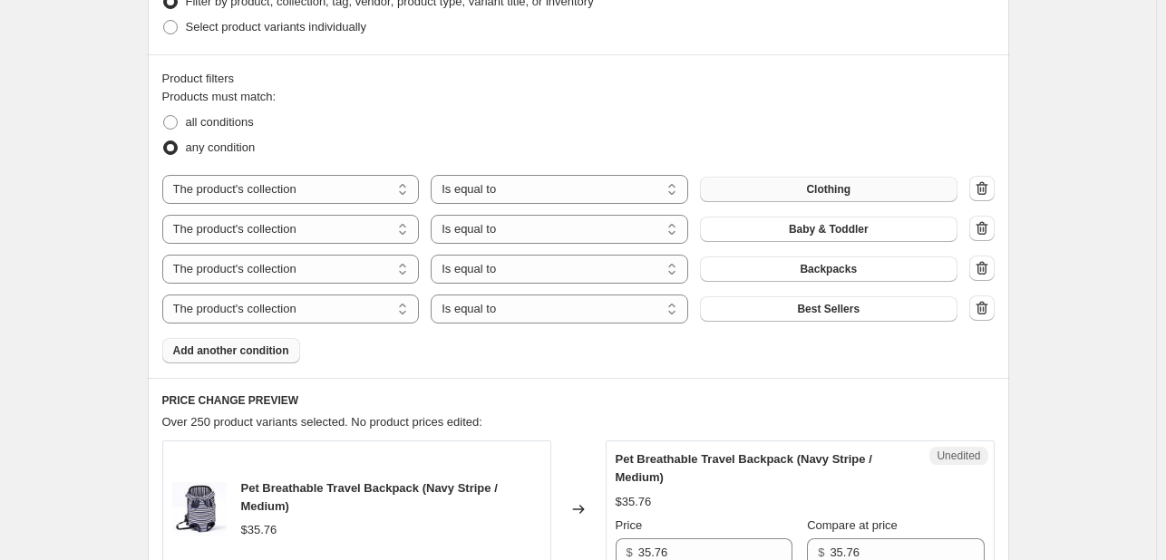
click at [268, 353] on span "Add another condition" at bounding box center [231, 351] width 116 height 15
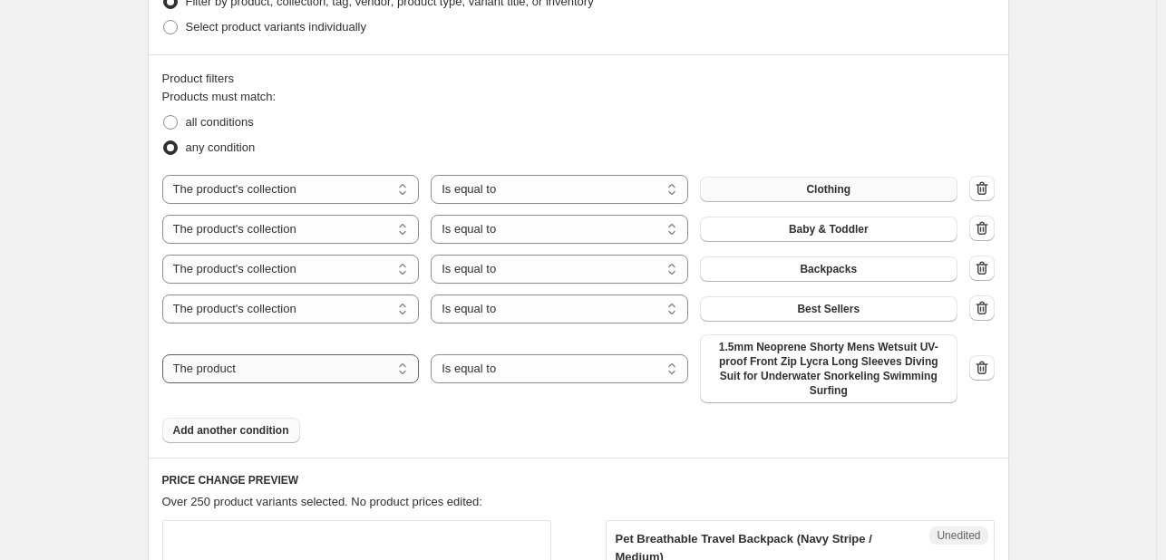
click at [302, 362] on select "The product The product's collection The product's tag The product's vendor The…" at bounding box center [290, 368] width 257 height 29
select select "collection"
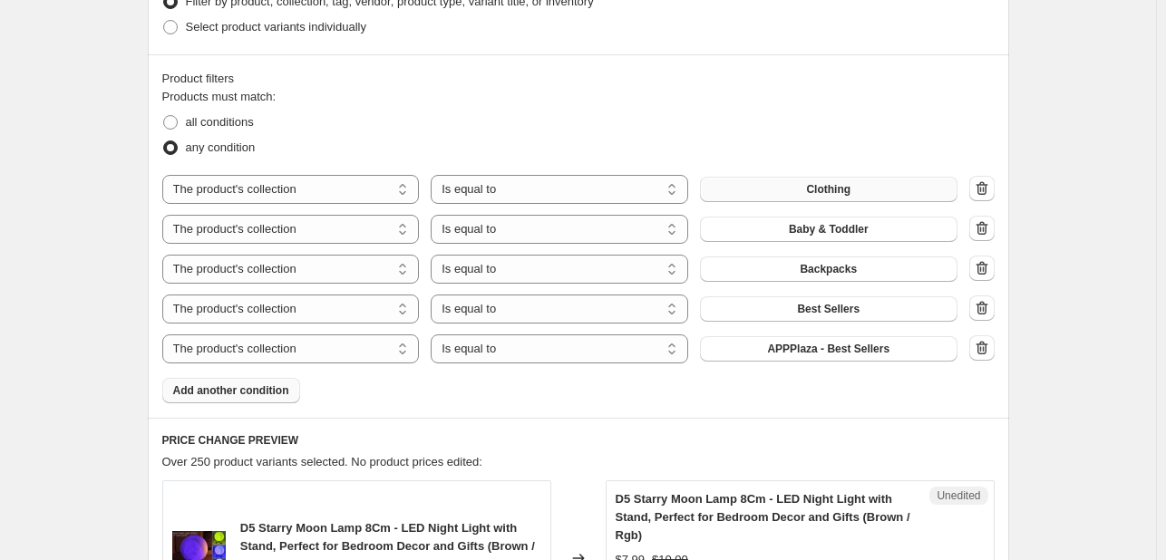
click at [901, 364] on div "Products must match: all conditions any condition The product The product's col…" at bounding box center [578, 246] width 832 height 316
click at [859, 360] on button "APPPlaza - Best Sellers" at bounding box center [828, 348] width 257 height 25
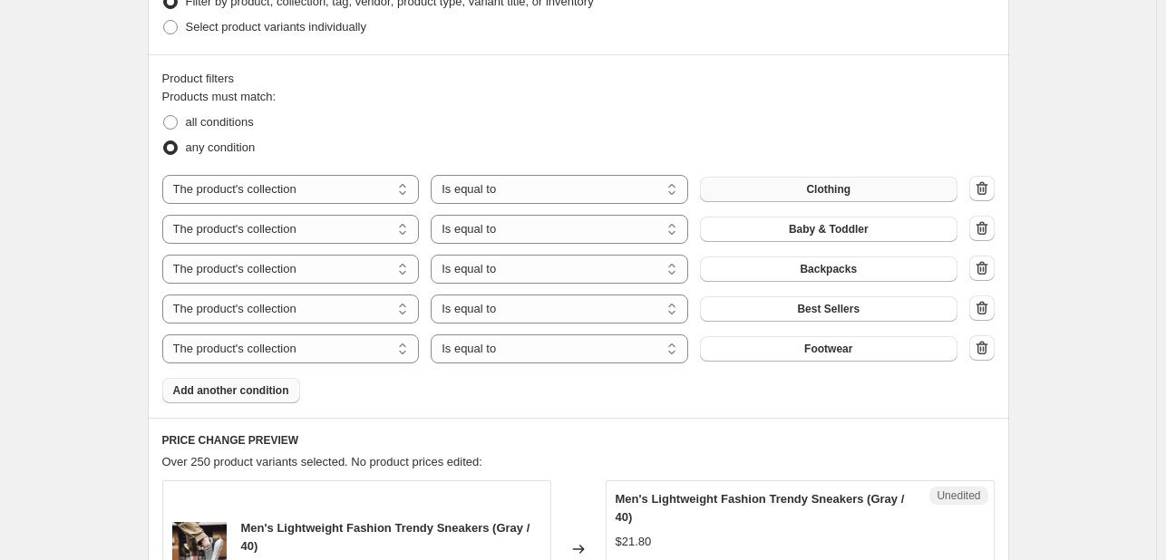
click at [276, 389] on span "Add another condition" at bounding box center [231, 391] width 116 height 15
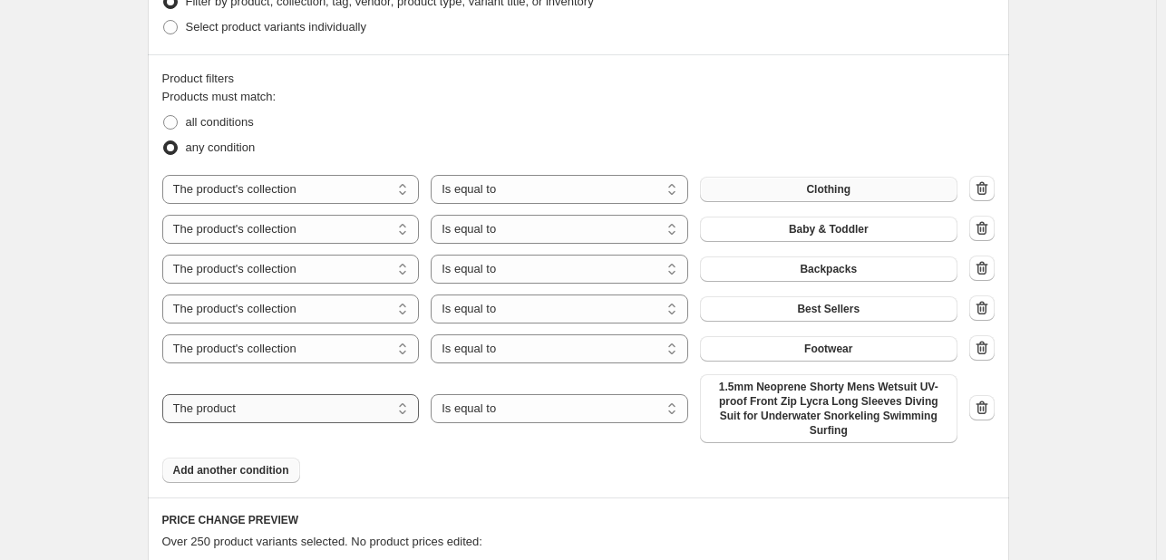
click at [330, 406] on select "The product The product's collection The product's tag The product's vendor The…" at bounding box center [290, 408] width 257 height 29
select select "collection"
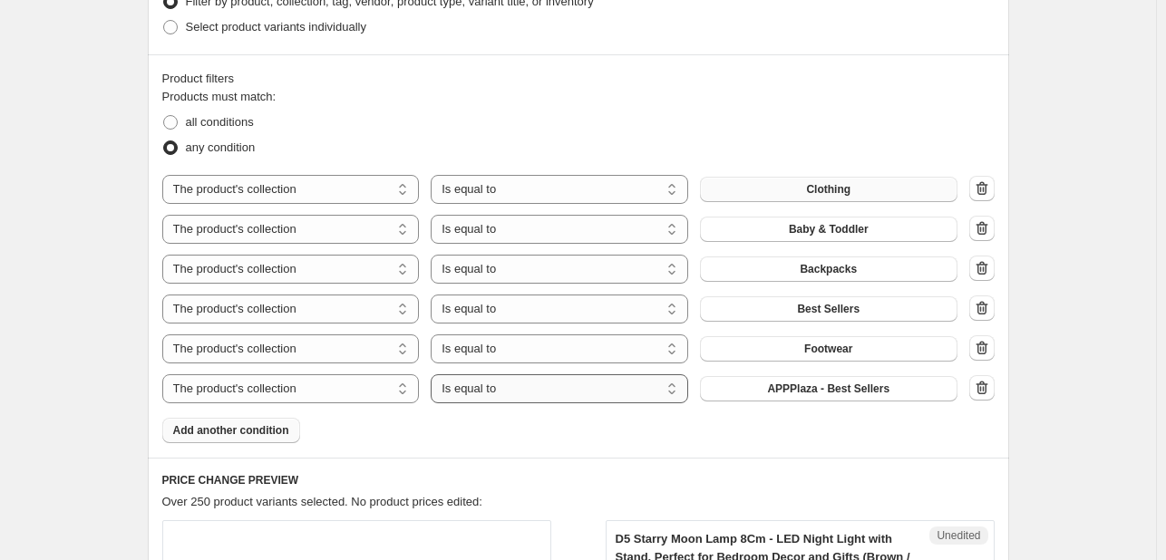
click at [526, 394] on select "Is equal to Is not equal to" at bounding box center [559, 388] width 257 height 29
click at [776, 398] on button "APPPlaza - Best Sellers" at bounding box center [828, 388] width 257 height 25
click at [263, 440] on button "Add another condition" at bounding box center [231, 430] width 138 height 25
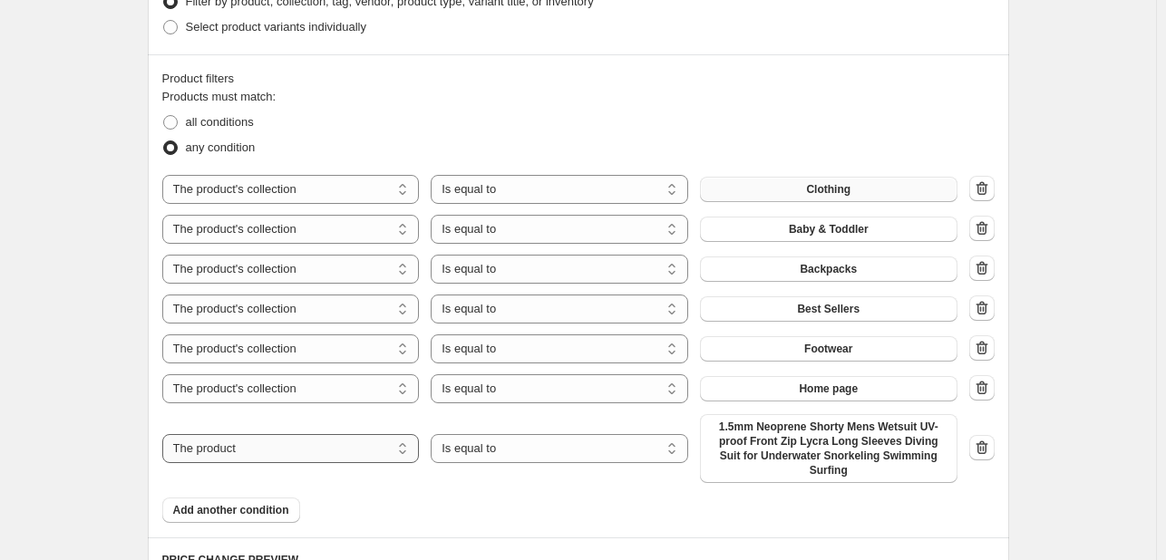
click at [314, 455] on select "The product The product's collection The product's tag The product's vendor The…" at bounding box center [290, 448] width 257 height 29
select select "collection"
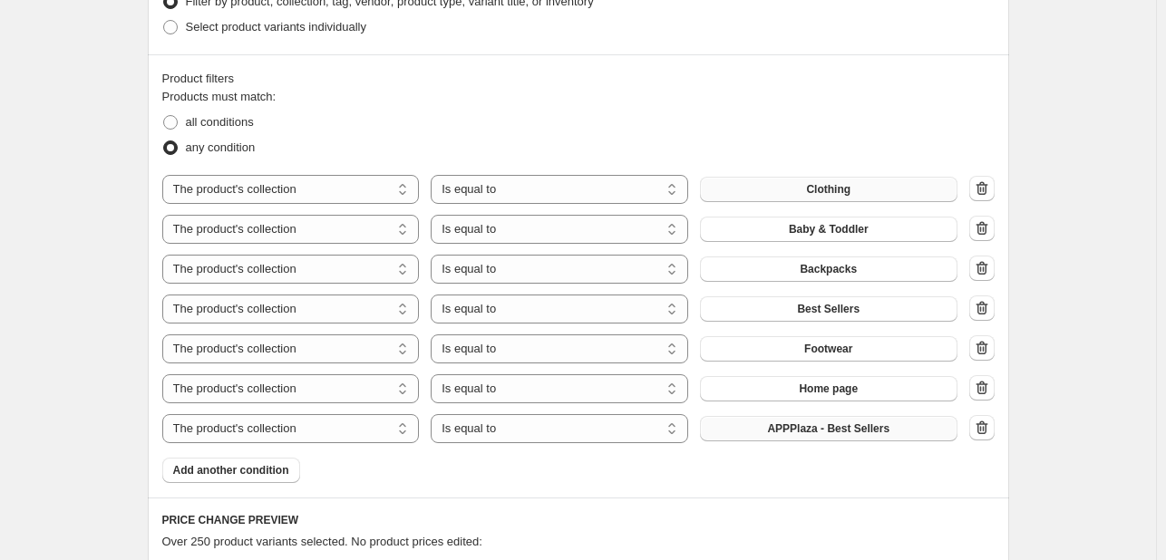
click at [820, 440] on button "APPPlaza - Best Sellers" at bounding box center [828, 428] width 257 height 25
click at [271, 476] on span "Add another condition" at bounding box center [231, 470] width 116 height 15
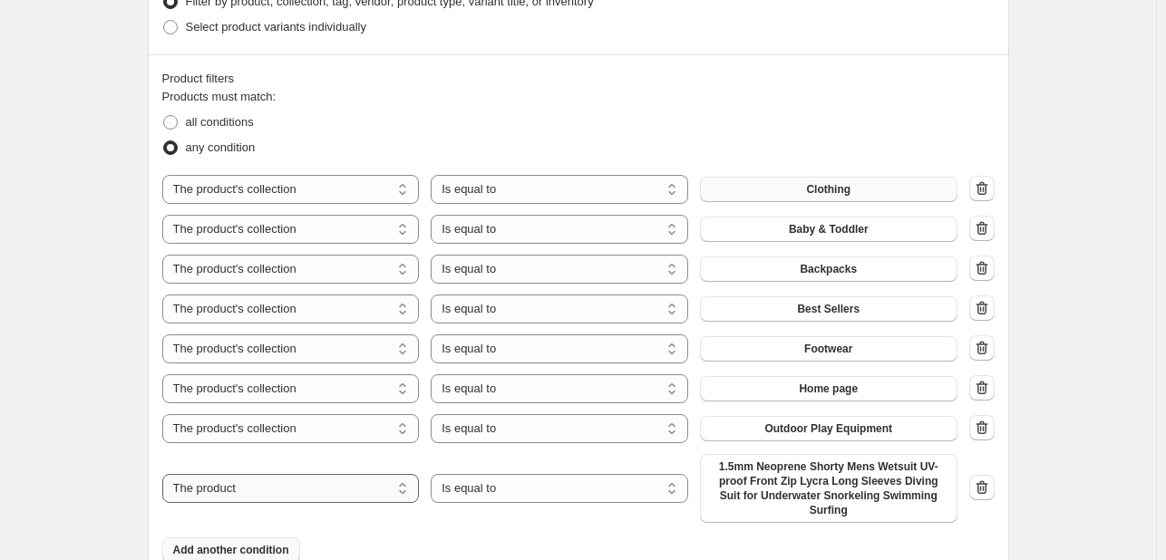
click at [364, 490] on select "The product The product's collection The product's tag The product's vendor The…" at bounding box center [290, 488] width 257 height 29
select select "collection"
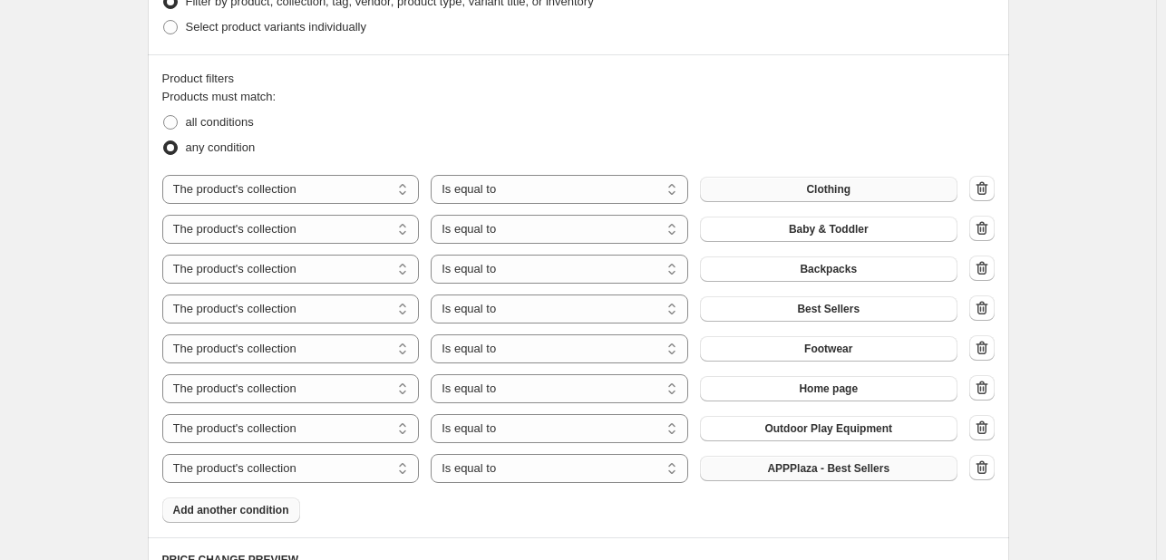
click at [762, 471] on button "APPPlaza - Best Sellers" at bounding box center [828, 468] width 257 height 25
click at [431, 520] on div "Products must match: all conditions any condition The product The product's col…" at bounding box center [578, 305] width 832 height 435
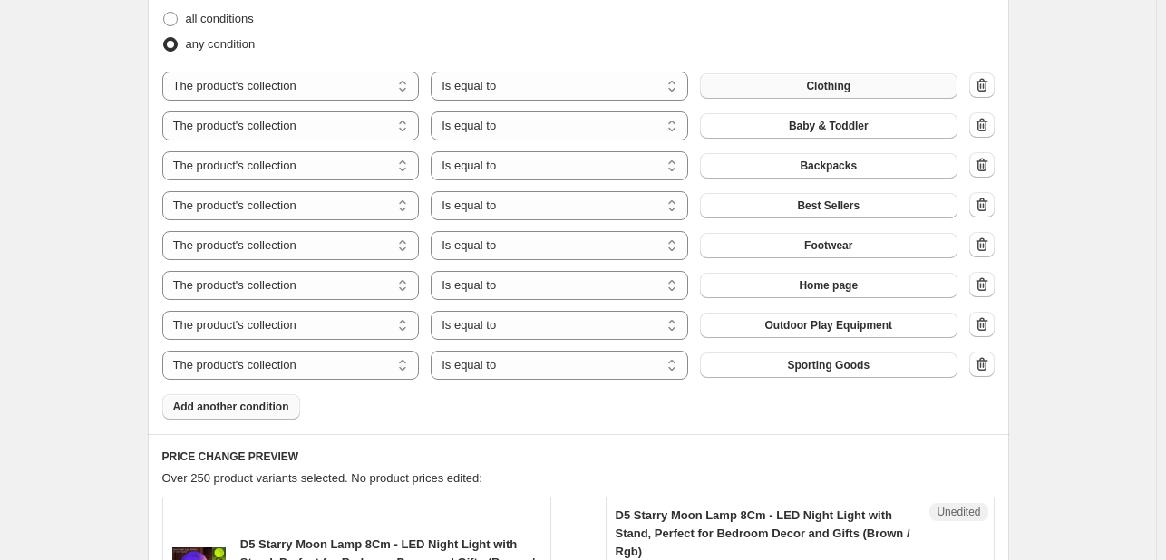
scroll to position [602, 0]
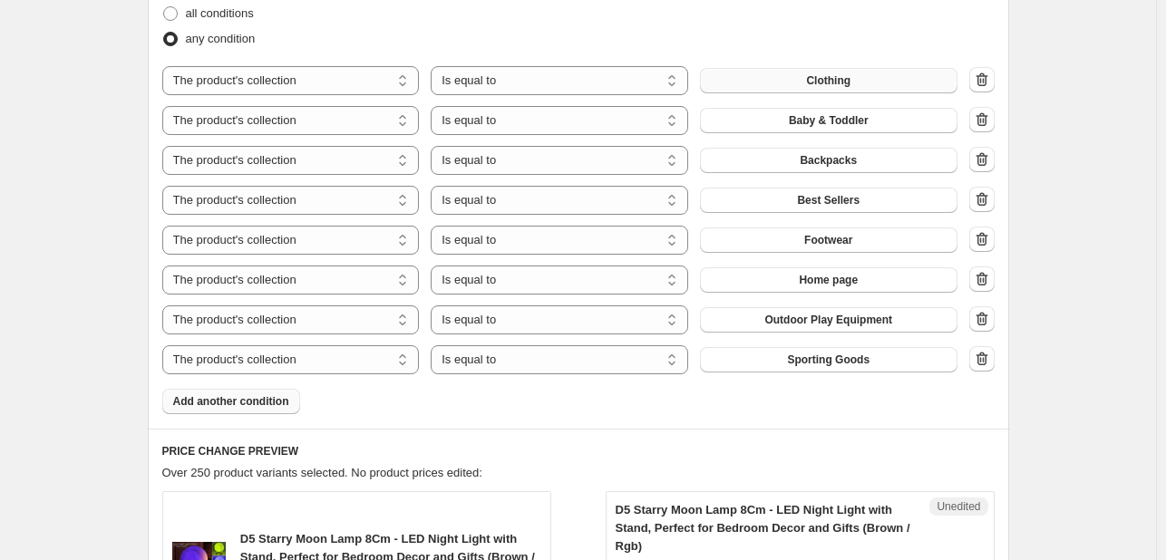
click at [250, 408] on span "Add another condition" at bounding box center [231, 401] width 116 height 15
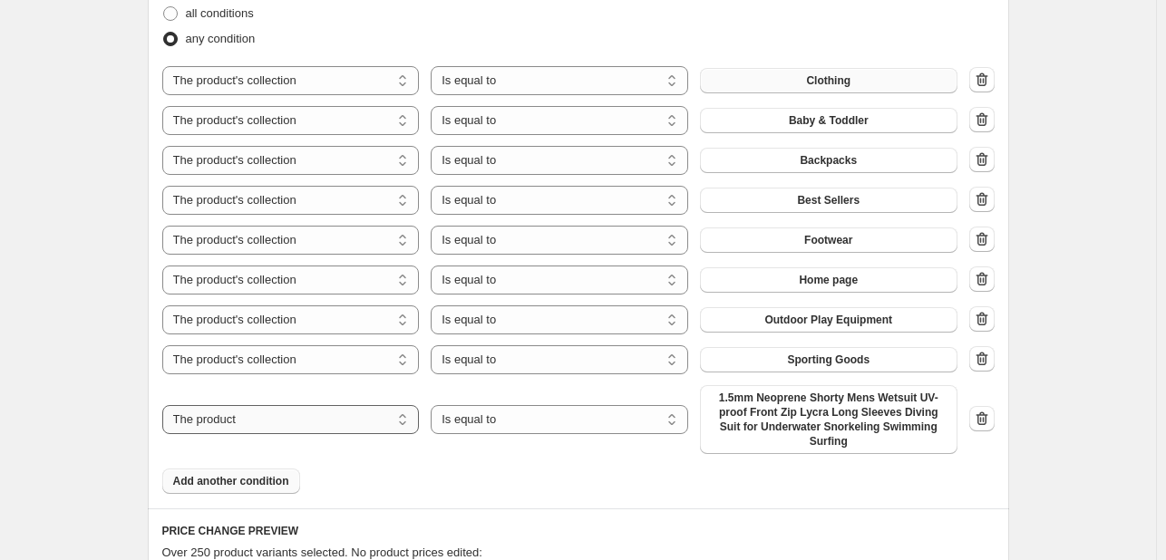
click at [354, 422] on select "The product The product's collection The product's tag The product's vendor The…" at bounding box center [290, 419] width 257 height 29
click at [303, 429] on div "The product The product's collection The product's tag The product's vendor The…" at bounding box center [559, 419] width 795 height 69
click at [299, 422] on select "The product The product's collection The product's tag The product's vendor The…" at bounding box center [290, 419] width 257 height 29
select select "collection"
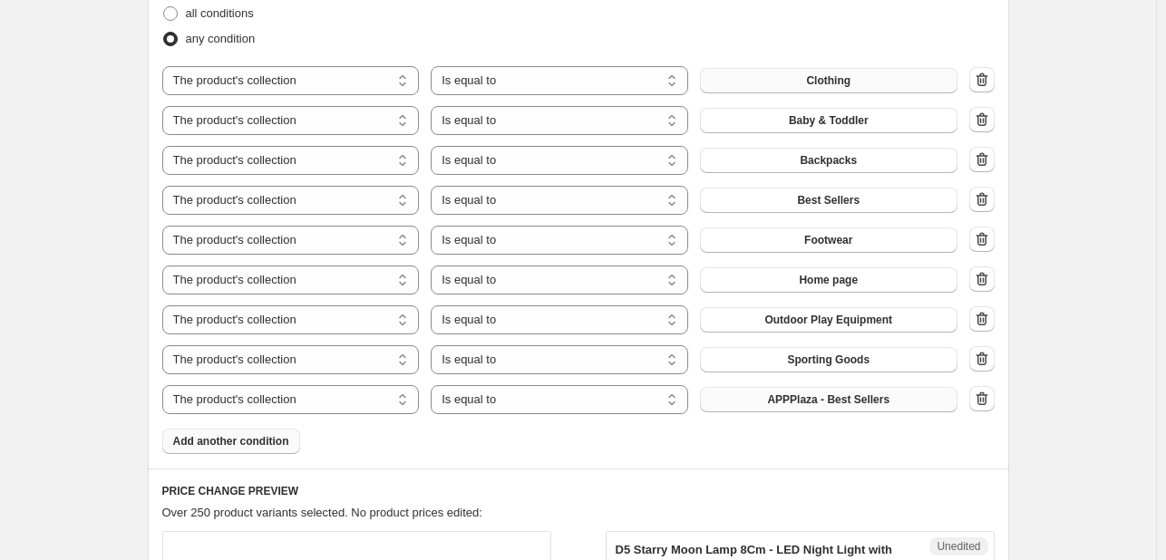
click at [826, 401] on span "APPPlaza - Best Sellers" at bounding box center [828, 400] width 122 height 15
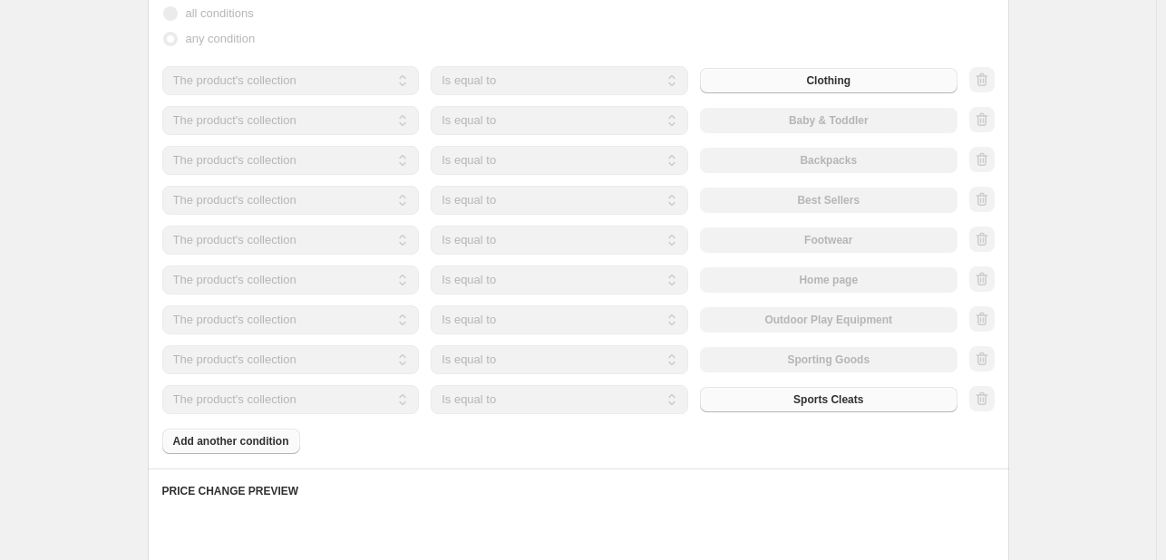
click at [732, 400] on div "The product The product's collection The product's tag The product's vendor The…" at bounding box center [559, 399] width 795 height 29
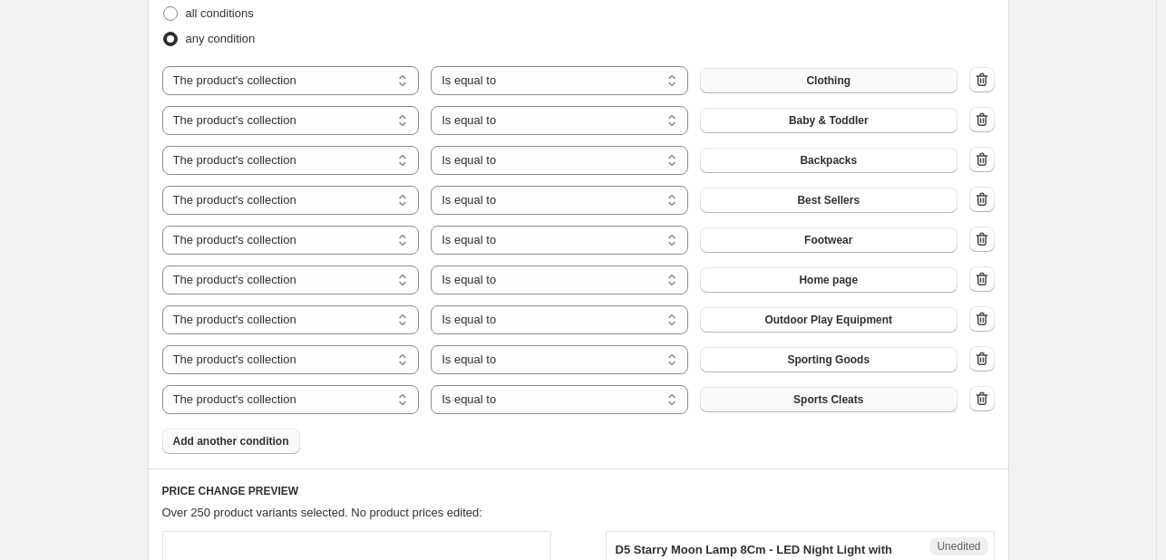
click at [256, 439] on span "Add another condition" at bounding box center [231, 441] width 116 height 15
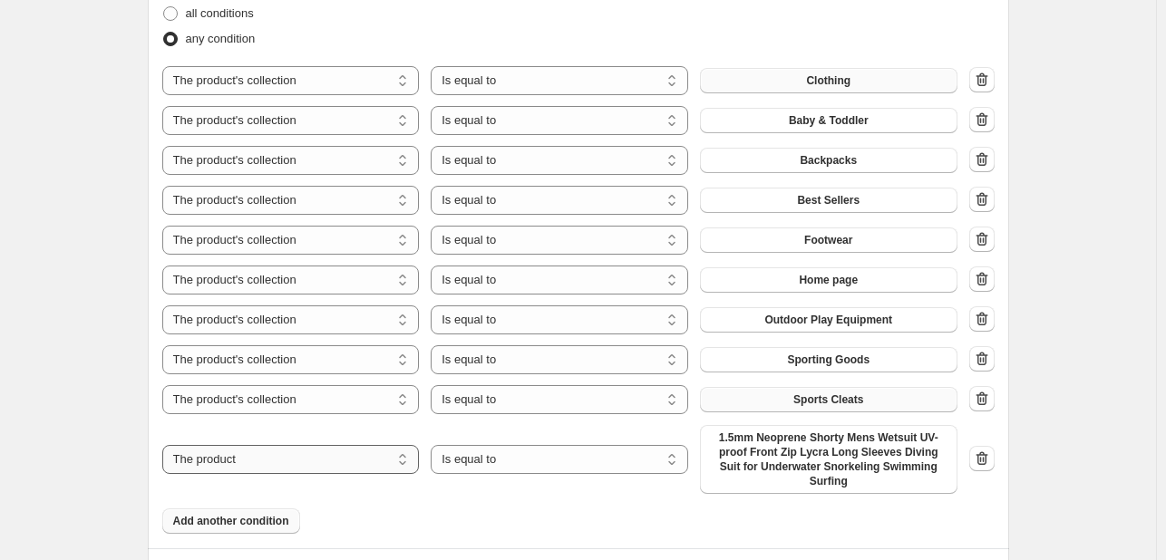
click at [289, 447] on select "The product The product's collection The product's tag The product's vendor The…" at bounding box center [290, 459] width 257 height 29
select select "collection"
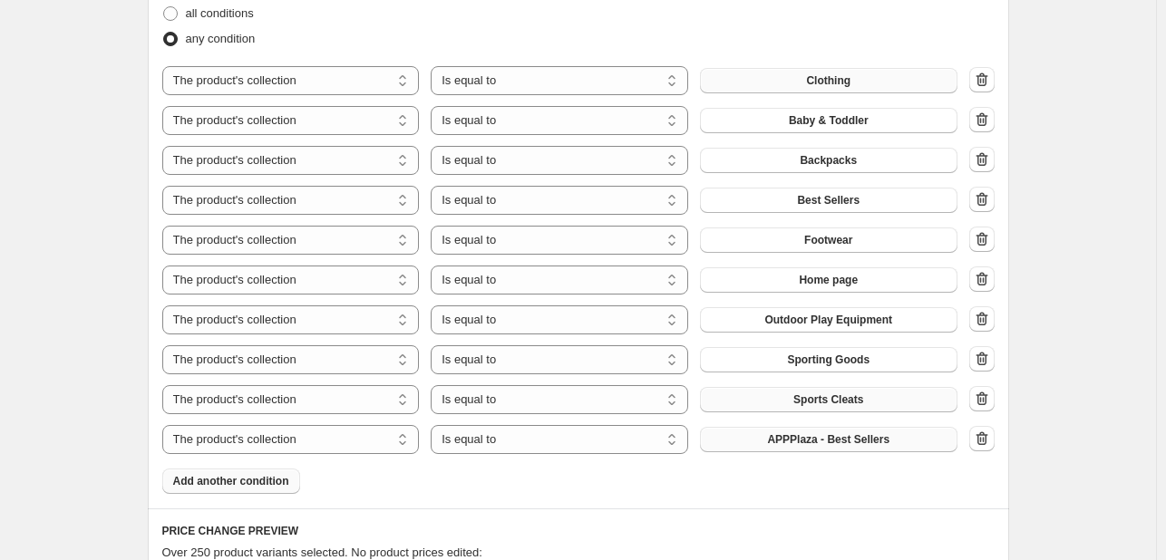
click at [788, 443] on span "APPPlaza - Best Sellers" at bounding box center [828, 439] width 122 height 15
click at [259, 486] on span "Add another condition" at bounding box center [231, 481] width 116 height 15
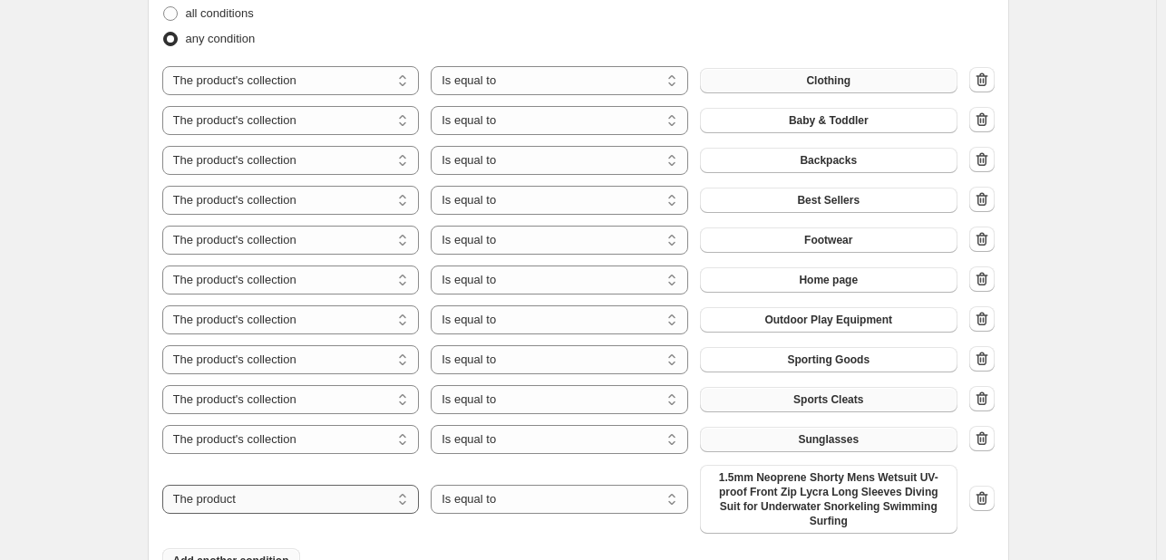
click at [330, 487] on select "The product The product's collection The product's tag The product's vendor The…" at bounding box center [290, 499] width 257 height 29
select select "collection"
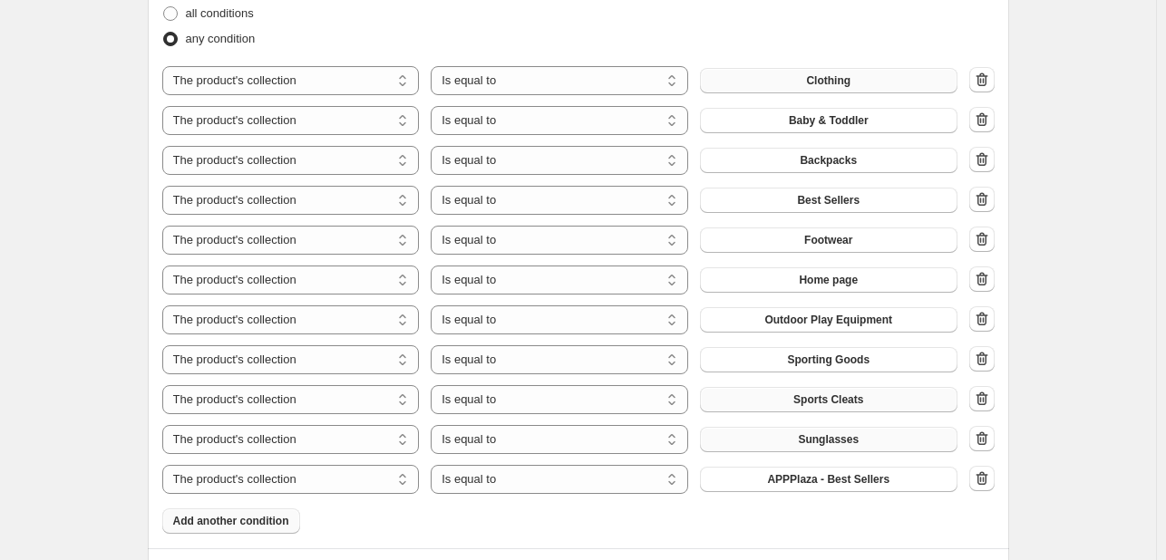
click at [569, 496] on div "Products must match: all conditions any condition The product The product's col…" at bounding box center [578, 256] width 832 height 555
click at [542, 481] on select "Is equal to Is not equal to" at bounding box center [559, 479] width 257 height 29
click at [861, 474] on span "APPPlaza - Best Sellers" at bounding box center [828, 479] width 122 height 15
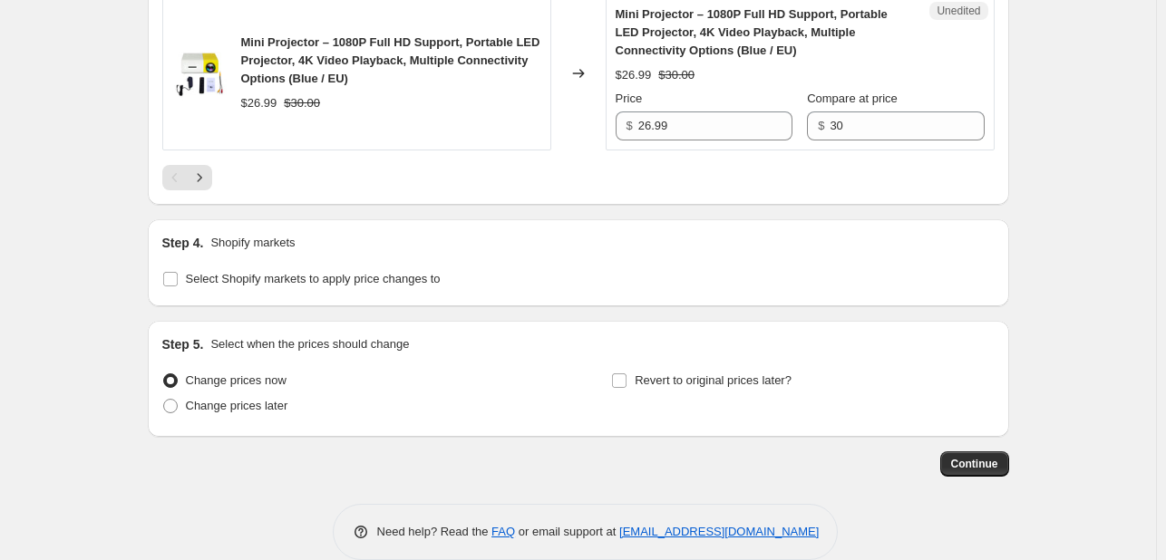
scroll to position [4225, 0]
click at [203, 167] on icon "Next" at bounding box center [199, 176] width 18 height 18
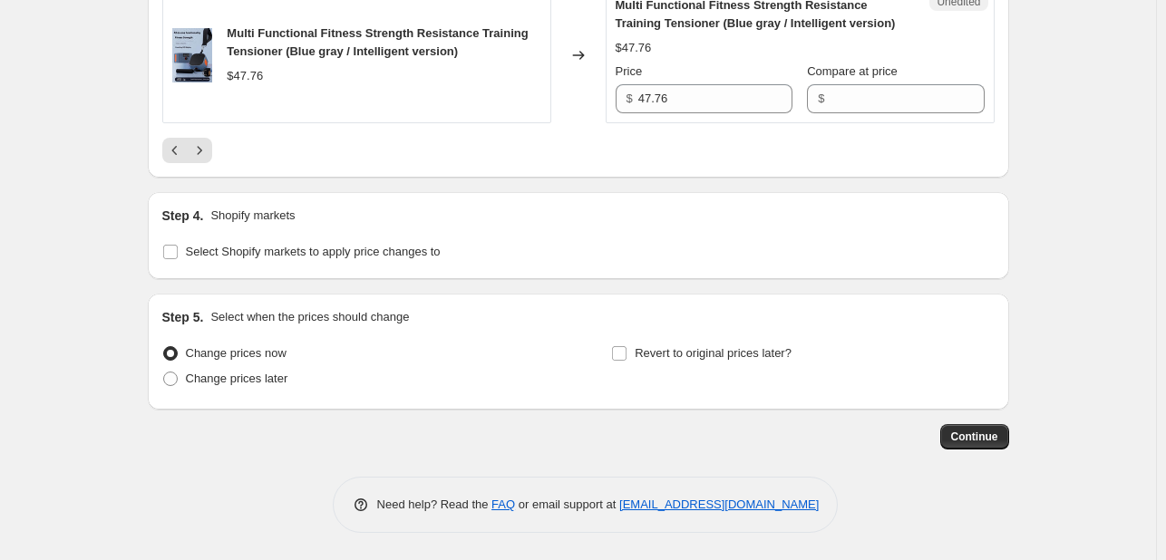
scroll to position [4261, 0]
click at [178, 250] on input "Select Shopify markets to apply price changes to" at bounding box center [170, 252] width 15 height 15
checkbox input "true"
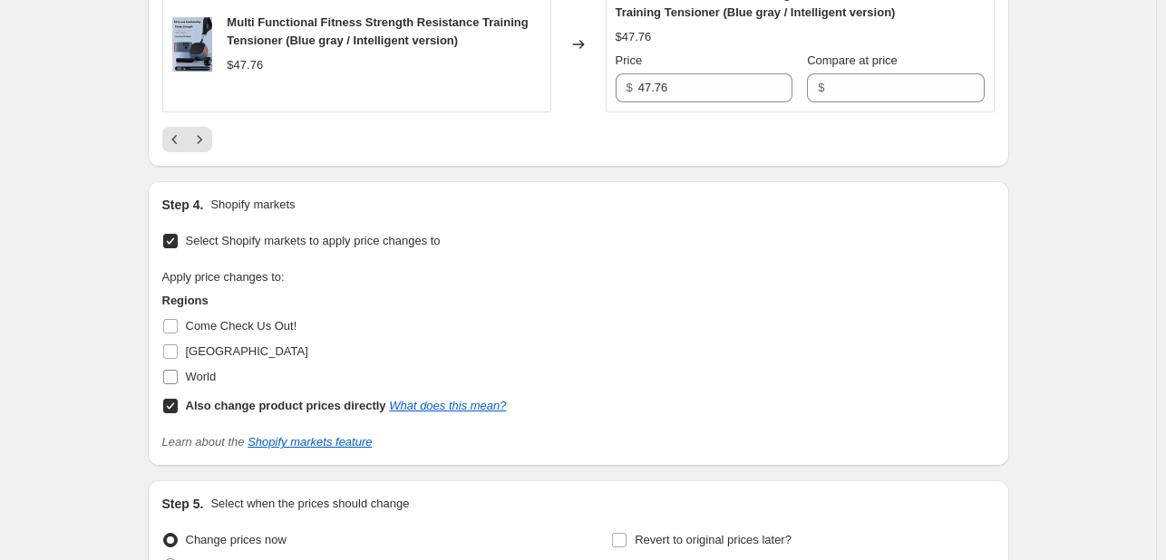
click at [170, 384] on input "World" at bounding box center [170, 377] width 15 height 15
checkbox input "true"
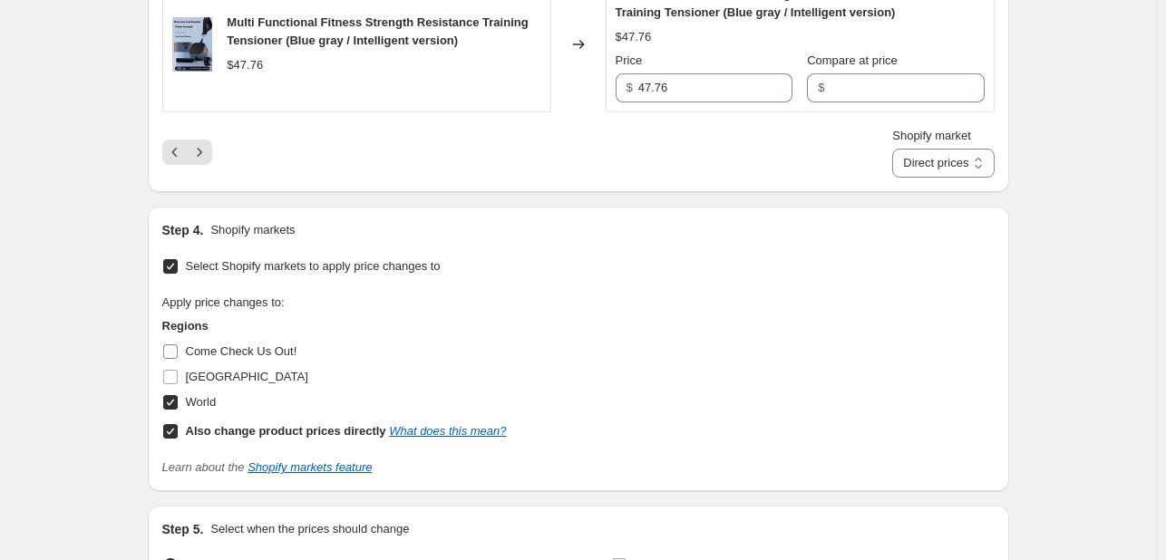
click at [170, 359] on input "Come Check Us Out!" at bounding box center [170, 352] width 15 height 15
checkbox input "true"
click at [170, 384] on input "[GEOGRAPHIC_DATA]" at bounding box center [170, 377] width 15 height 15
checkbox input "true"
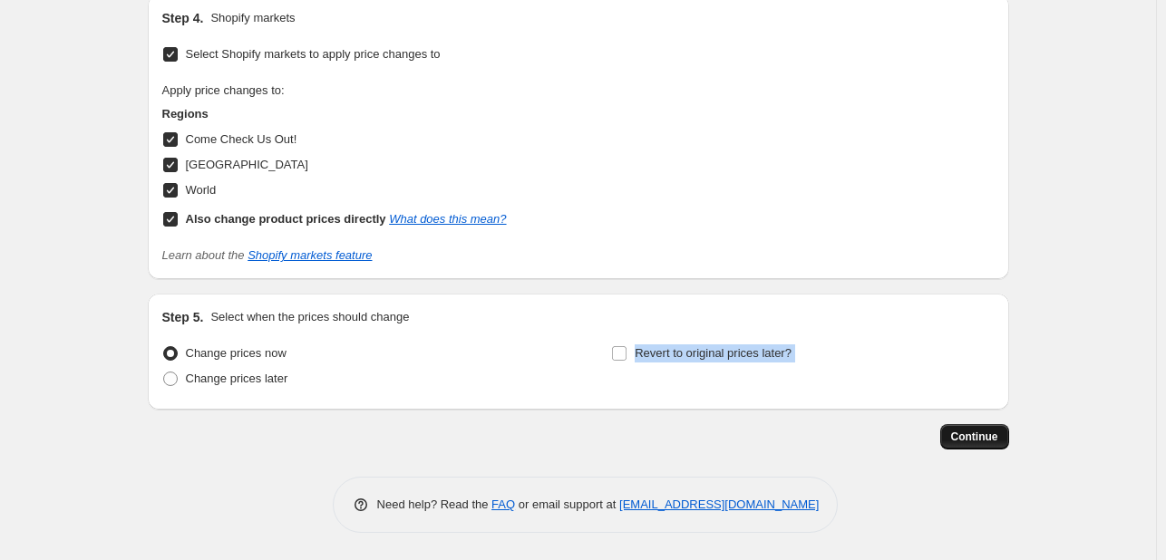
click at [965, 436] on span "Continue" at bounding box center [974, 437] width 47 height 15
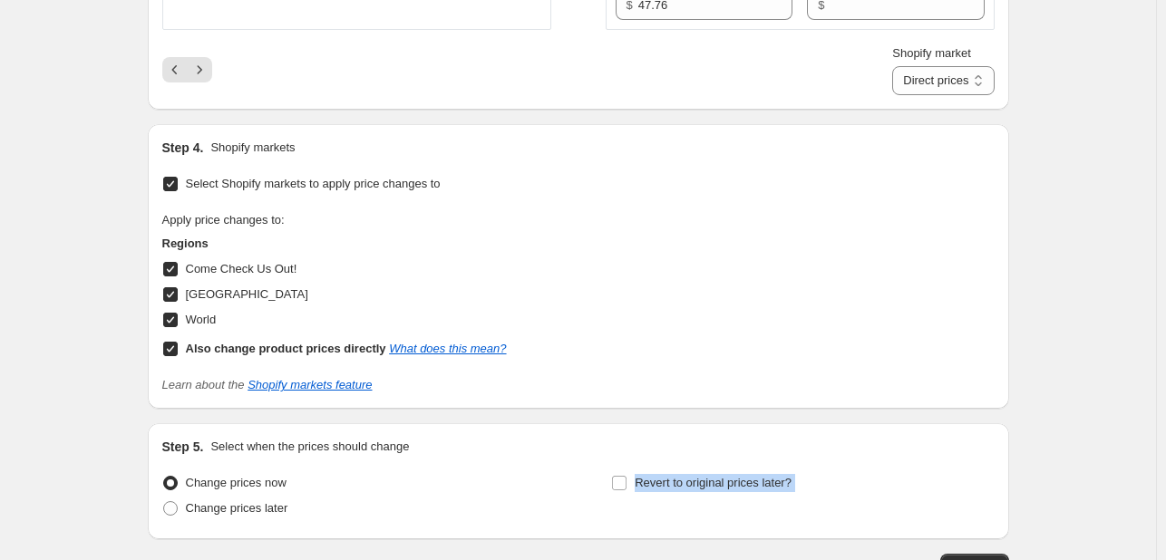
scroll to position [4432, 0]
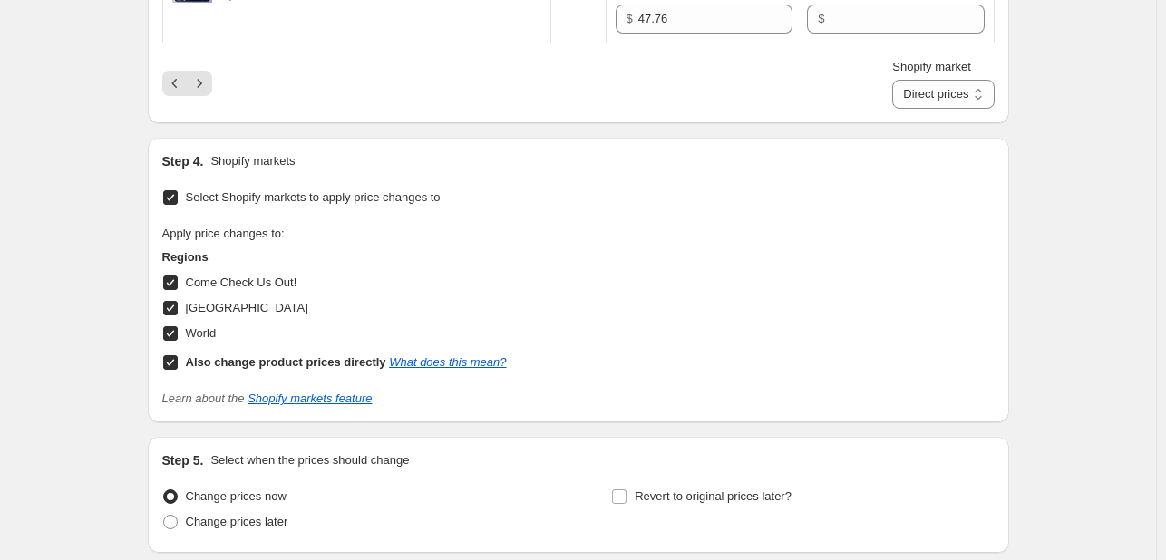
click at [745, 244] on div "Apply price changes to: Regions Come Check Us Out! [GEOGRAPHIC_DATA] World Also…" at bounding box center [578, 300] width 832 height 151
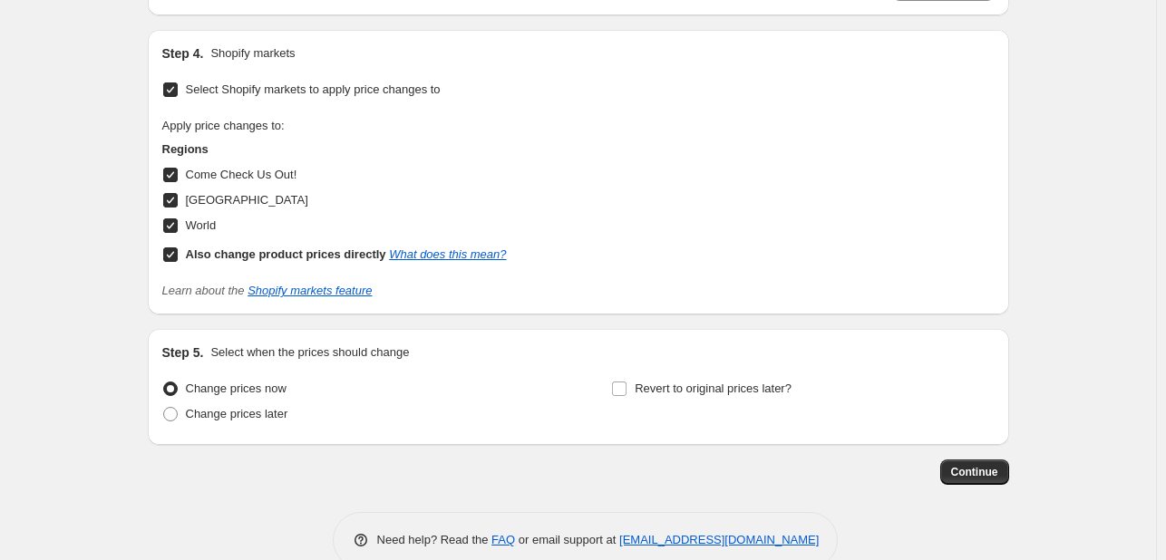
scroll to position [4540, 0]
click at [973, 478] on span "Continue" at bounding box center [974, 471] width 47 height 15
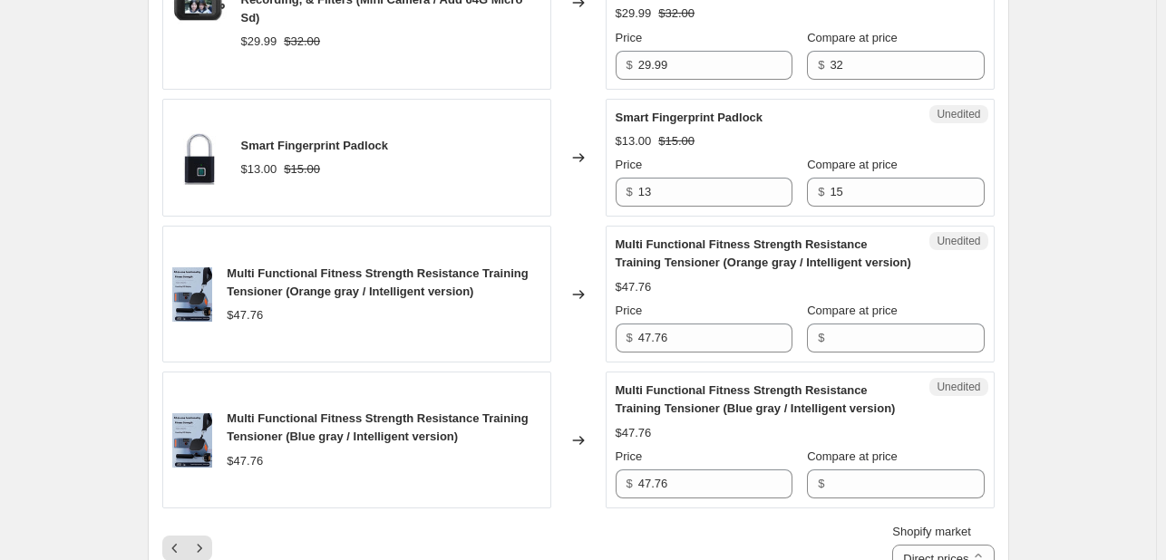
scroll to position [4586, 0]
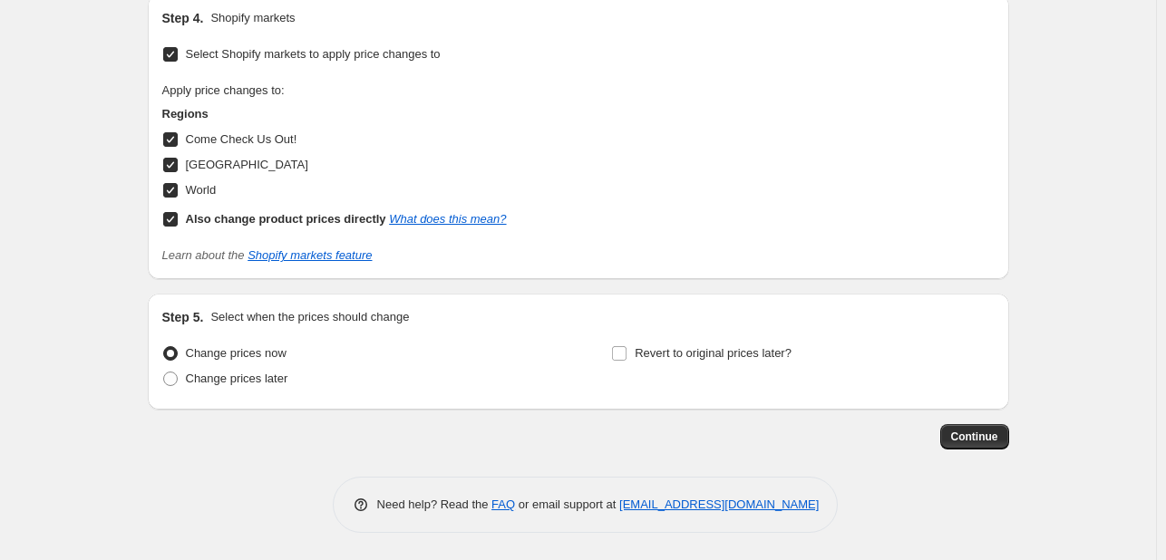
click at [172, 354] on span at bounding box center [170, 353] width 15 height 15
click at [164, 347] on input "Change prices now" at bounding box center [163, 346] width 1 height 1
click at [965, 432] on span "Continue" at bounding box center [974, 437] width 47 height 15
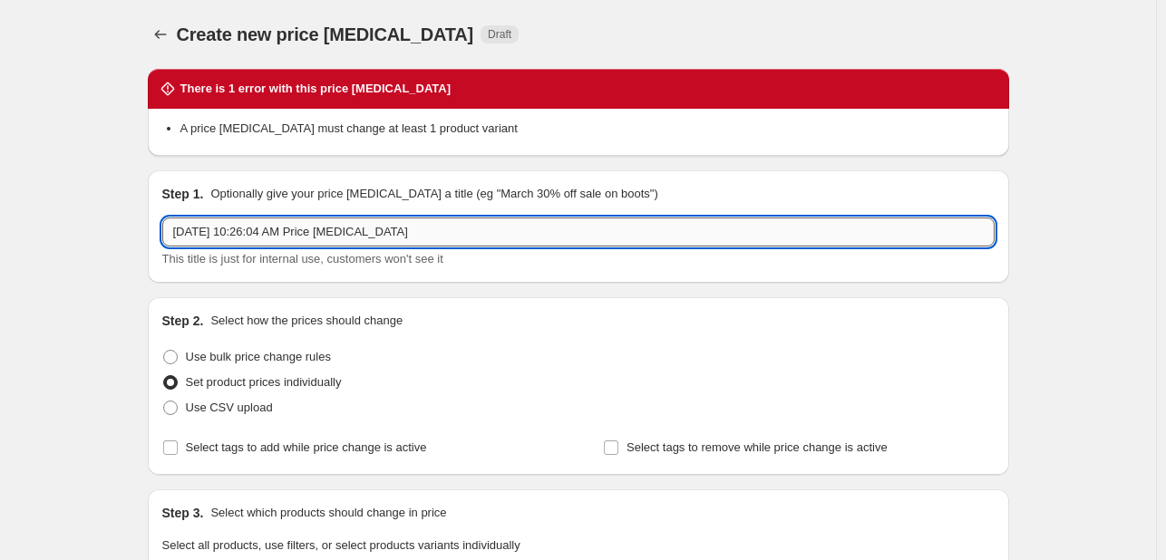
click at [423, 226] on input "[DATE] 10:26:04 AM Price [MEDICAL_DATA]" at bounding box center [578, 232] width 832 height 29
click at [442, 234] on input "[DATE] 10:26:04 AM Price [MEDICAL_DATA]" at bounding box center [578, 232] width 832 height 29
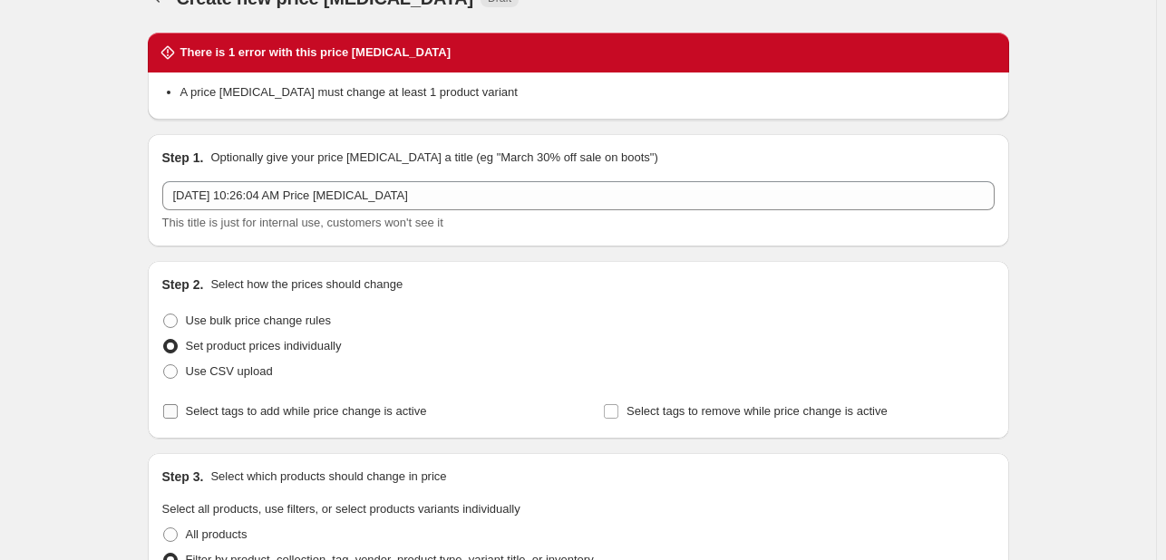
click at [178, 414] on input "Select tags to add while price change is active" at bounding box center [170, 411] width 15 height 15
checkbox input "true"
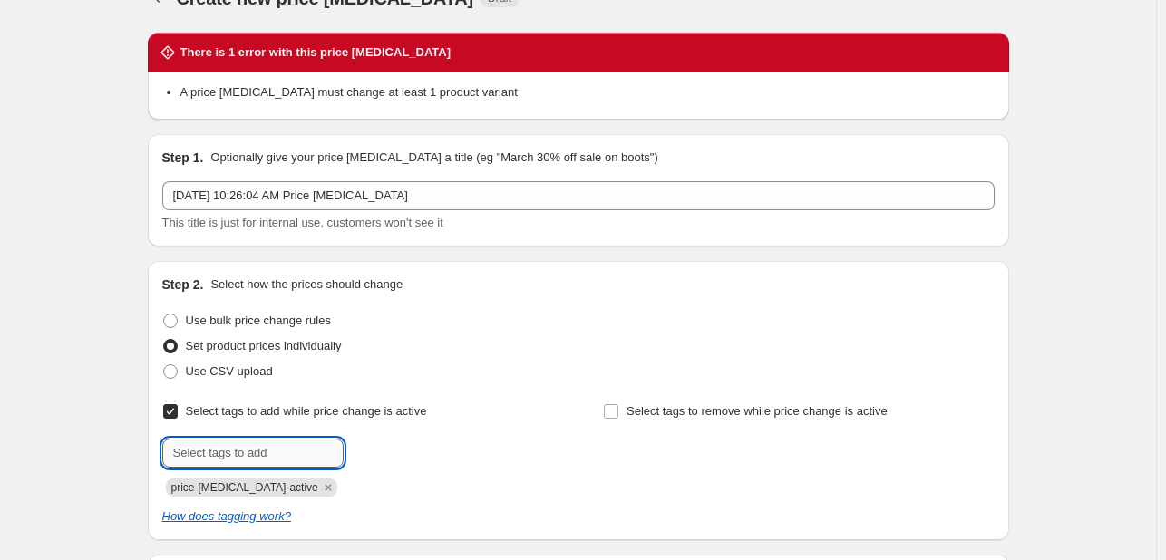
click at [275, 461] on input "text" at bounding box center [252, 453] width 181 height 29
click at [343, 478] on div "price-[MEDICAL_DATA]-active" at bounding box center [357, 486] width 391 height 22
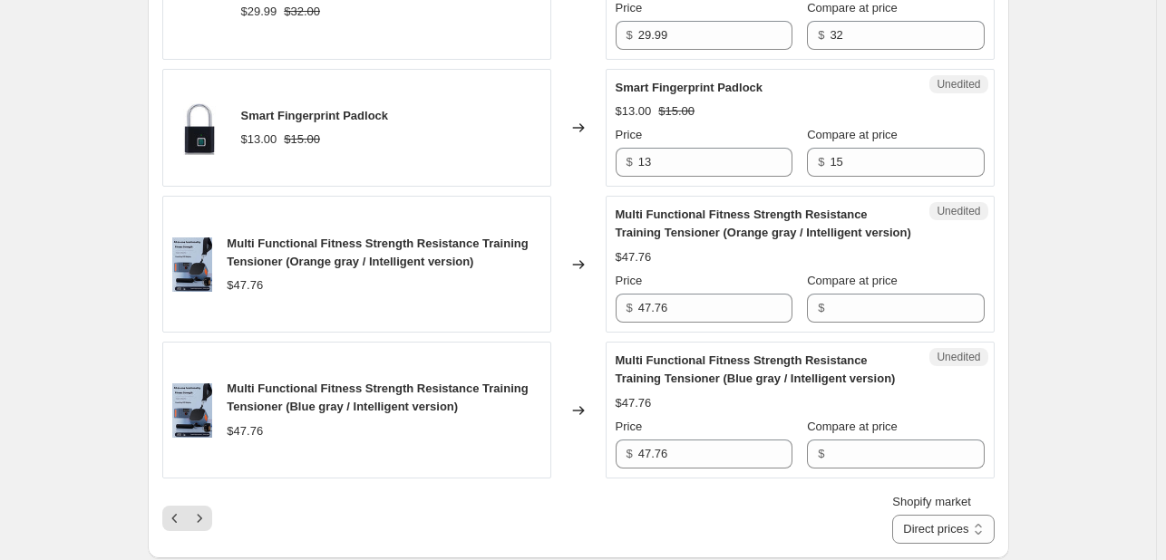
click at [343, 478] on div "Multi Functional Fitness Strength Resistance Training Tensioner (Blue gray / In…" at bounding box center [356, 410] width 389 height 137
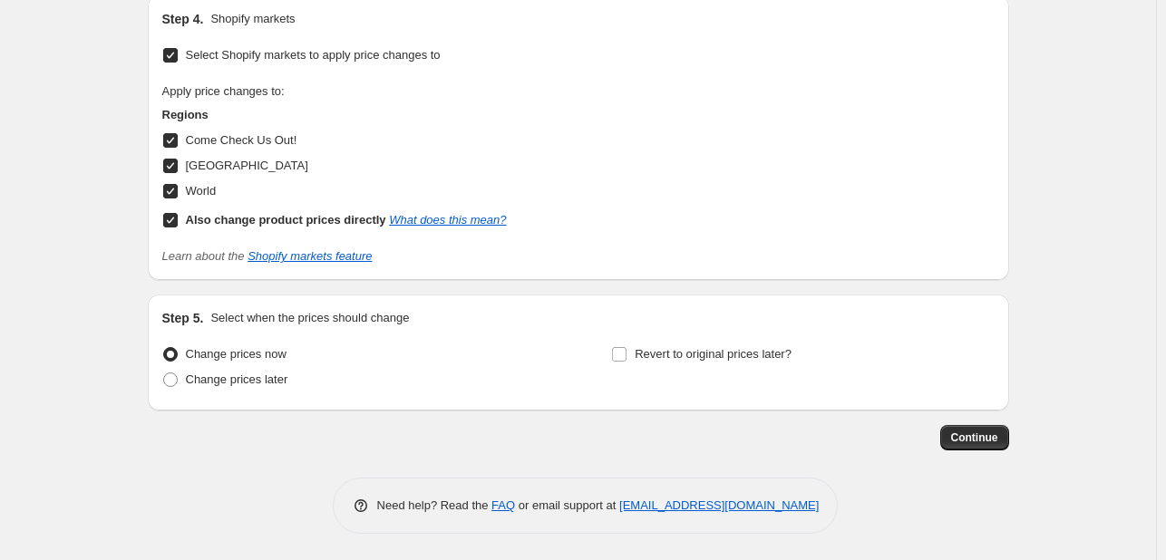
scroll to position [4678, 0]
click at [972, 450] on button "Continue" at bounding box center [974, 436] width 69 height 25
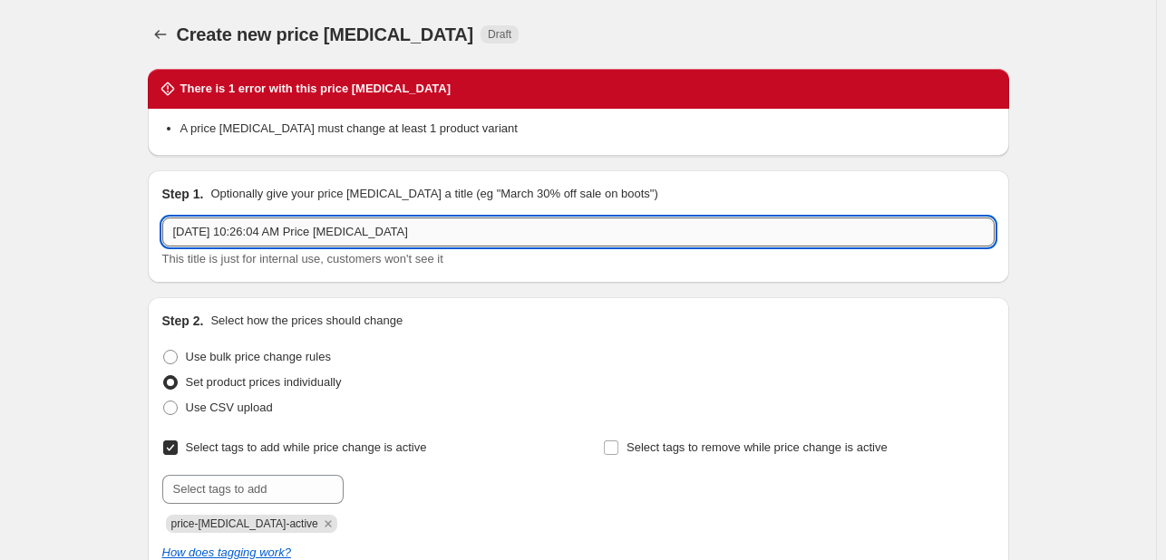
click at [500, 238] on input "[DATE] 10:26:04 AM Price [MEDICAL_DATA]" at bounding box center [578, 232] width 832 height 29
click at [499, 238] on input "[DATE] 10:26:04 AM Price [MEDICAL_DATA]" at bounding box center [578, 232] width 832 height 29
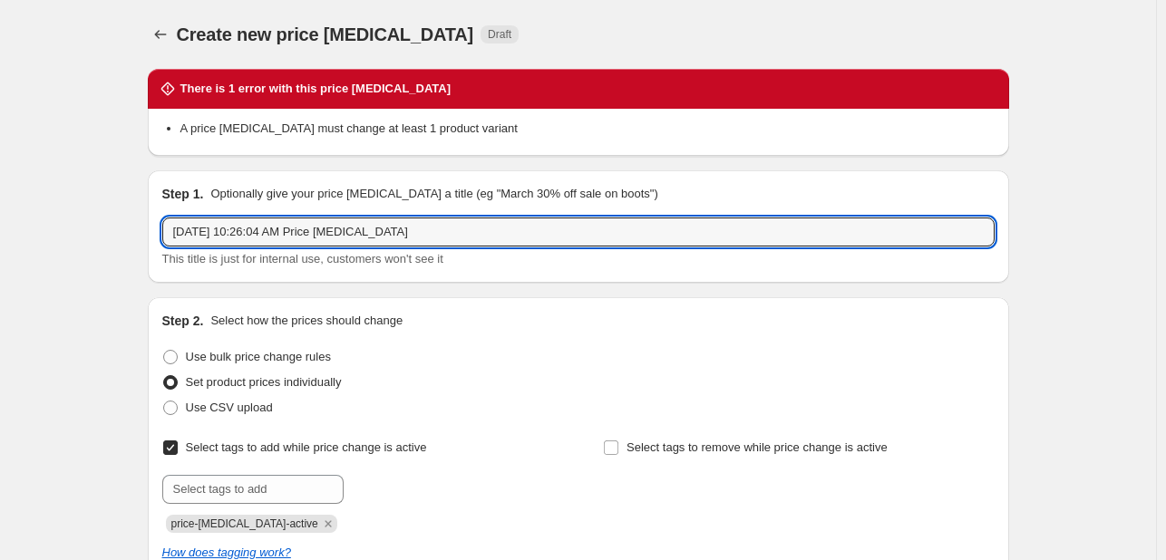
click at [463, 176] on div "Step 1. Optionally give your price [MEDICAL_DATA] a title (eg "March 30% off sa…" at bounding box center [578, 226] width 861 height 112
click at [420, 237] on input "[DATE] 10:26:04 AM Price [MEDICAL_DATA]" at bounding box center [578, 232] width 832 height 29
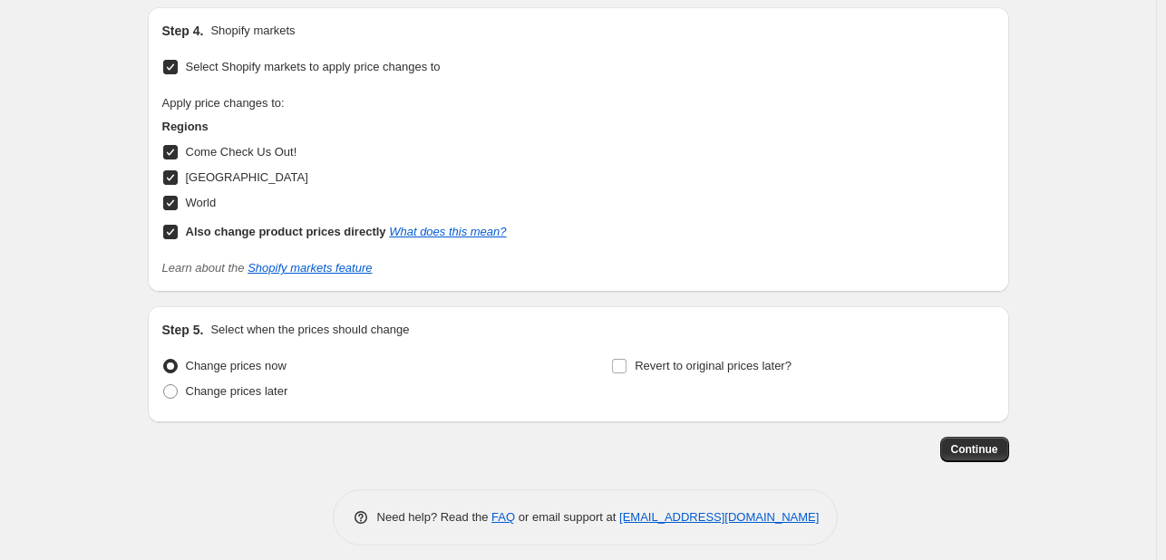
scroll to position [4687, 0]
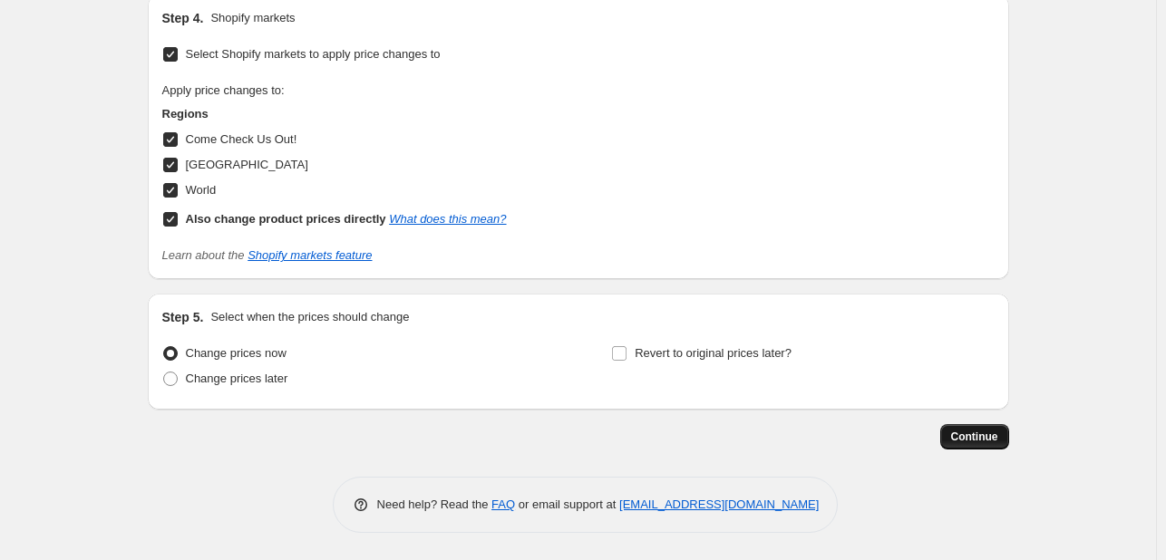
type input "[DATE] 10:26:04 AM Price change"
click at [990, 442] on span "Continue" at bounding box center [974, 437] width 47 height 15
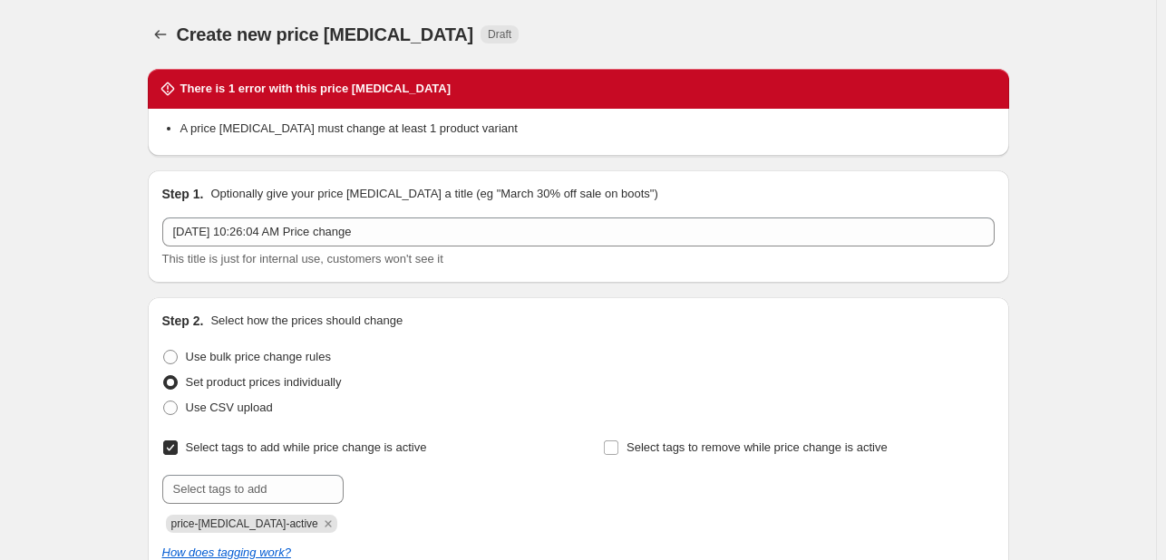
click at [173, 447] on input "Select tags to add while price change is active" at bounding box center [170, 448] width 15 height 15
checkbox input "false"
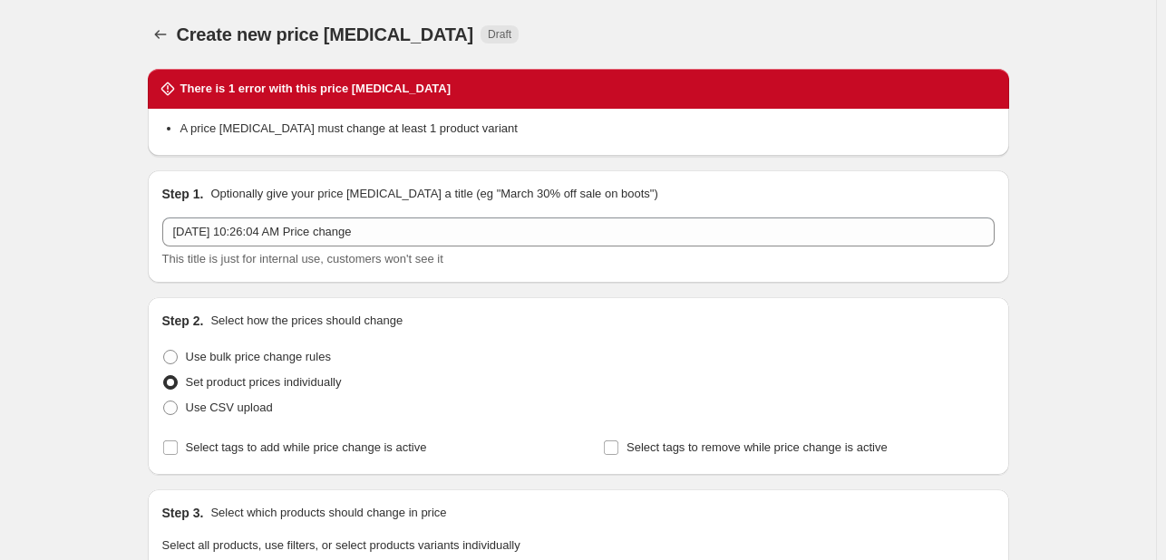
click at [513, 395] on div "Use CSV upload" at bounding box center [578, 407] width 832 height 25
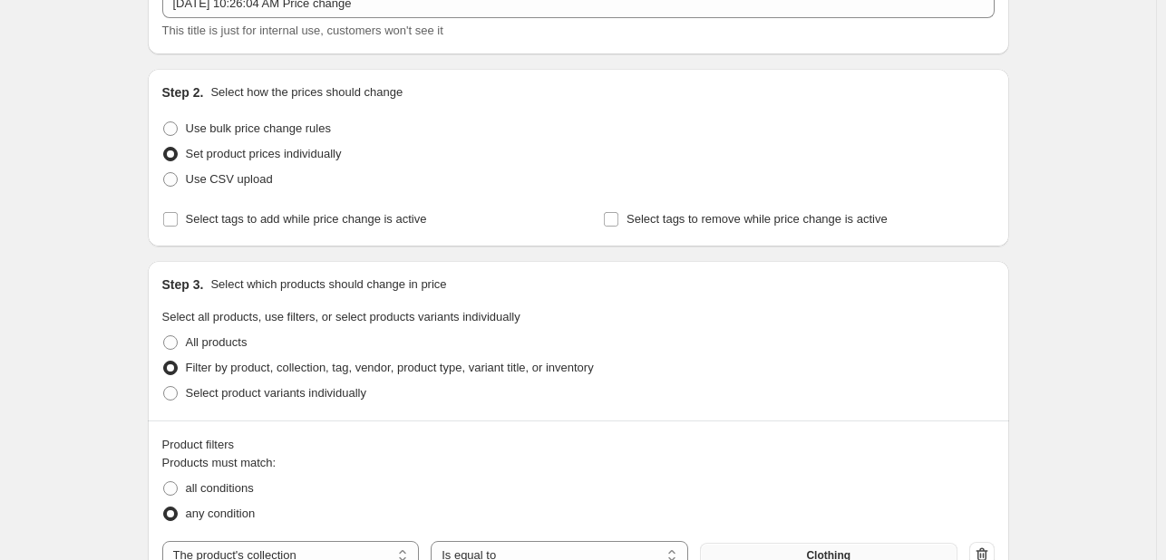
scroll to position [363, 0]
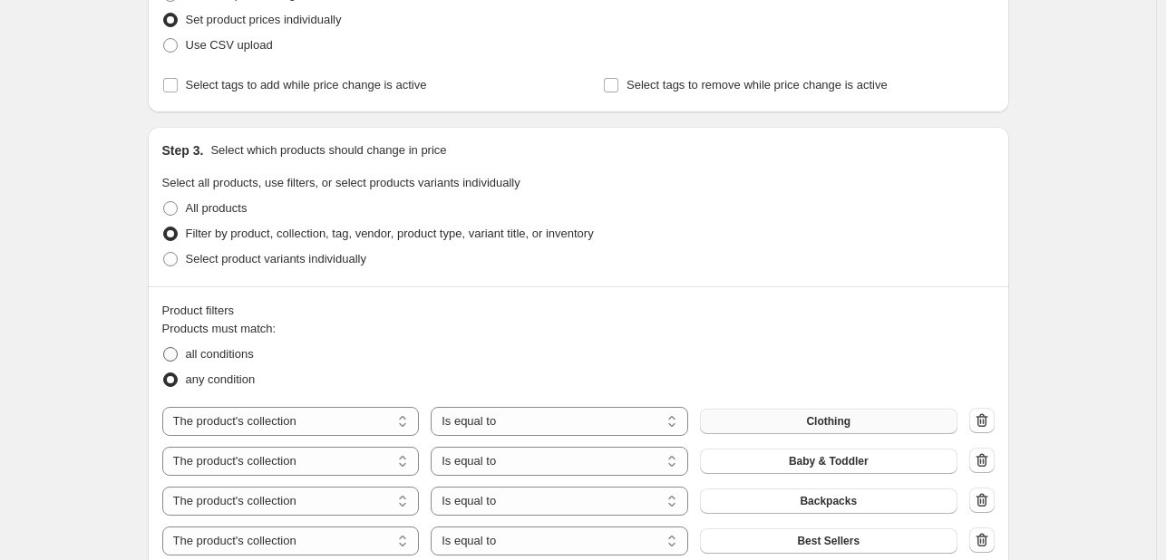
click at [178, 352] on span at bounding box center [170, 354] width 15 height 15
click at [164, 348] on input "all conditions" at bounding box center [163, 347] width 1 height 1
radio input "true"
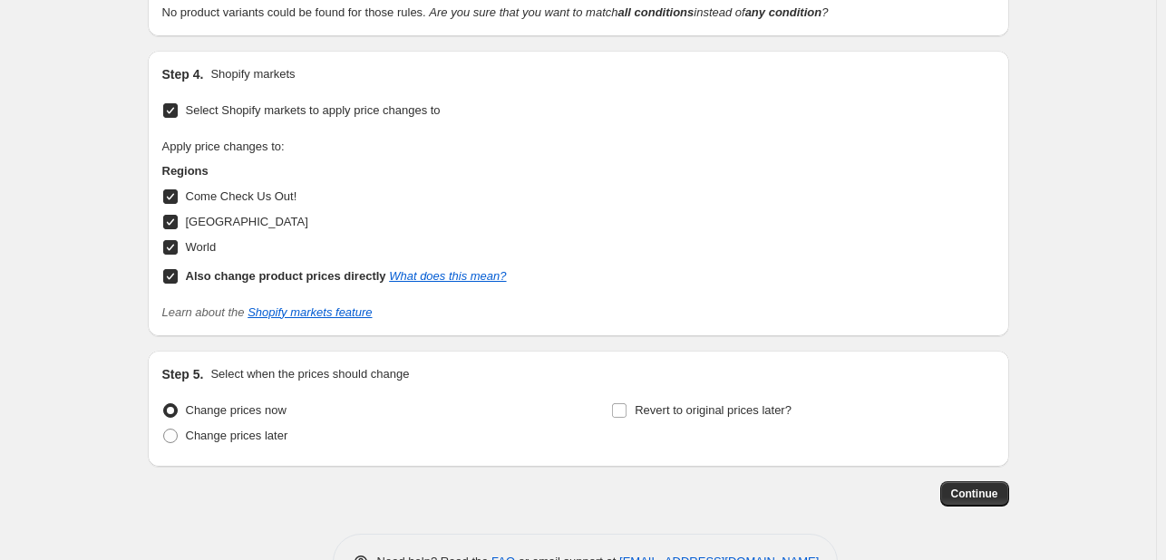
scroll to position [1340, 0]
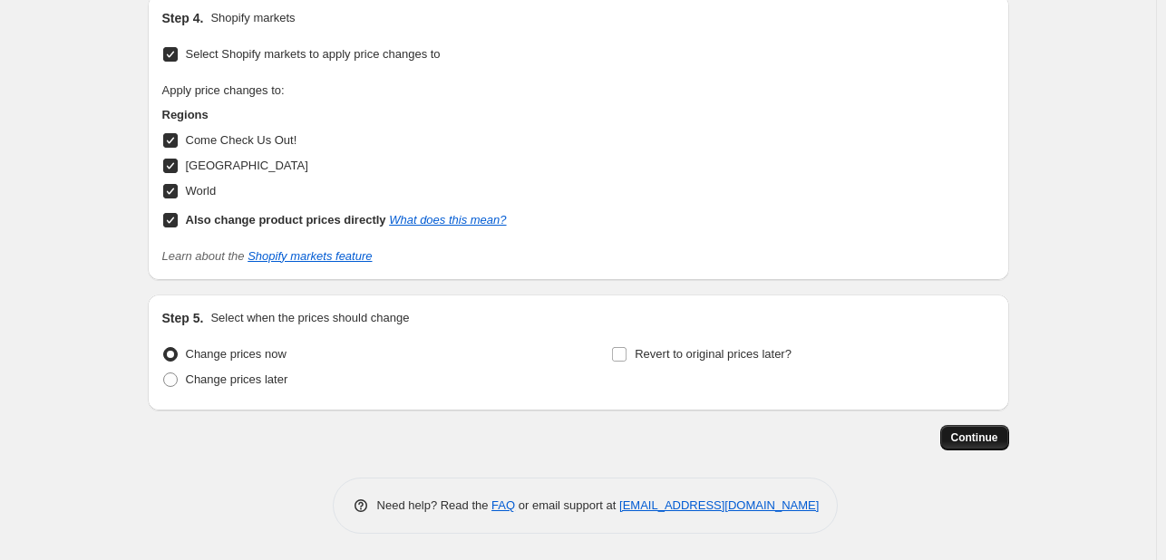
click at [990, 447] on button "Continue" at bounding box center [974, 437] width 69 height 25
